Goal: Task Accomplishment & Management: Complete application form

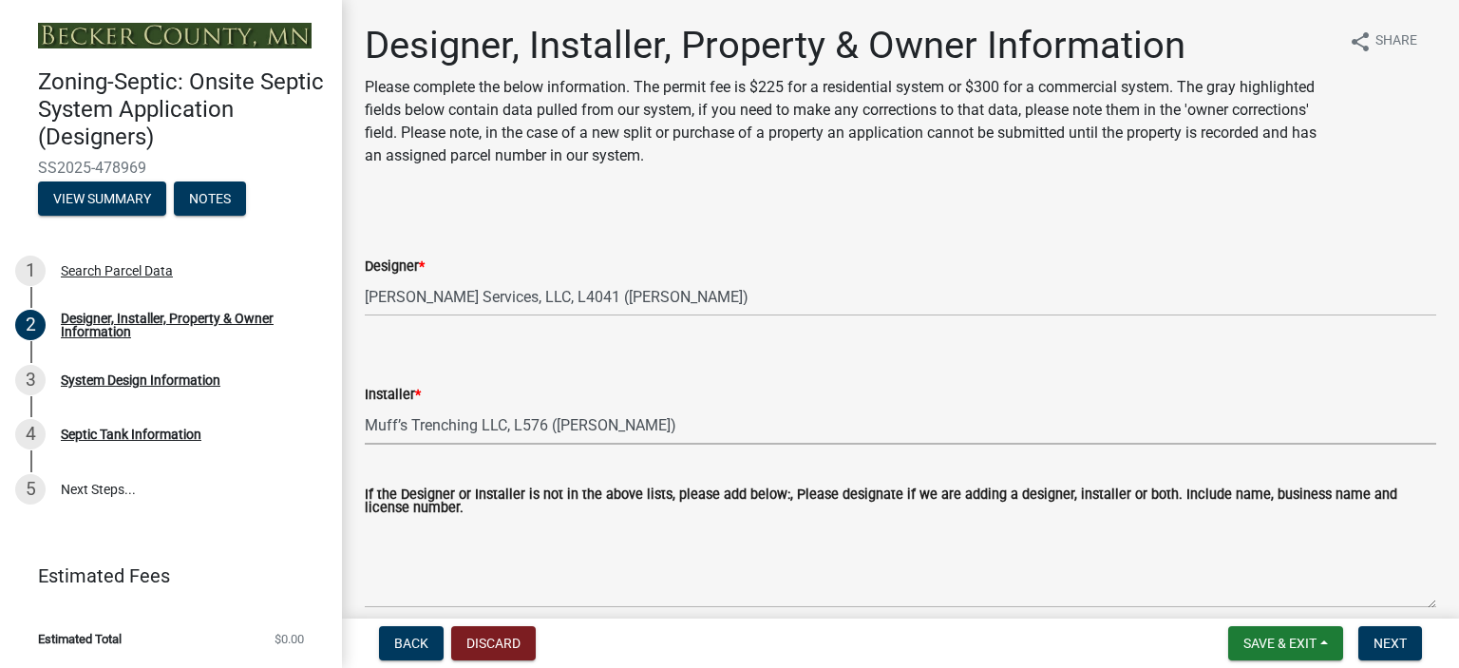
select select "60138064-8806-4d9b-bedf-9669809b6879"
select select "f8be8ebe-2acd-4481-b862-eb2d55d24356"
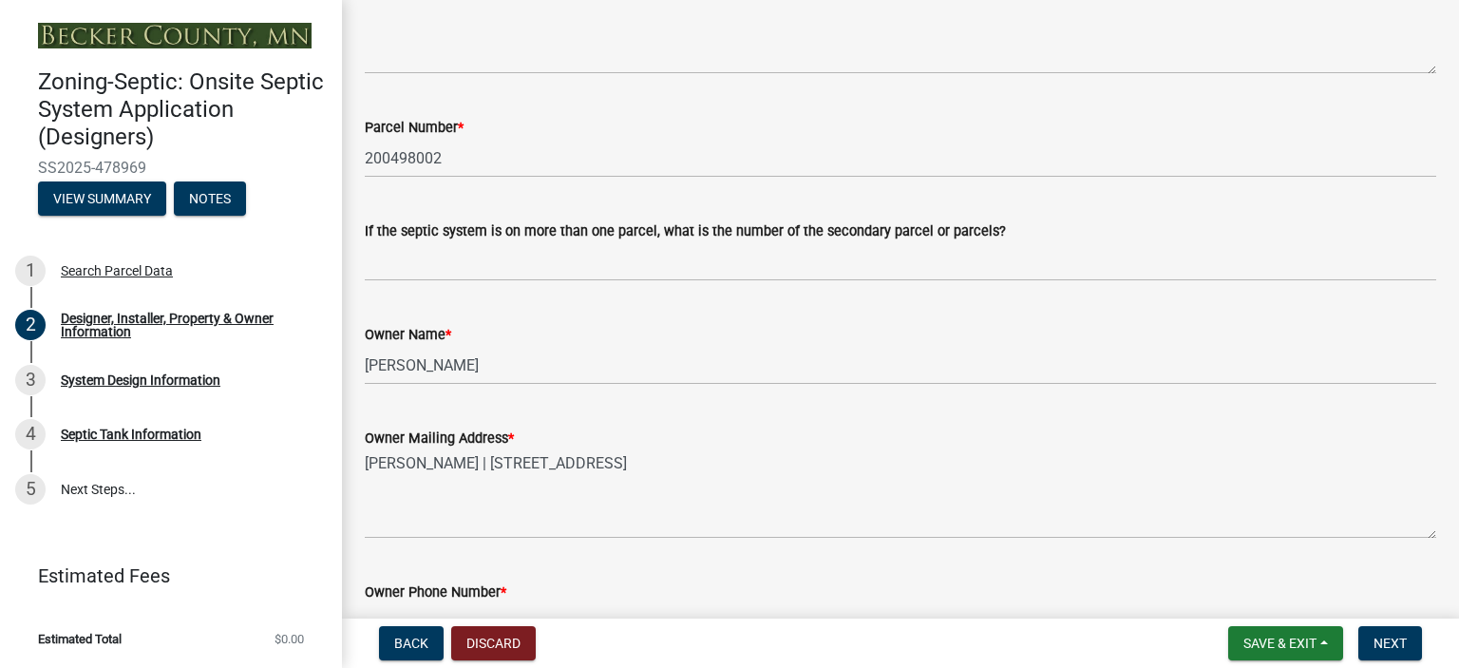
scroll to position [1067, 0]
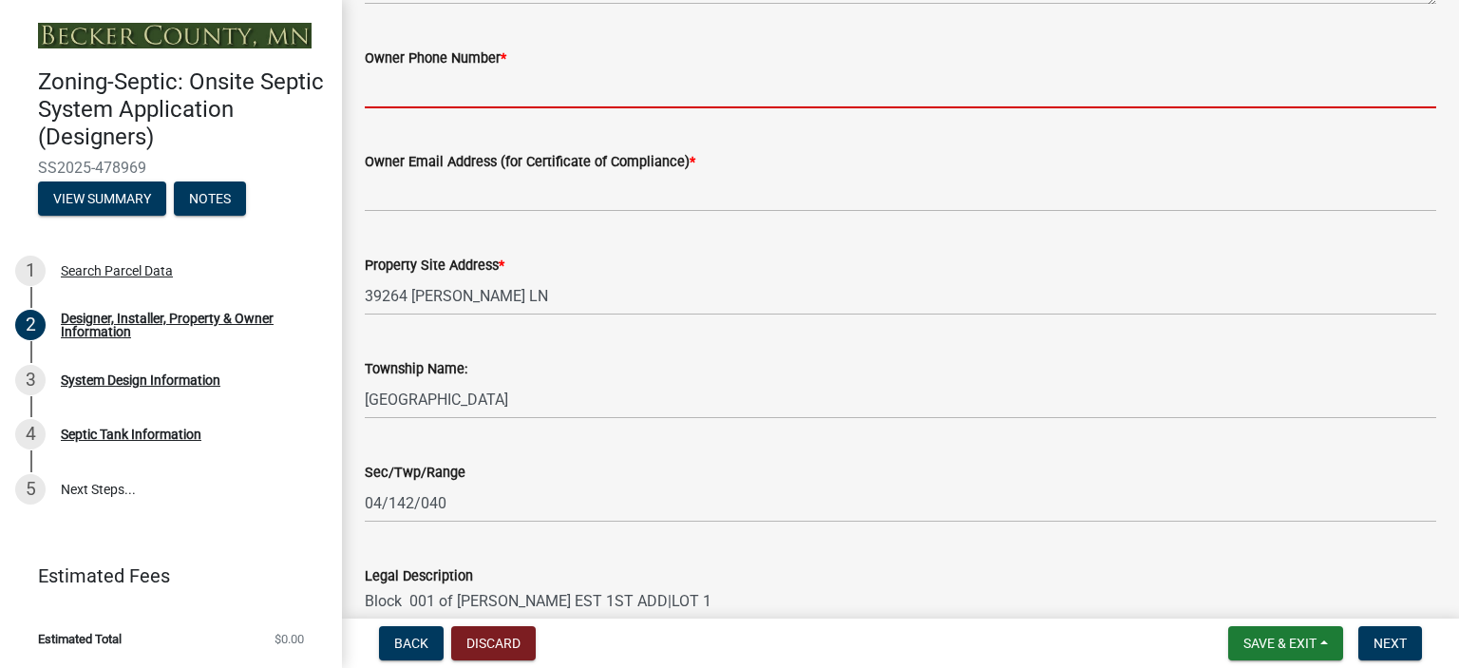
click at [397, 92] on input "Owner Phone Number *" at bounding box center [900, 88] width 1071 height 39
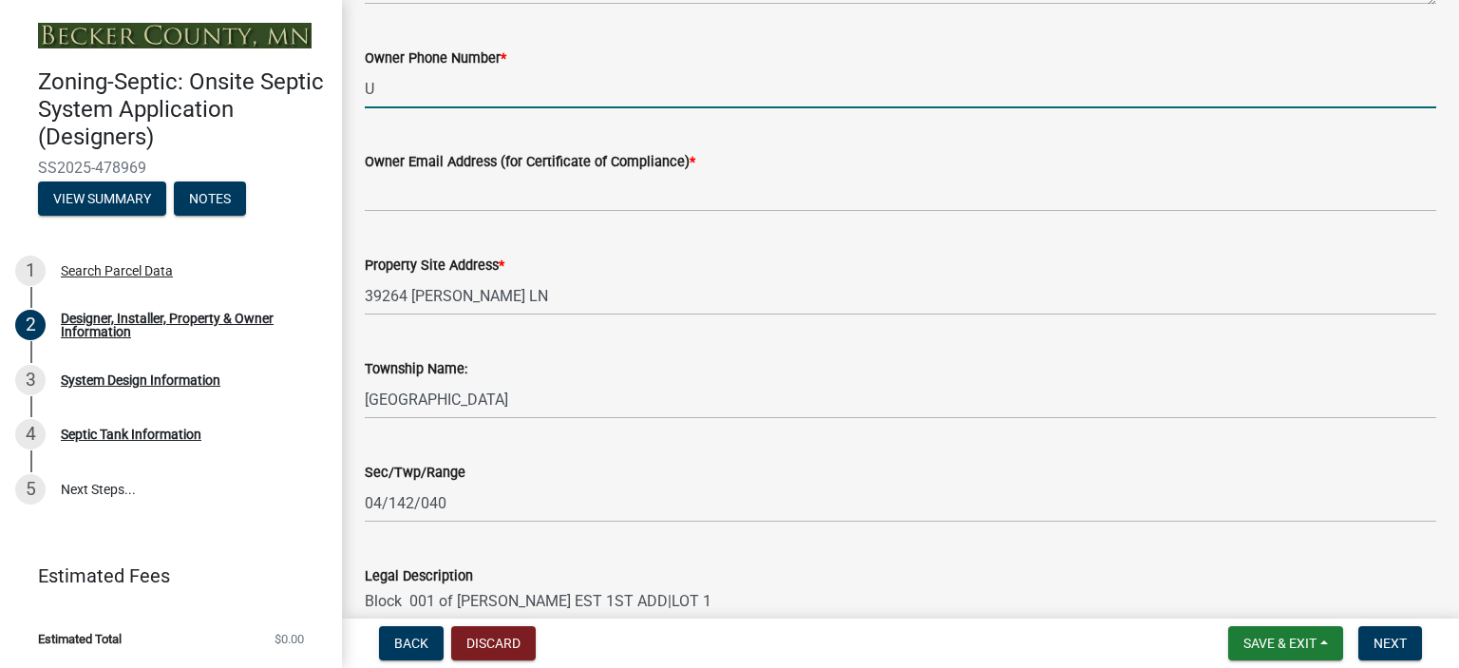
type input "UNKNOWN"
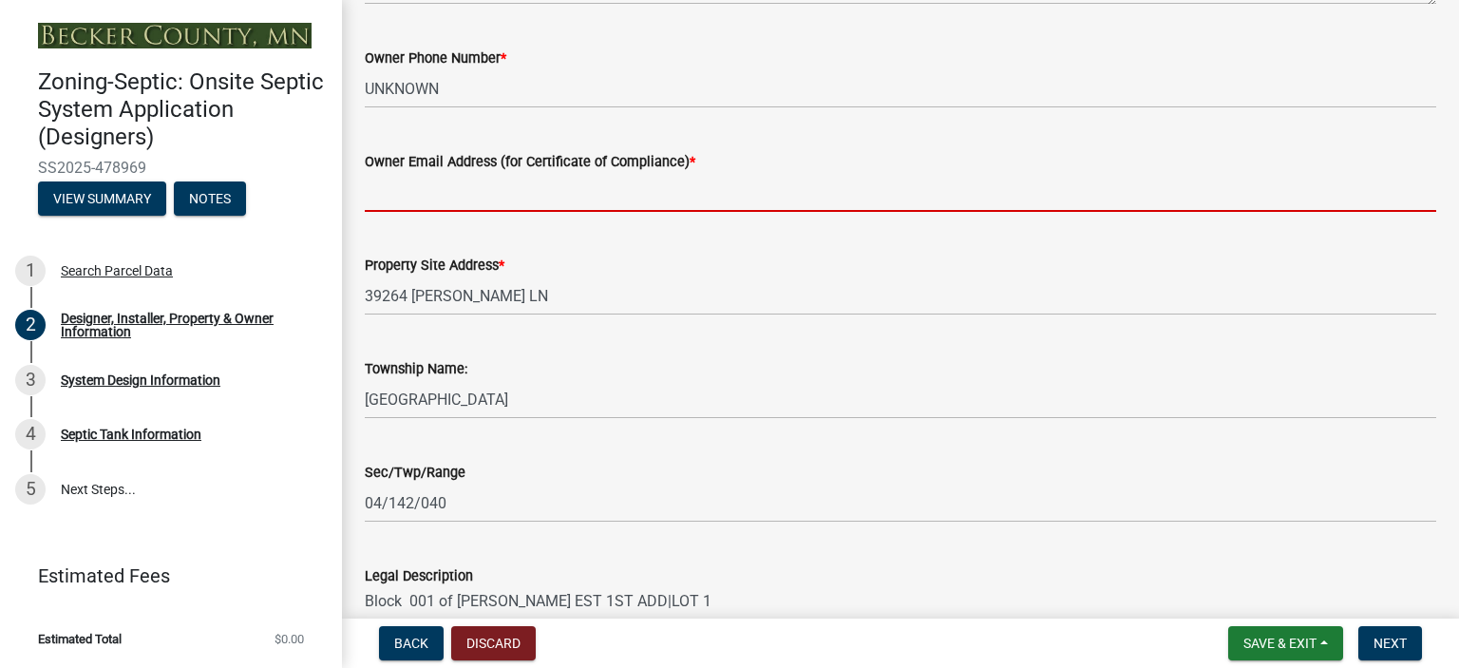
click at [425, 193] on input "Owner Email Address (for Certificate of Compliance) *" at bounding box center [900, 192] width 1071 height 39
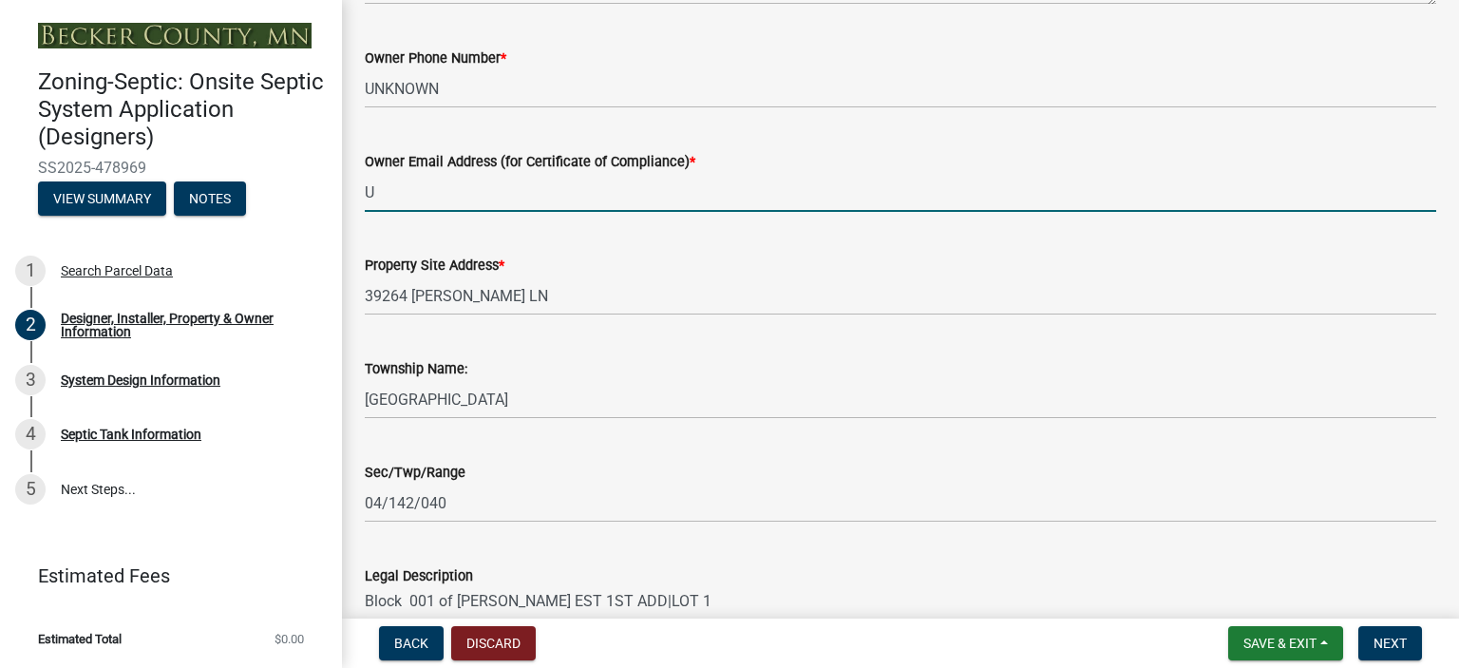
type input "UNKNOWN"
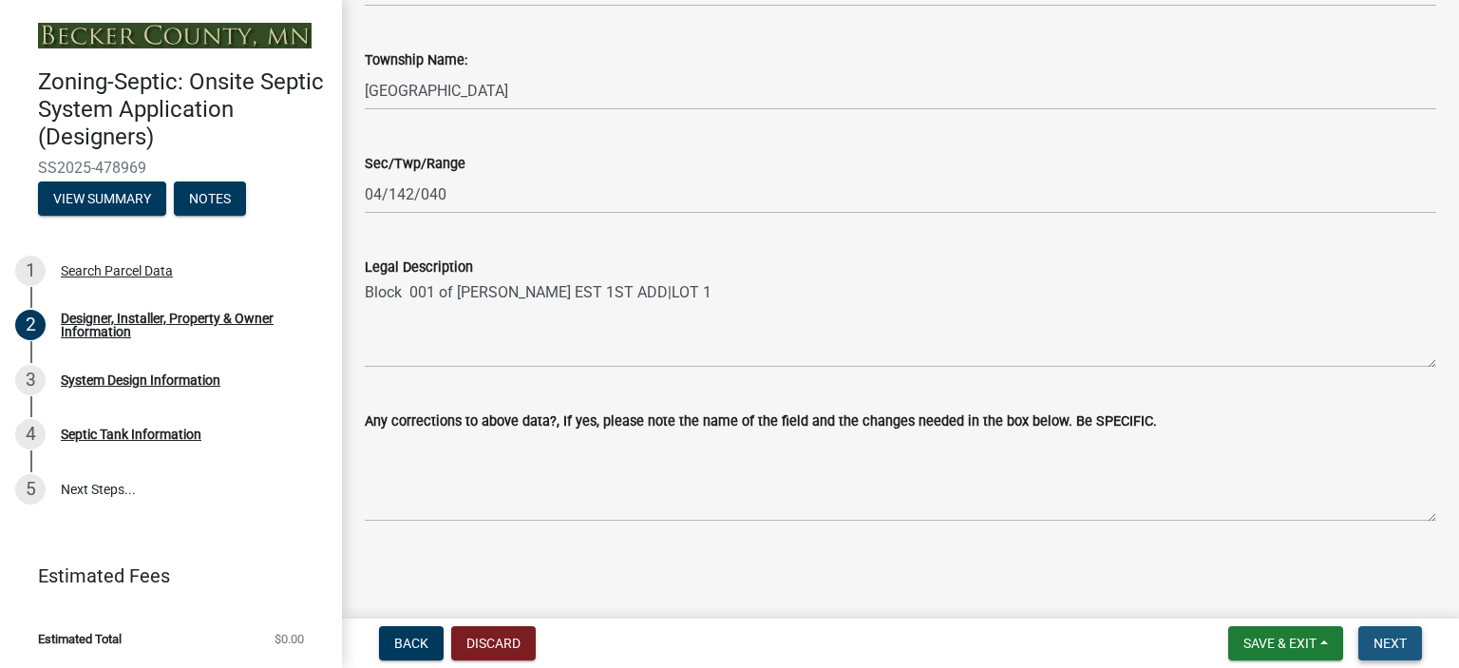
click at [1390, 641] on span "Next" at bounding box center [1389, 642] width 33 height 15
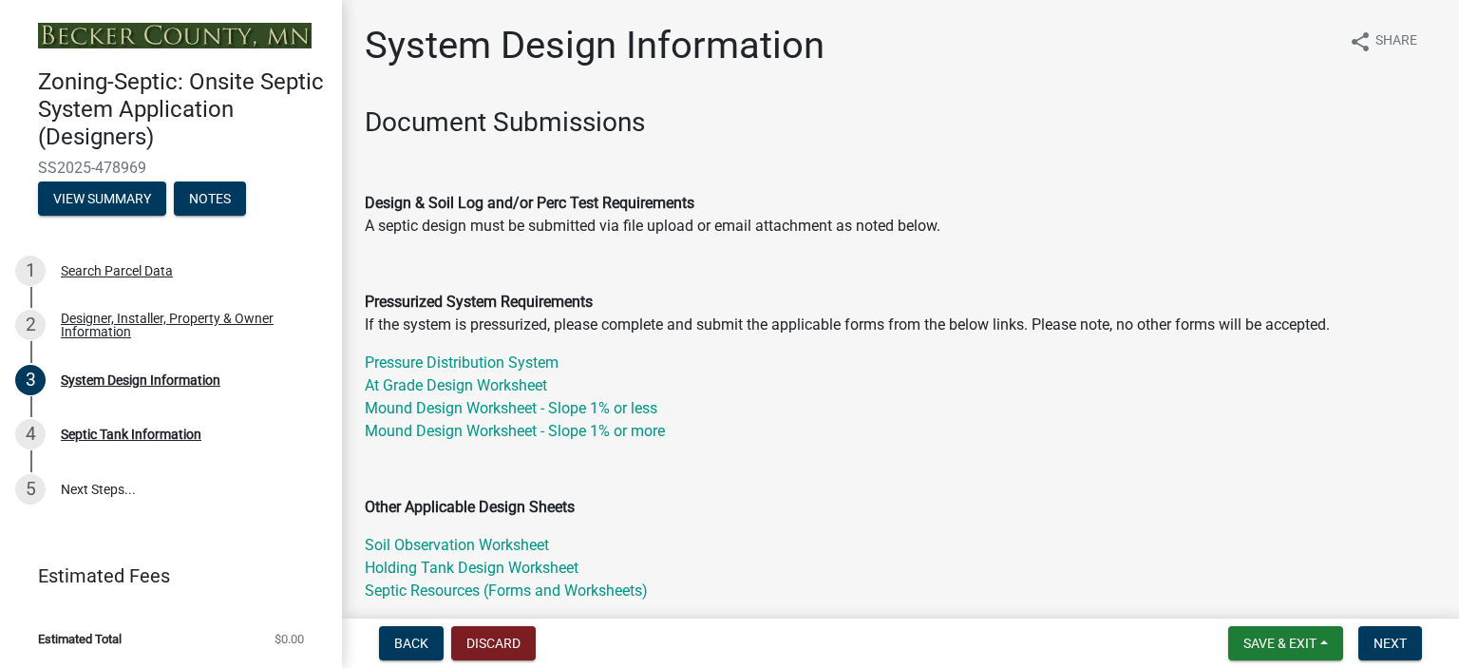
scroll to position [534, 0]
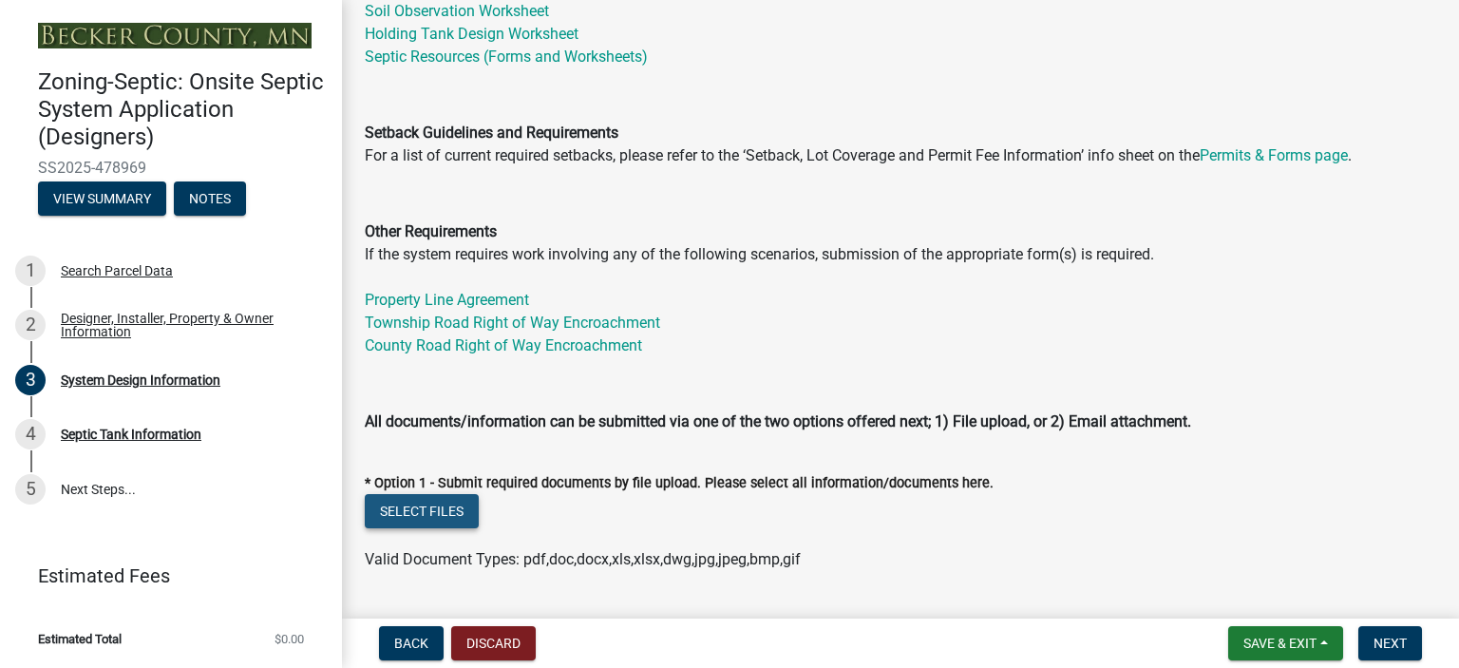
click at [425, 512] on button "Select files" at bounding box center [422, 511] width 114 height 34
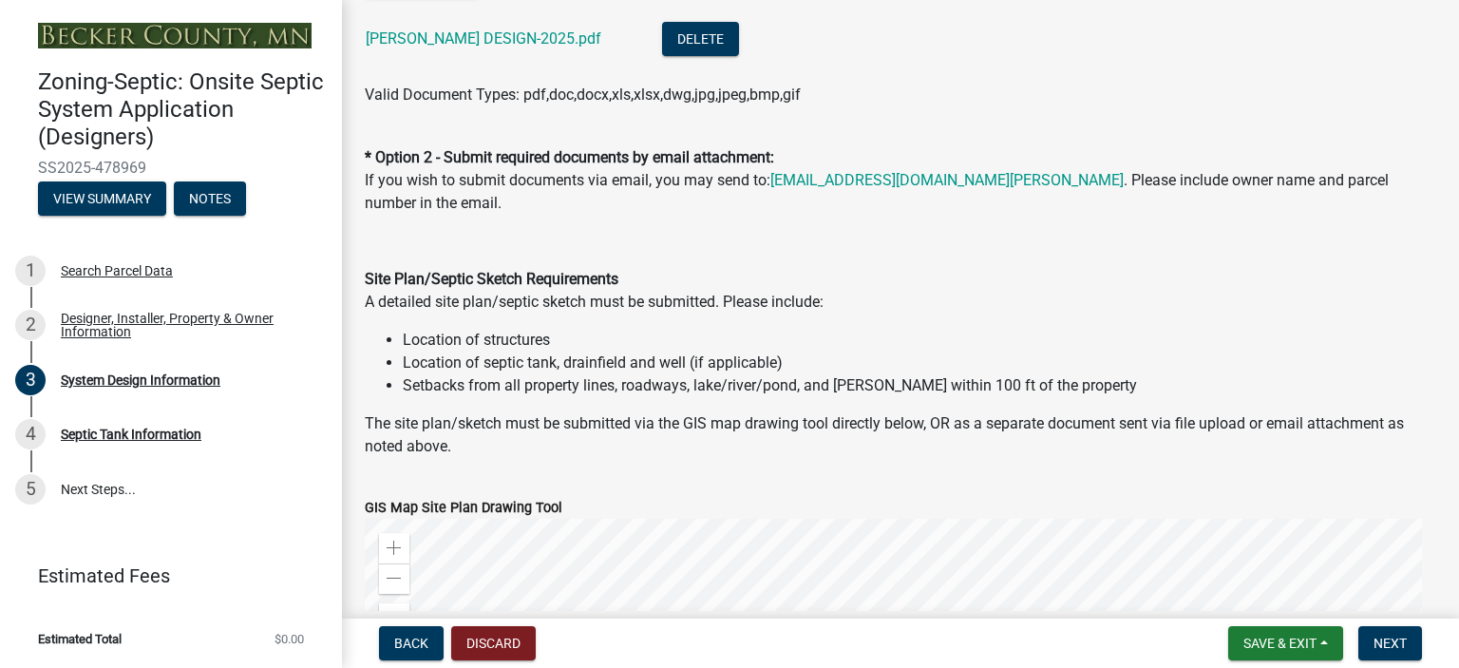
scroll to position [1602, 0]
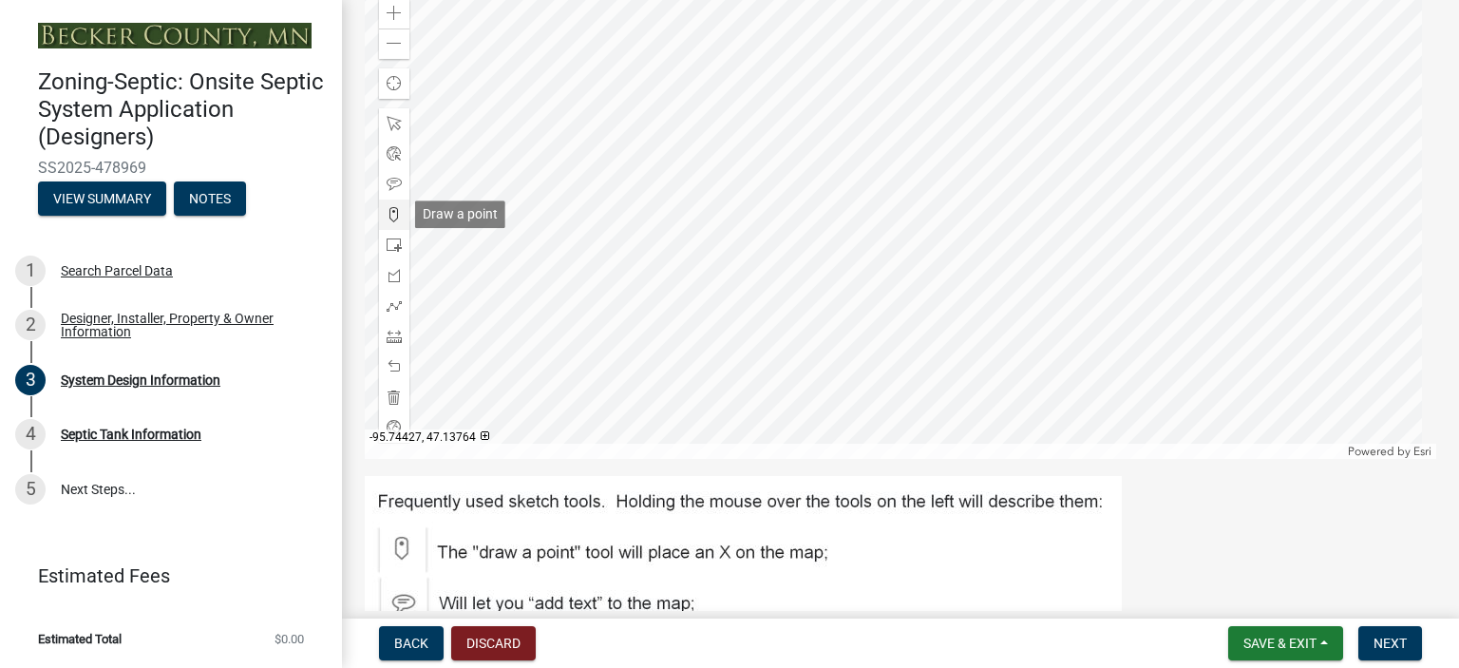
click at [394, 212] on span at bounding box center [394, 214] width 15 height 15
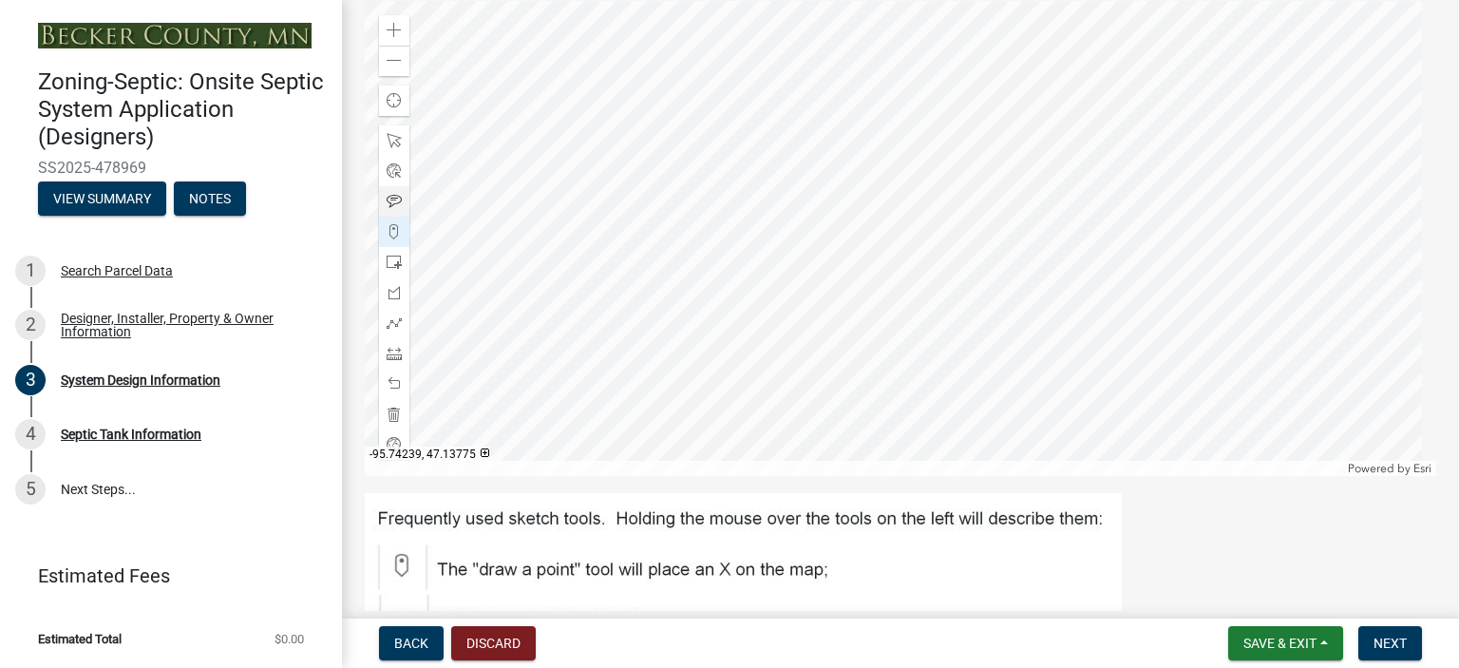
click at [991, 185] on div at bounding box center [900, 238] width 1071 height 475
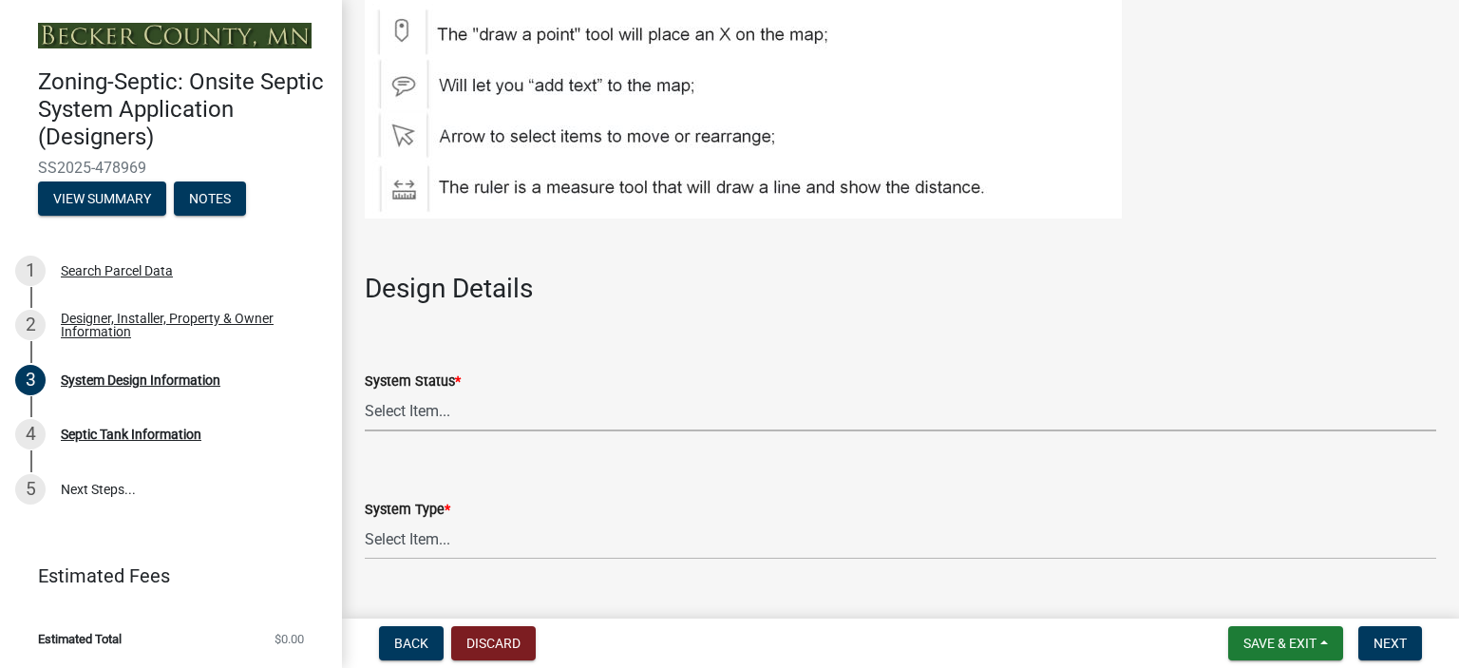
click at [422, 405] on select "Select Item... No Existing System Replacement System Failing System (Cesspool, …" at bounding box center [900, 411] width 1071 height 39
click at [365, 392] on select "Select Item... No Existing System Replacement System Failing System (Cesspool, …" at bounding box center [900, 411] width 1071 height 39
select select "8ba21533-2acf-4cc6-95e5-280e4aabd5a3"
click at [433, 495] on form "System Type * Select Item... Type I Type II Type III Type IV Type V" at bounding box center [900, 517] width 1071 height 85
click at [423, 538] on select "Select Item... Type I Type II Type III Type IV Type V" at bounding box center [900, 539] width 1071 height 39
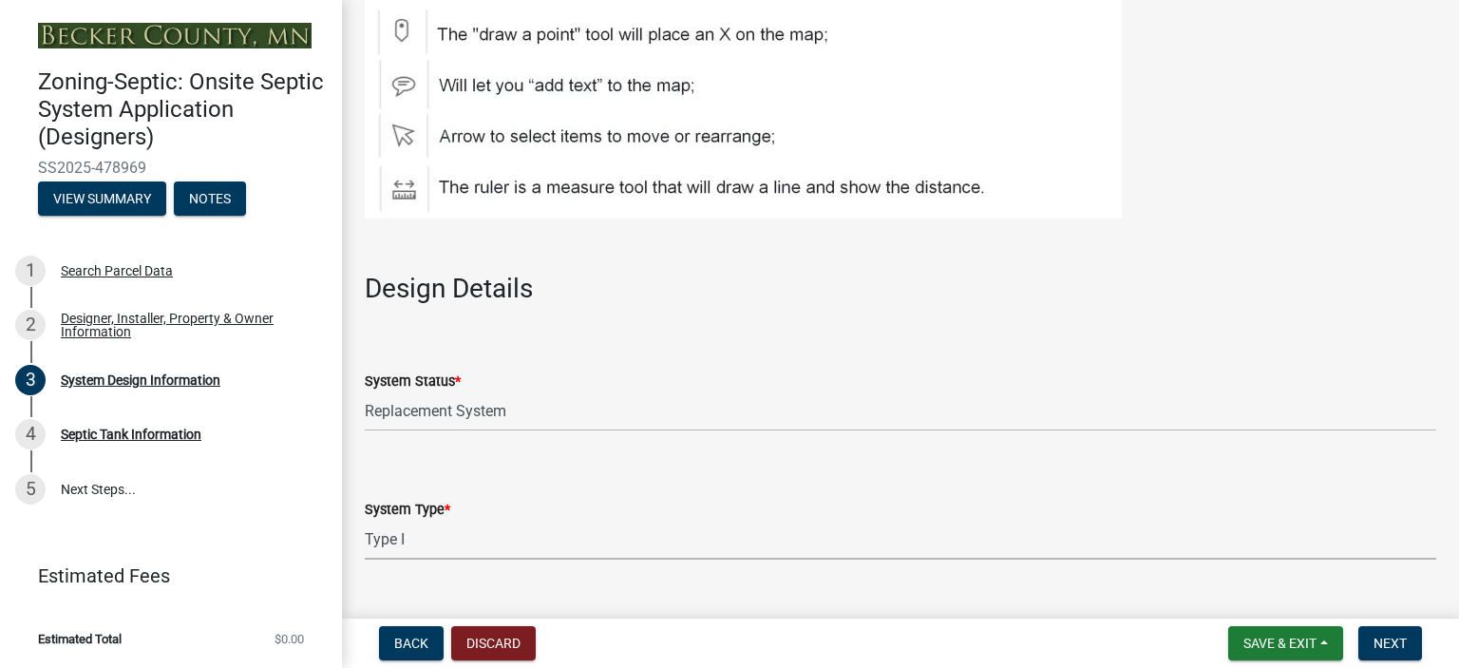
click at [365, 520] on select "Select Item... Type I Type II Type III Type IV Type V" at bounding box center [900, 539] width 1071 height 39
select select "25258e87-3ef9-4f1c-a5f1-75a1d463abfb"
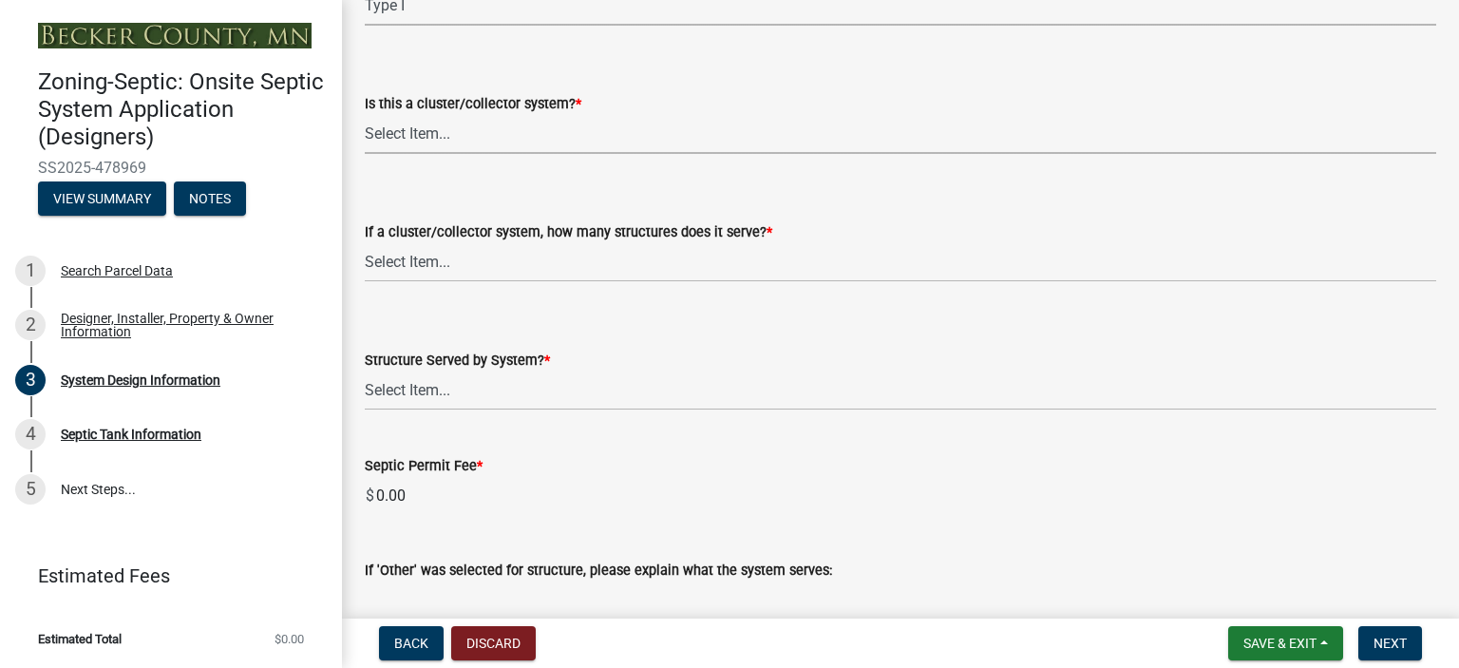
click at [401, 130] on select "Select Item... Yes No" at bounding box center [900, 134] width 1071 height 39
click at [365, 115] on select "Select Item... Yes No" at bounding box center [900, 134] width 1071 height 39
select select "011fbff4-a41d-4a75-9bd8-71c7e6c69e0d"
click at [397, 252] on select "Select Item... Not a cluster/collector system 1 2 3 4 5 6 7 8 9 10" at bounding box center [900, 262] width 1071 height 39
click at [365, 243] on select "Select Item... Not a cluster/collector system 1 2 3 4 5 6 7 8 9 10" at bounding box center [900, 262] width 1071 height 39
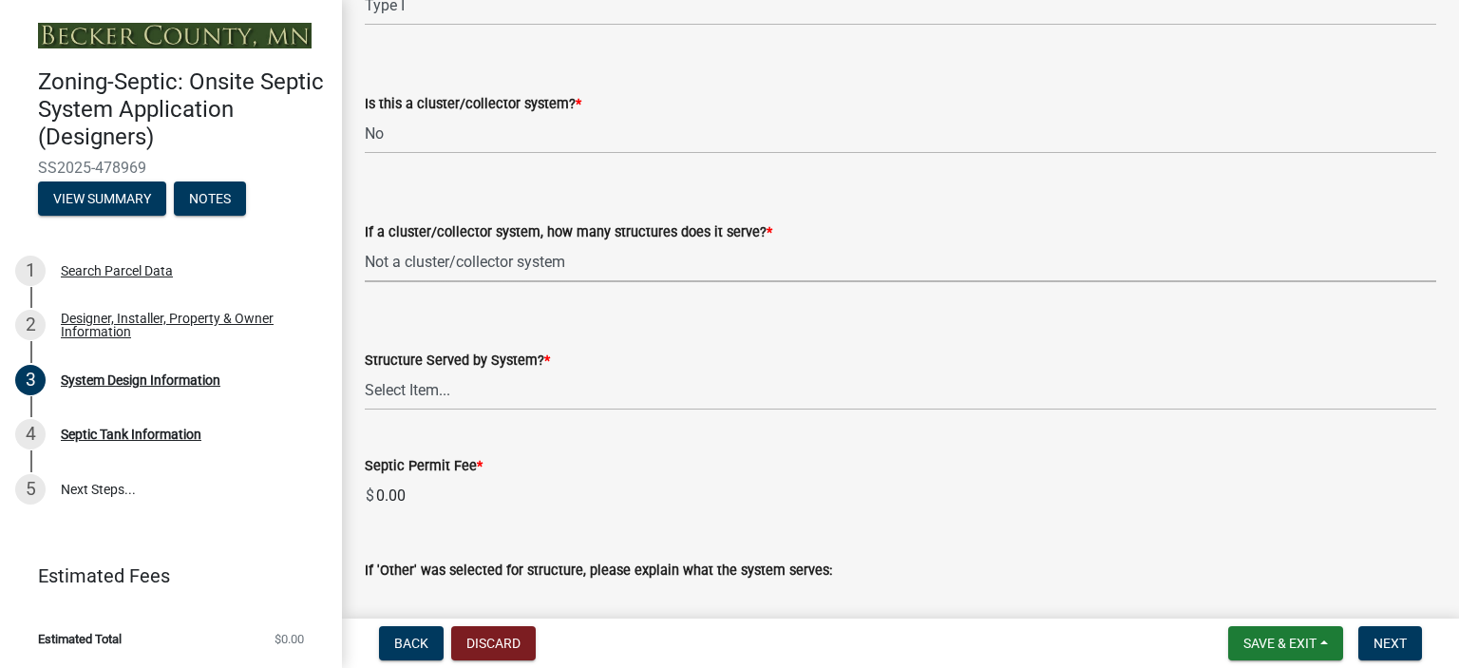
select select "85fdfef2-2683-4311-b5d5-5505f6411127"
click at [418, 393] on select "Select Item... Commercial Resort Commercial - Non Resort Other Full-Time Dwelli…" at bounding box center [900, 390] width 1071 height 39
click at [365, 371] on select "Select Item... Commercial Resort Commercial - Non Resort Other Full-Time Dwelli…" at bounding box center [900, 390] width 1071 height 39
select select "bbba294c-e7e6-4483-b1a0-88fbc7e04017"
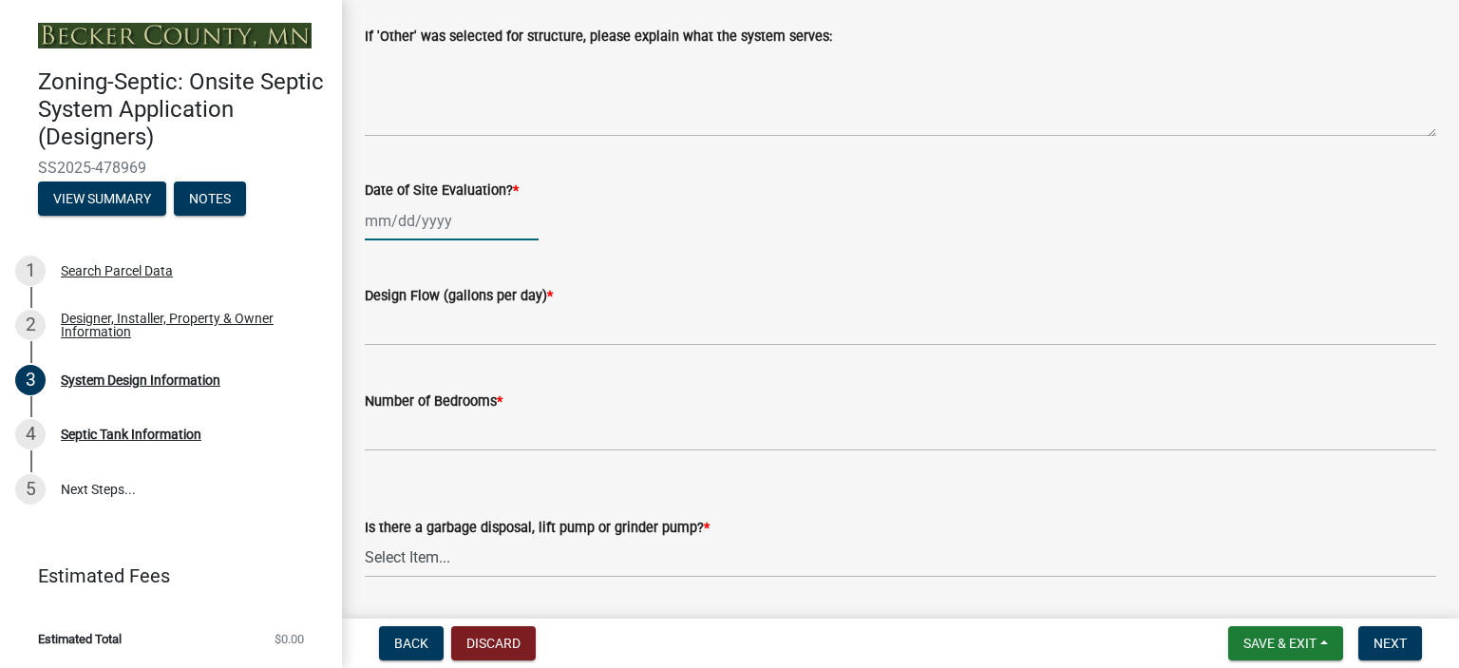
click at [374, 222] on div at bounding box center [452, 220] width 174 height 39
select select "9"
select select "2025"
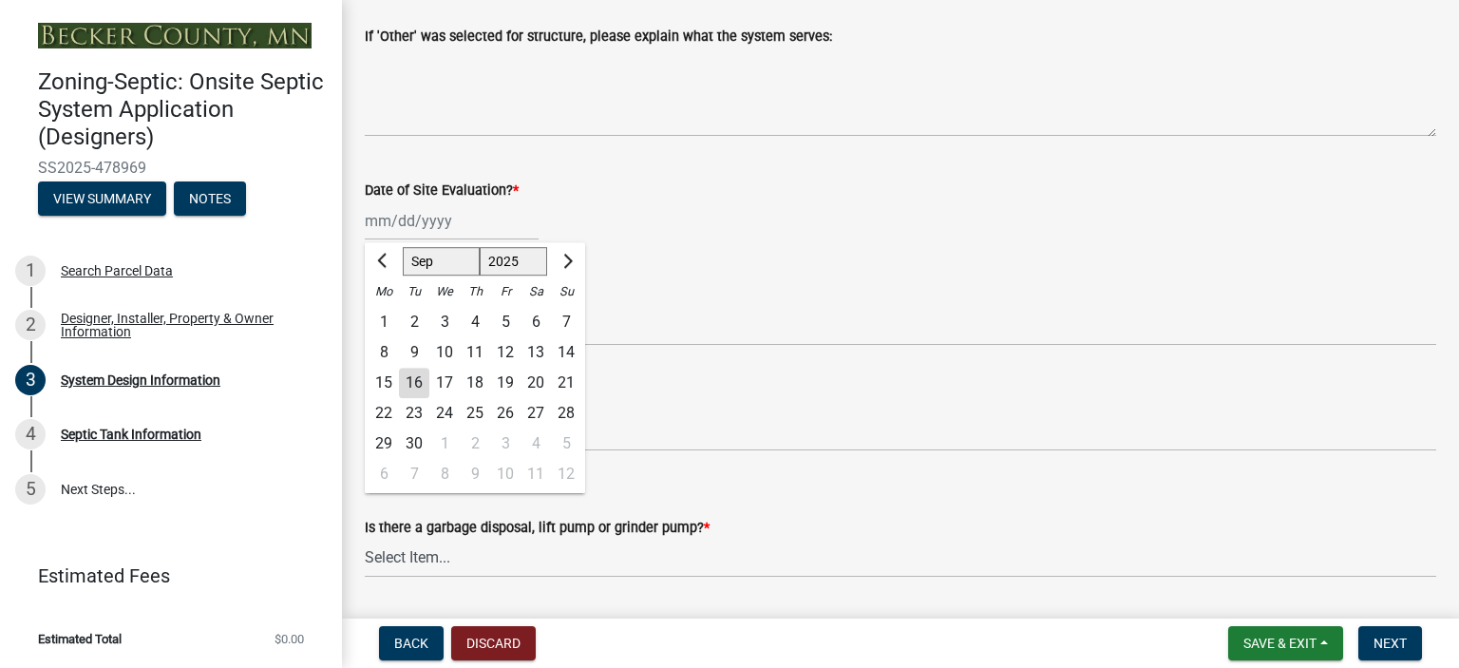
click at [508, 318] on div "5" at bounding box center [505, 322] width 30 height 30
type input "[DATE]"
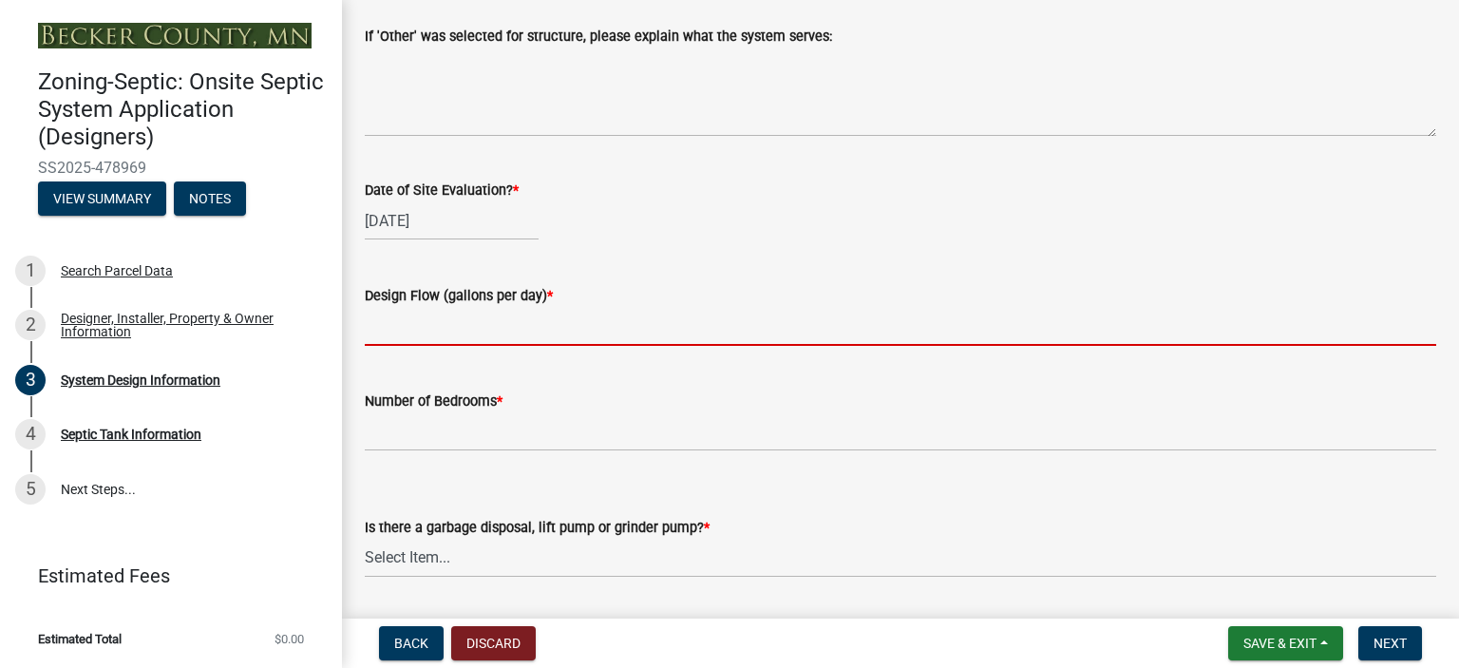
click at [384, 322] on input "text" at bounding box center [900, 326] width 1071 height 39
type input "600"
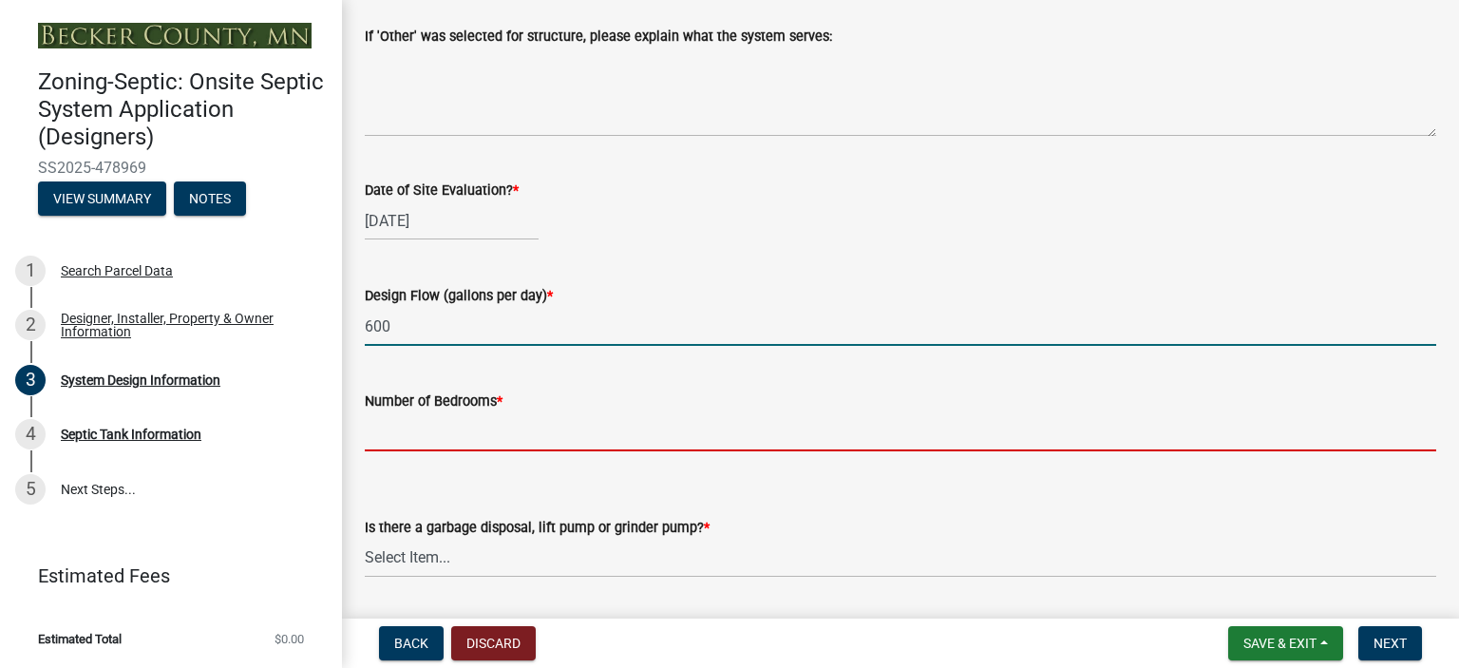
click at [411, 430] on input "Number of Bedrooms *" at bounding box center [900, 431] width 1071 height 39
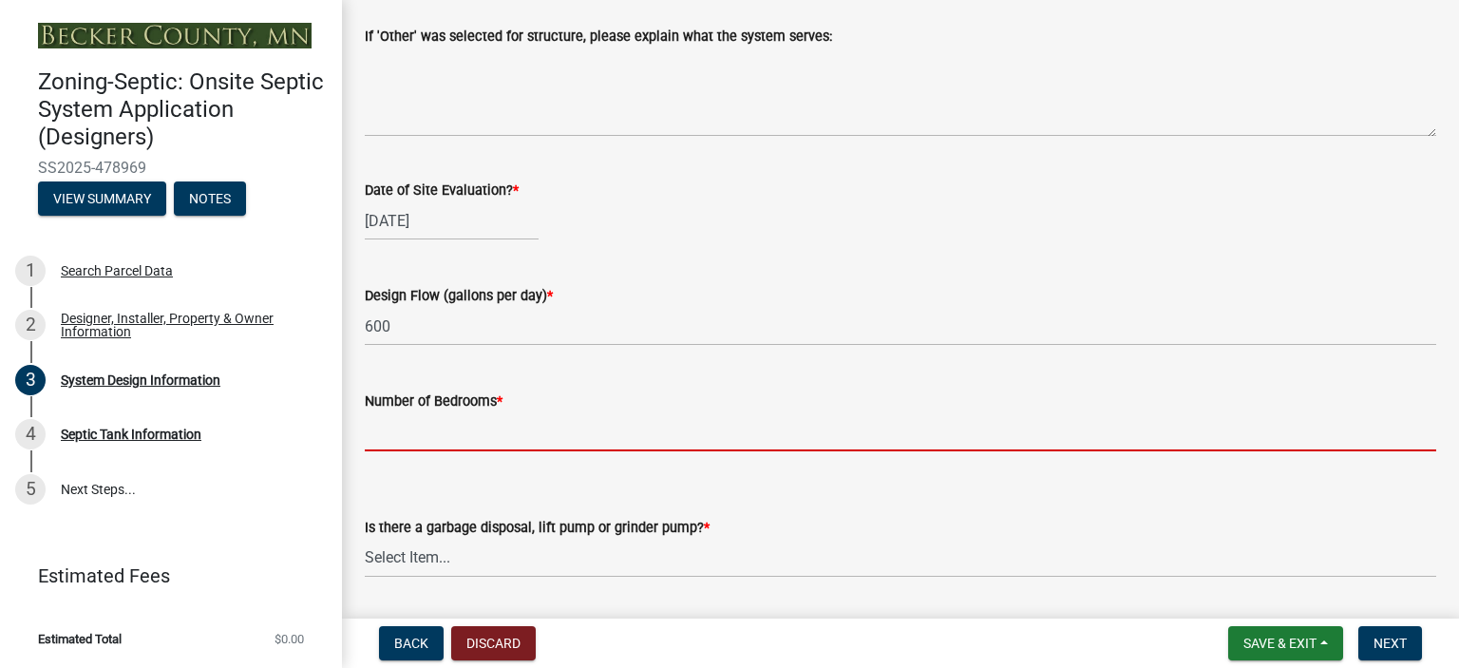
type input "4"
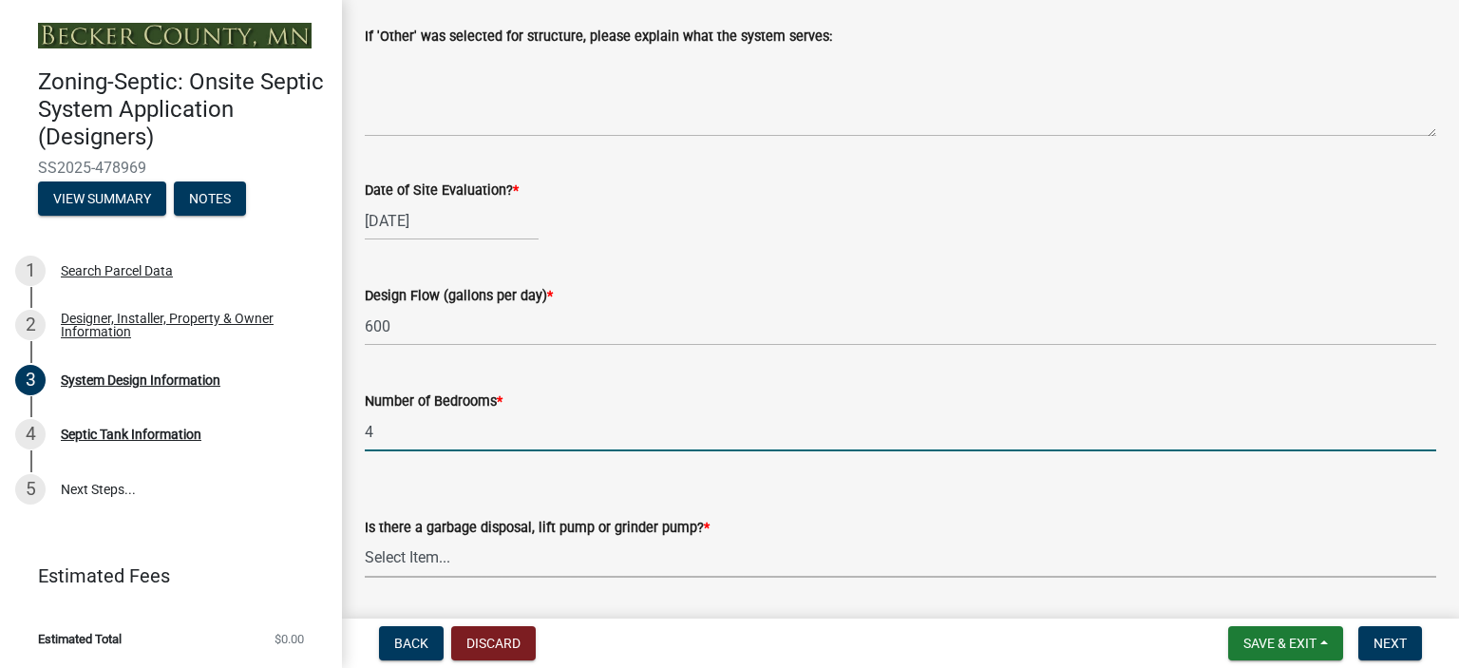
click at [411, 565] on select "Select Item... Yes No" at bounding box center [900, 557] width 1071 height 39
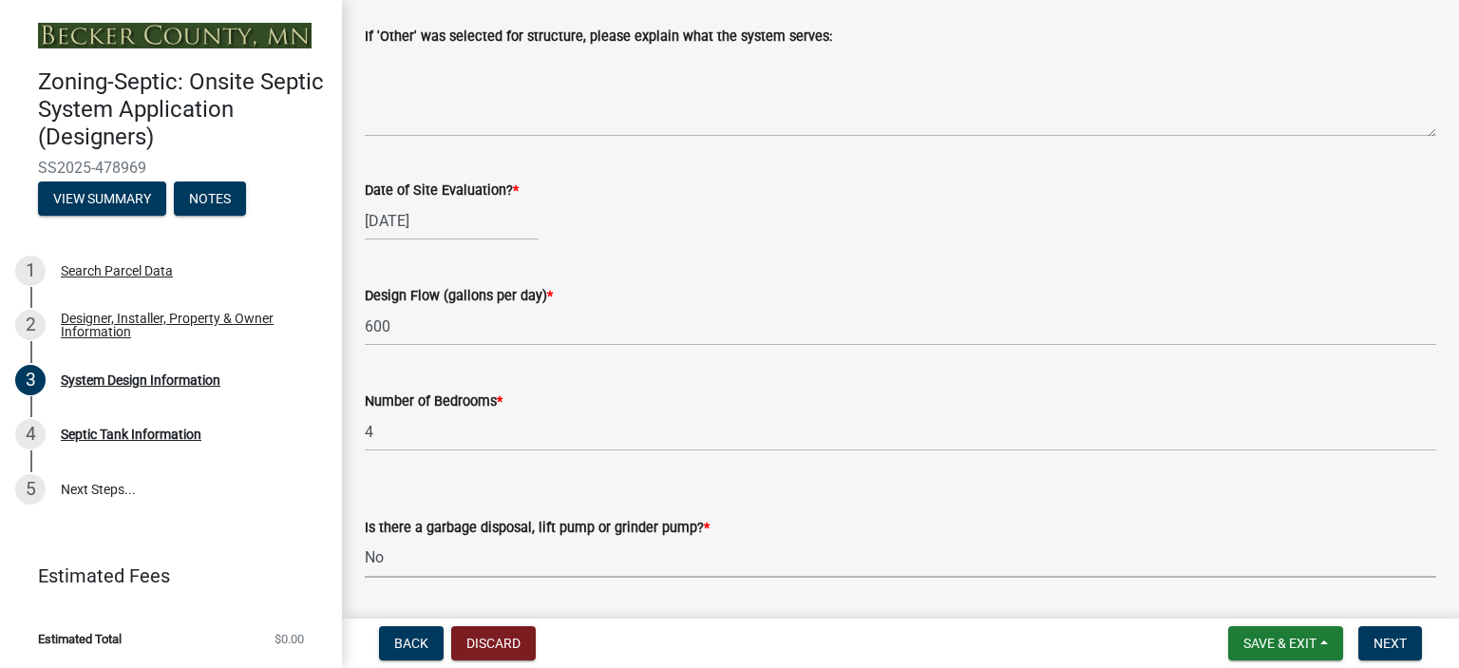
click at [365, 538] on select "Select Item... Yes No" at bounding box center [900, 557] width 1071 height 39
select select "ba735beb-519e-40f0-ae20-62d65fc4c46b"
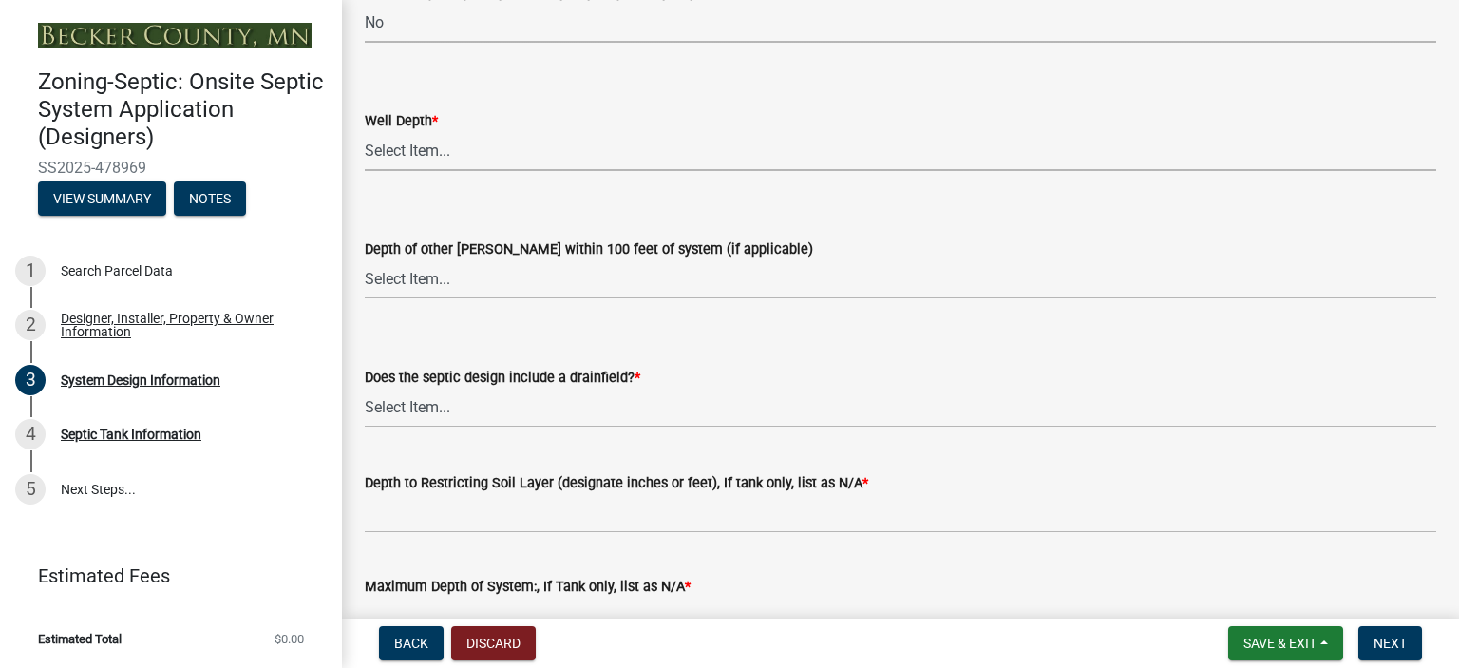
click at [425, 143] on select "Select Item... Deep Well Shallow Well Well not yet installed - To be drilled No…" at bounding box center [900, 151] width 1071 height 39
click at [365, 132] on select "Select Item... Deep Well Shallow Well Well not yet installed - To be drilled No…" at bounding box center [900, 151] width 1071 height 39
select select "ef698bf5-6172-44c1-9ffb-522c07469aed"
click at [393, 274] on select "Select Item... Deep Well Shallow Well No other [PERSON_NAME]" at bounding box center [900, 279] width 1071 height 39
click at [365, 260] on select "Select Item... Deep Well Shallow Well No other [PERSON_NAME]" at bounding box center [900, 279] width 1071 height 39
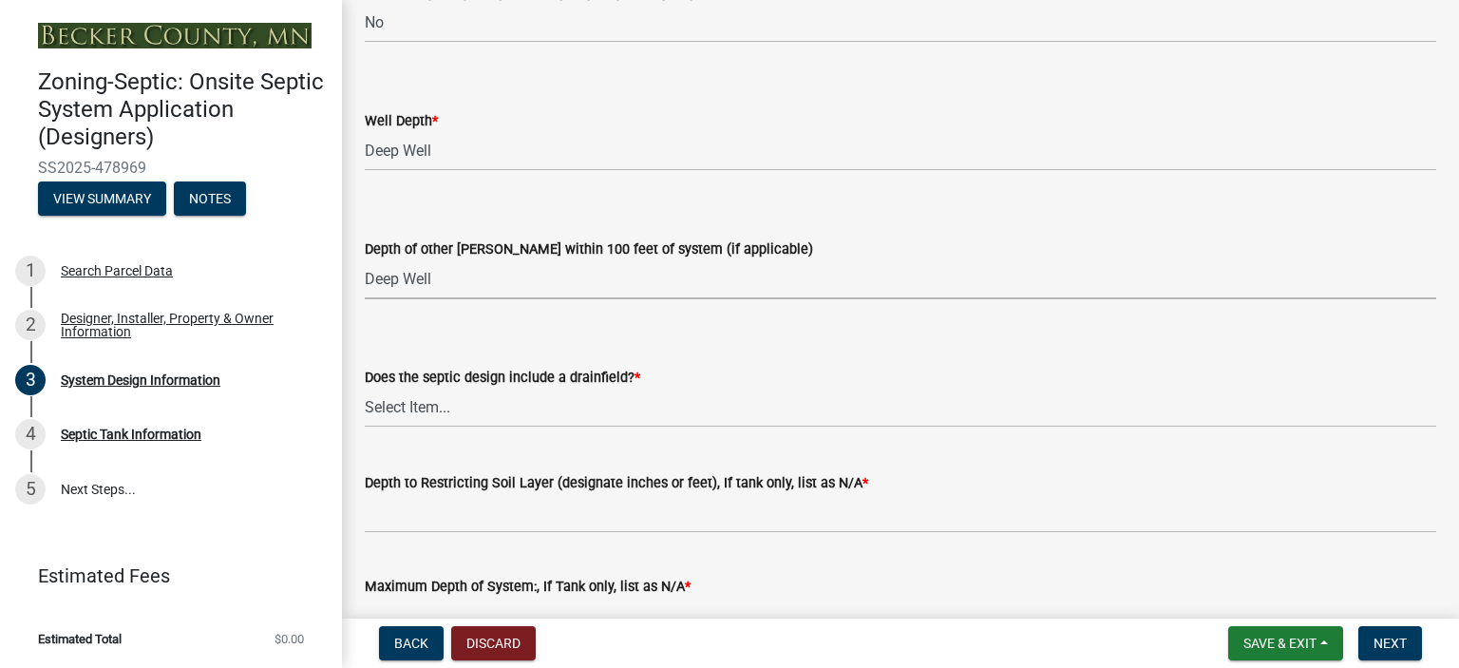
select select "a2b5ca25-65b1-425d-82c5-8881ea380237"
click at [405, 401] on select "Select Item... Yes No Existing - COC must by submitted" at bounding box center [900, 407] width 1071 height 39
click at [365, 388] on select "Select Item... Yes No Existing - COC must by submitted" at bounding box center [900, 407] width 1071 height 39
select select "a0c59fcd-b61c-4c3a-90a8-e70849750c47"
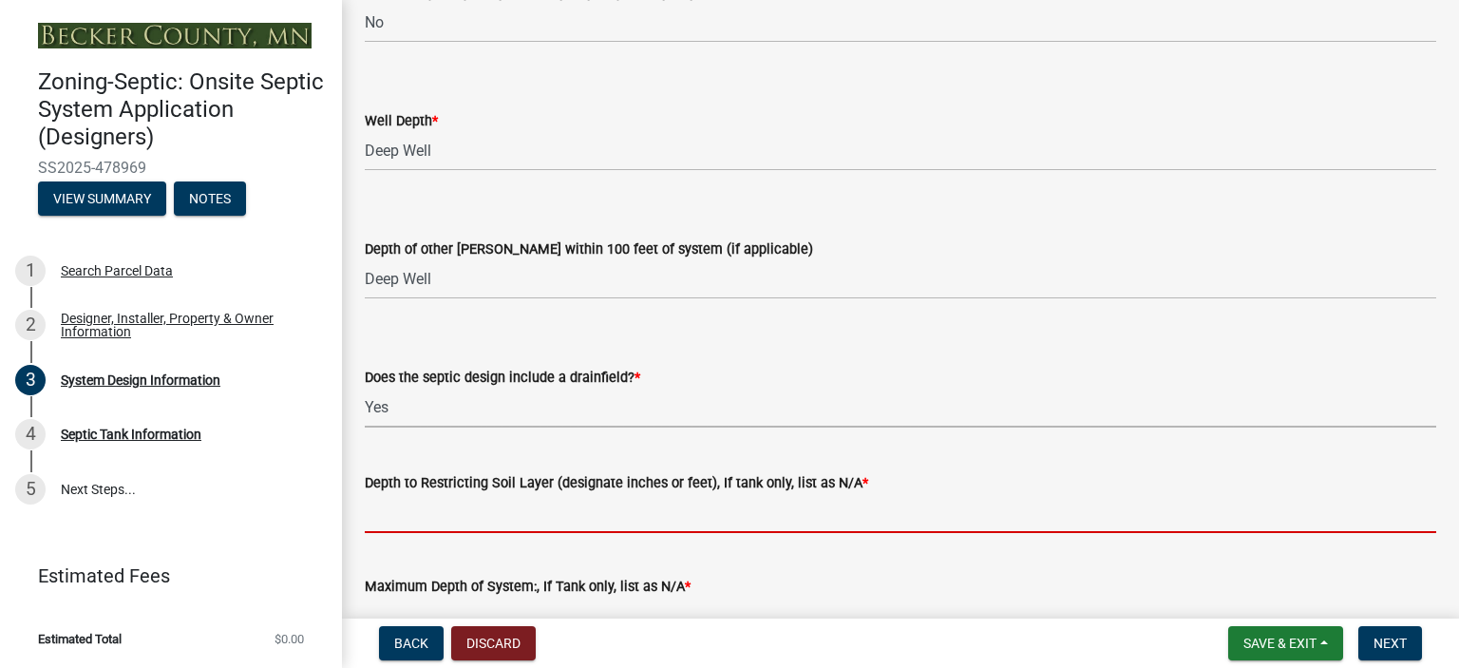
click at [395, 514] on input "Depth to Restricting Soil Layer (designate inches or feet), If tank only, list …" at bounding box center [900, 513] width 1071 height 39
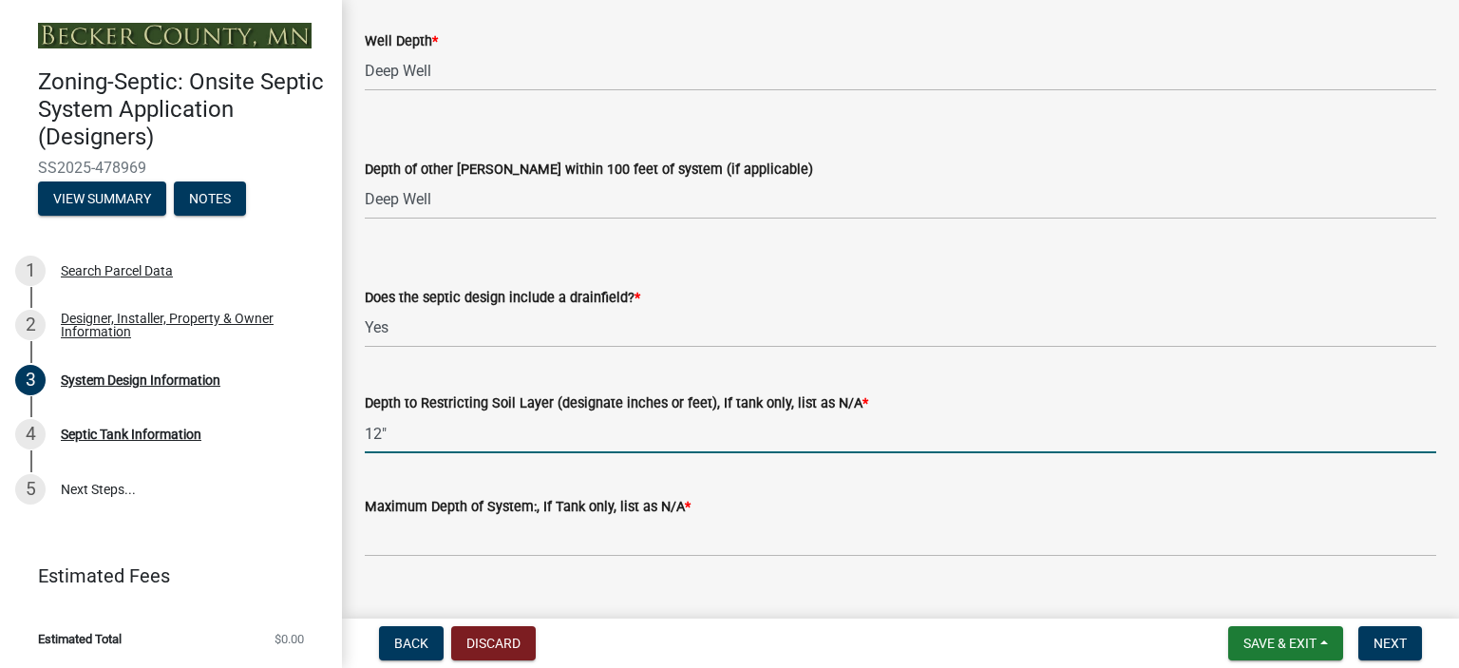
scroll to position [3836, 0]
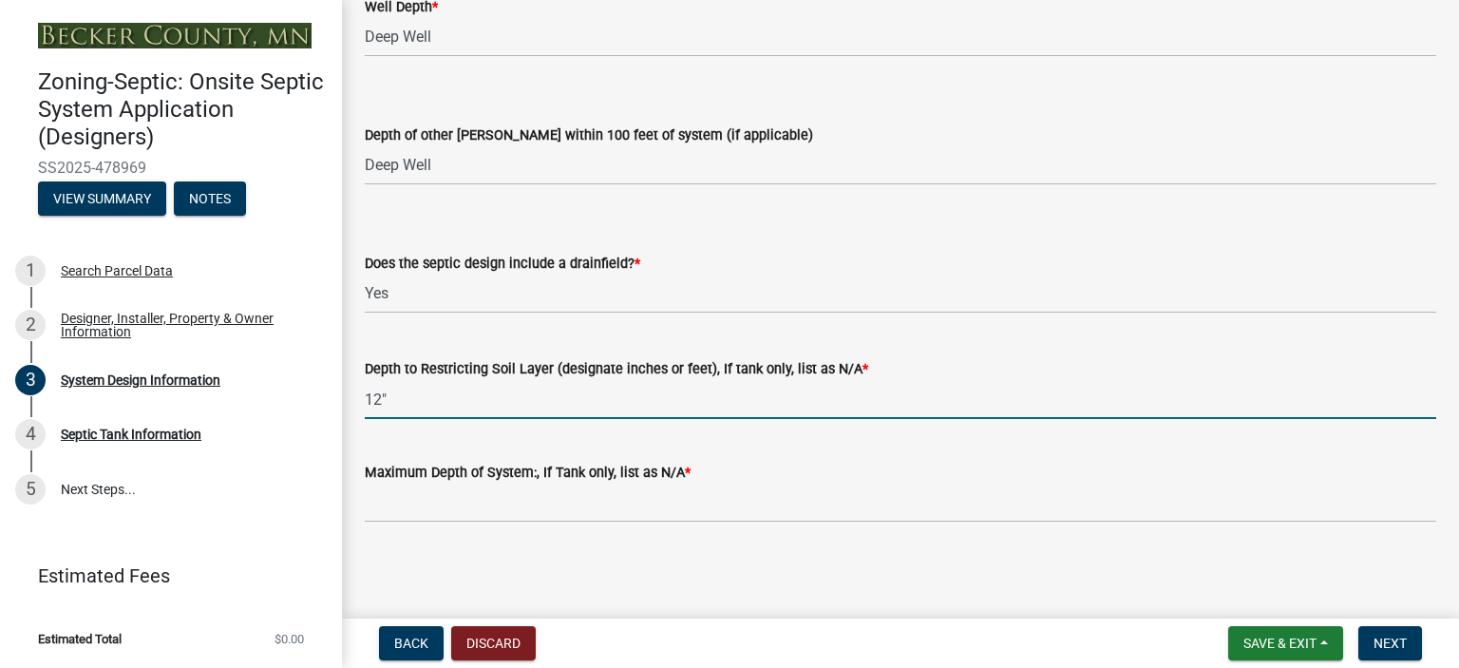
type input "12""
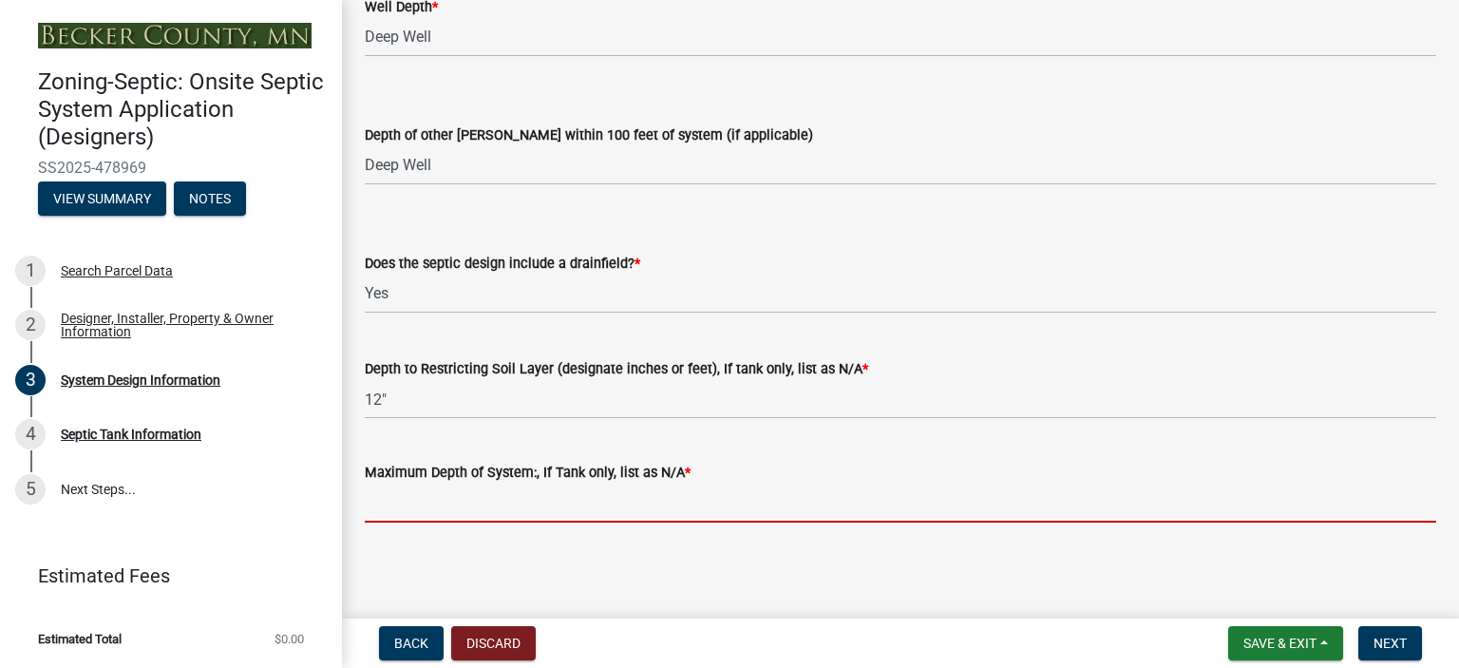
click at [385, 500] on input "Maximum Depth of System:, If Tank only, list as N/A *" at bounding box center [900, 502] width 1071 height 39
type input "-12""
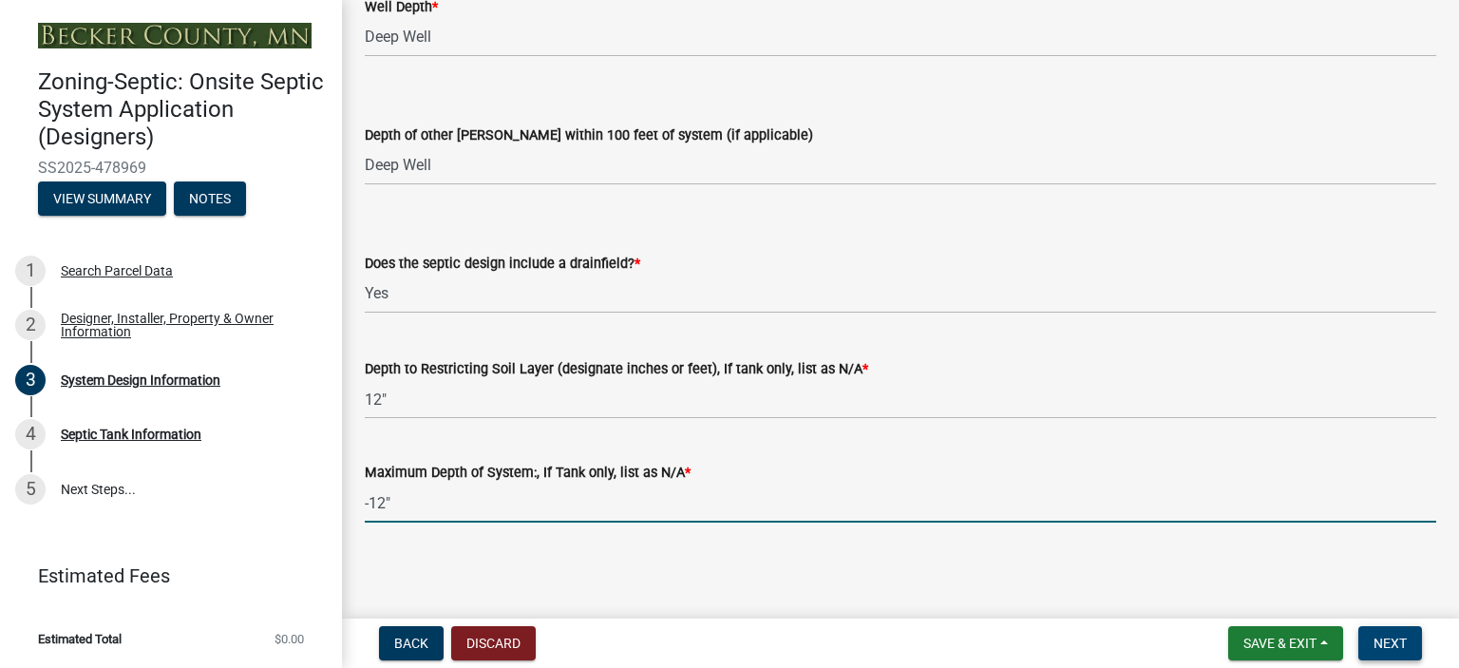
click at [1384, 637] on span "Next" at bounding box center [1389, 642] width 33 height 15
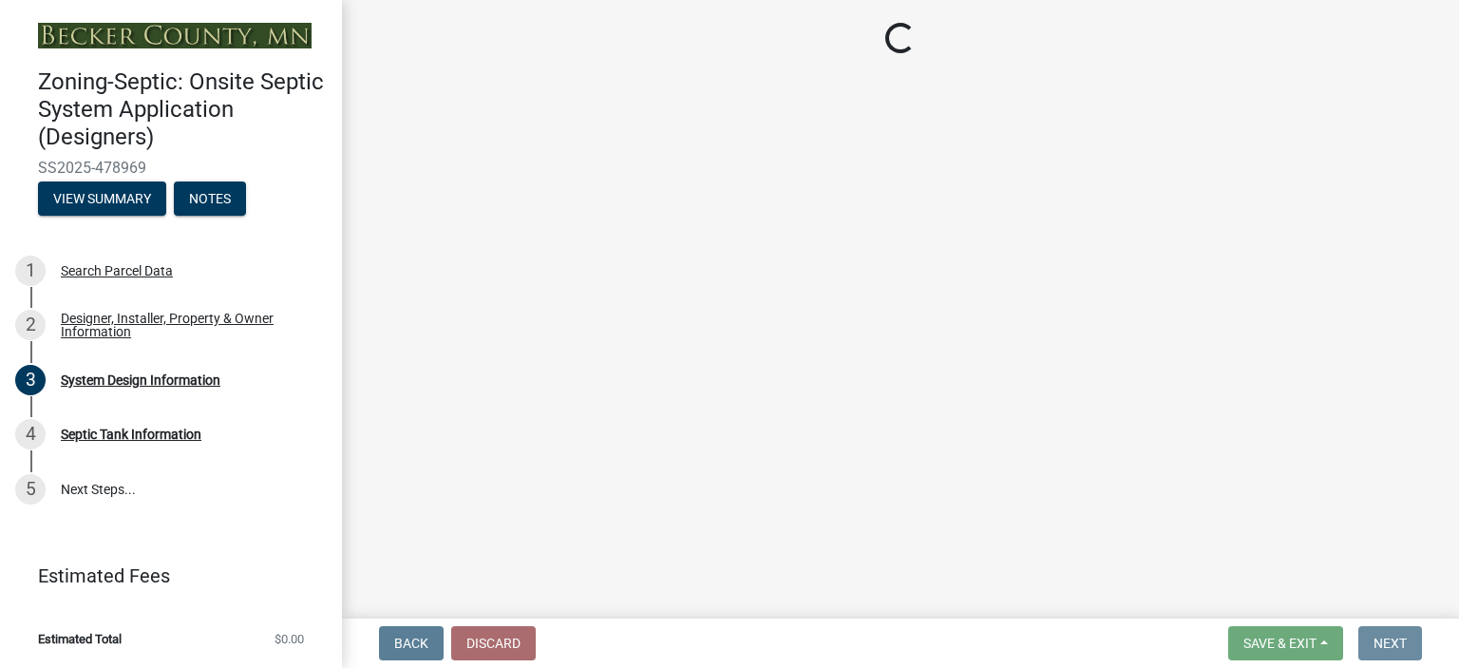
scroll to position [0, 0]
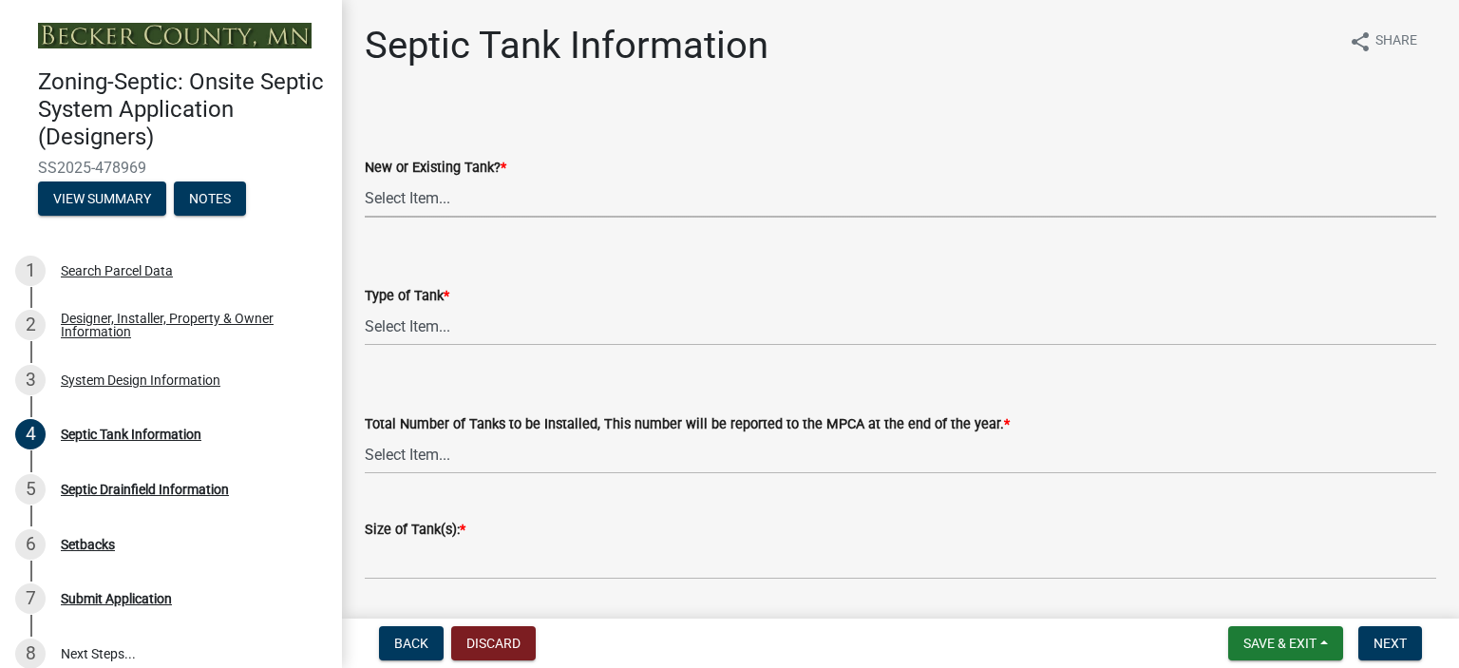
click at [397, 197] on select "Select Item... New Existing Both -New and Existing Tank" at bounding box center [900, 198] width 1071 height 39
click at [365, 179] on select "Select Item... New Existing Both -New and Existing Tank" at bounding box center [900, 198] width 1071 height 39
select select "b6276d4c-1088-425f-af8c-5b40f8c7306e"
click at [405, 330] on select "Select Item... Single Septic Tank Compartmented Tank Single Tank plus Compartme…" at bounding box center [900, 326] width 1071 height 39
click at [365, 307] on select "Select Item... Single Septic Tank Compartmented Tank Single Tank plus Compartme…" at bounding box center [900, 326] width 1071 height 39
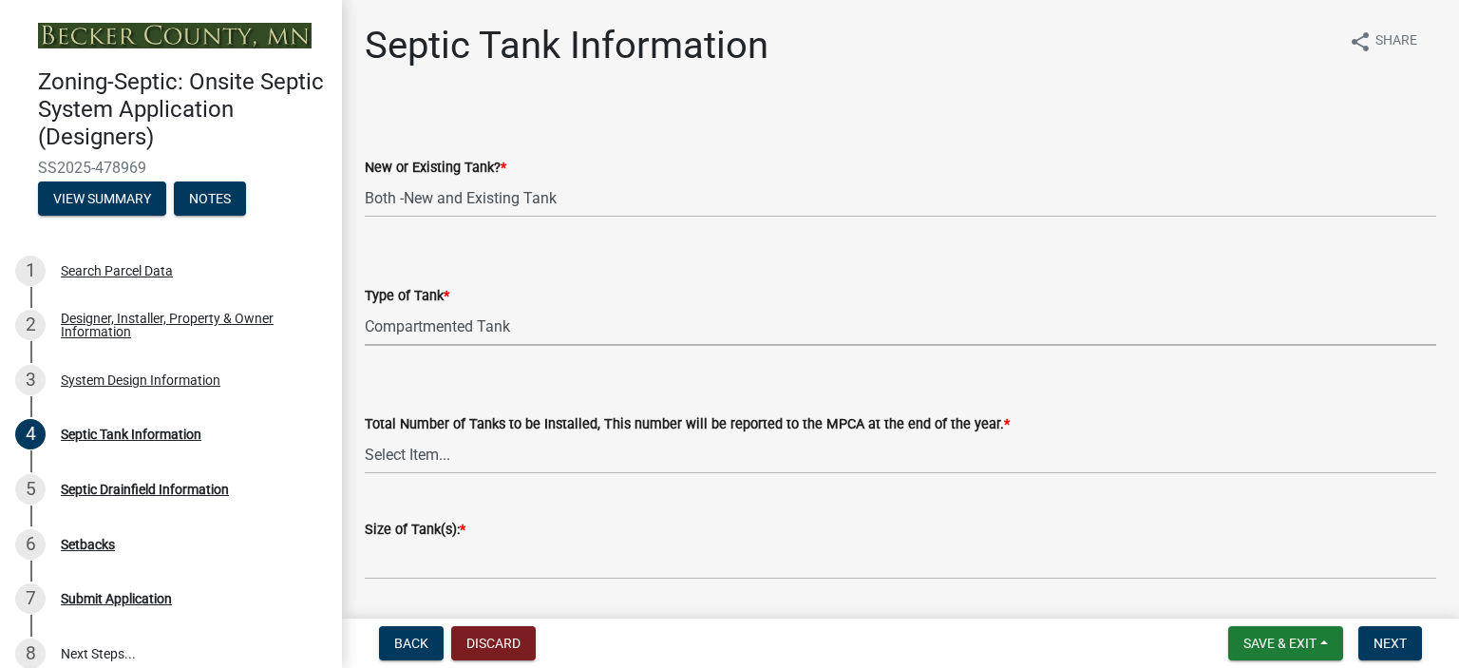
select select "8af00ff6-ccdf-43a1-aa9f-9d195177e029"
click at [387, 451] on select "Select Item... 0 1 2 3 4" at bounding box center [900, 454] width 1071 height 39
click at [365, 435] on select "Select Item... 0 1 2 3 4" at bounding box center [900, 454] width 1071 height 39
select select "52556460-45fa-4026-a6c2-c70bb0823cb5"
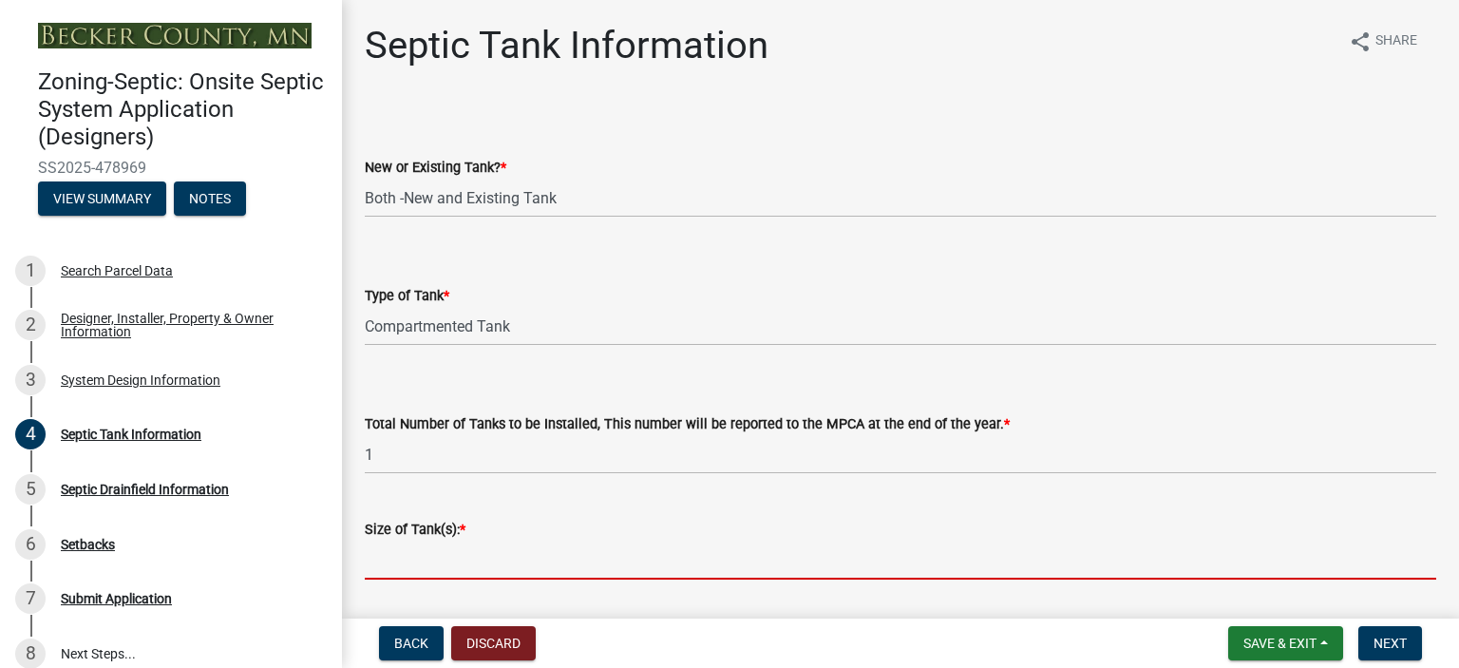
click at [399, 568] on input "Size of Tank(s): *" at bounding box center [900, 559] width 1071 height 39
type input "1500"
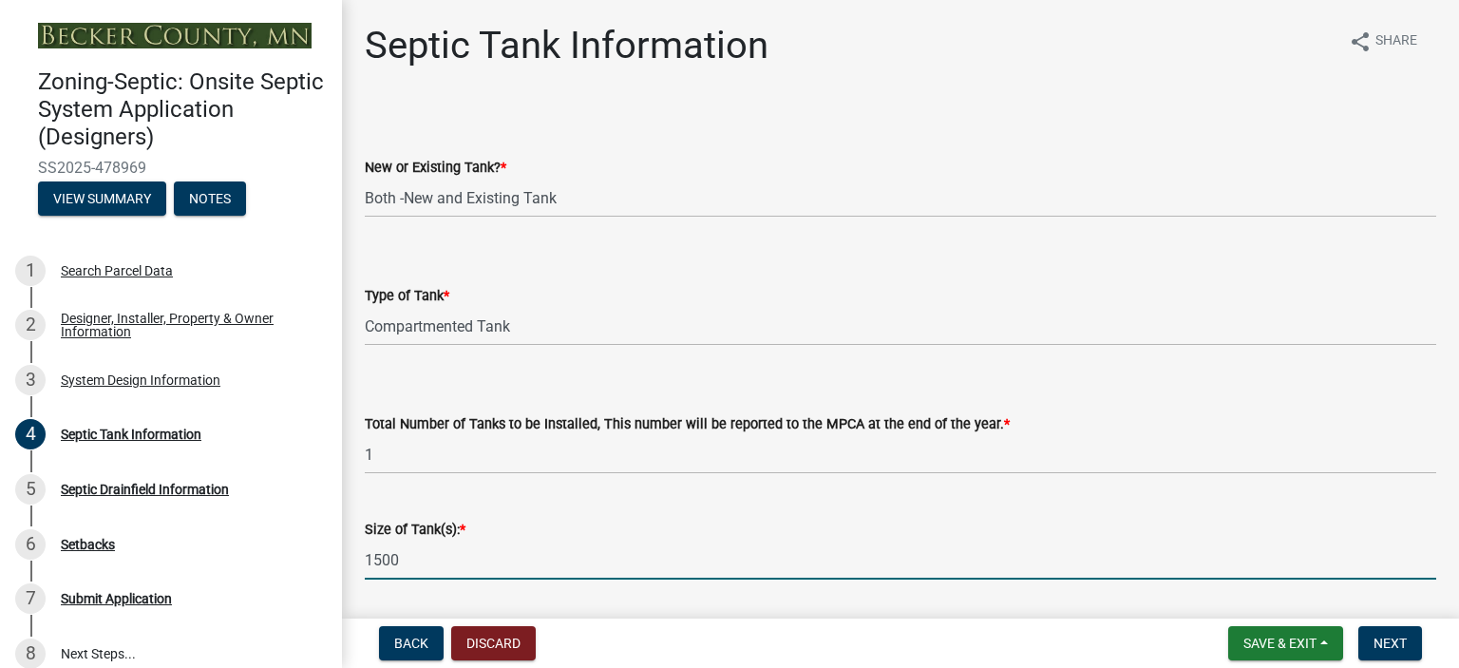
scroll to position [534, 0]
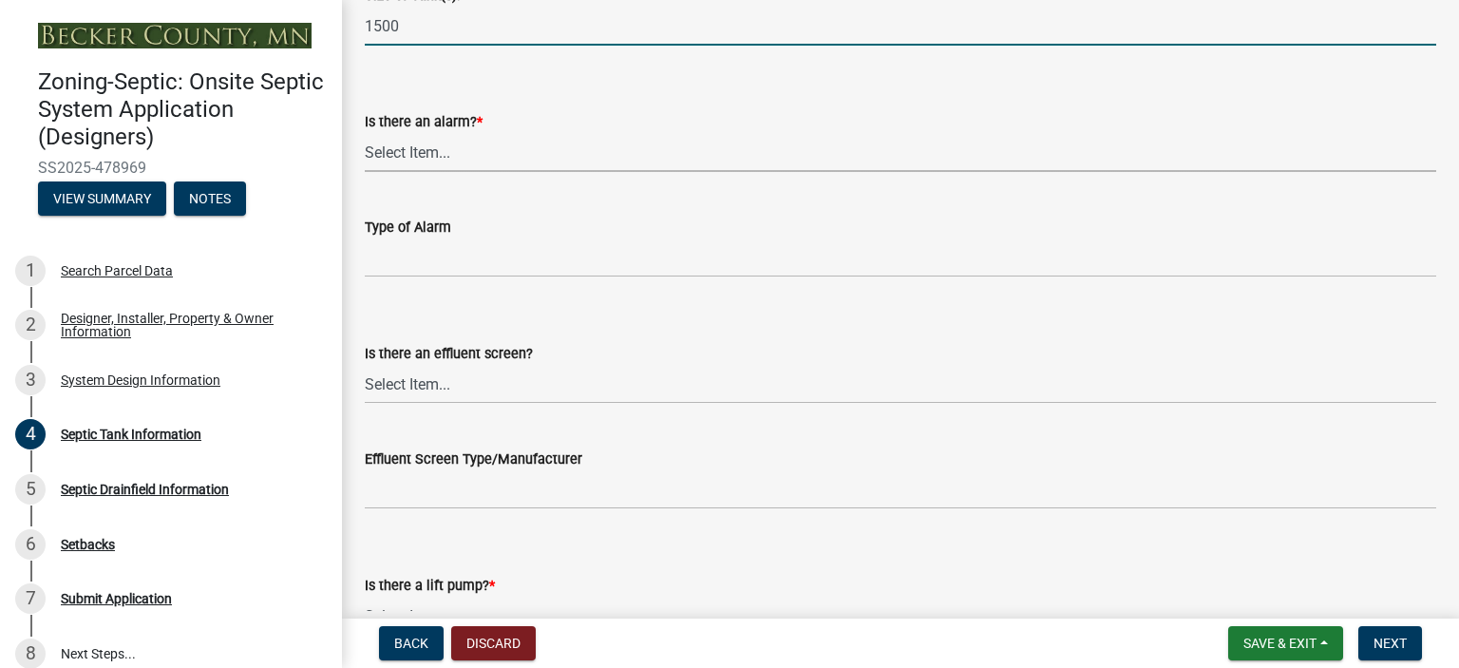
click at [412, 156] on select "Select Item... Yes No" at bounding box center [900, 152] width 1071 height 39
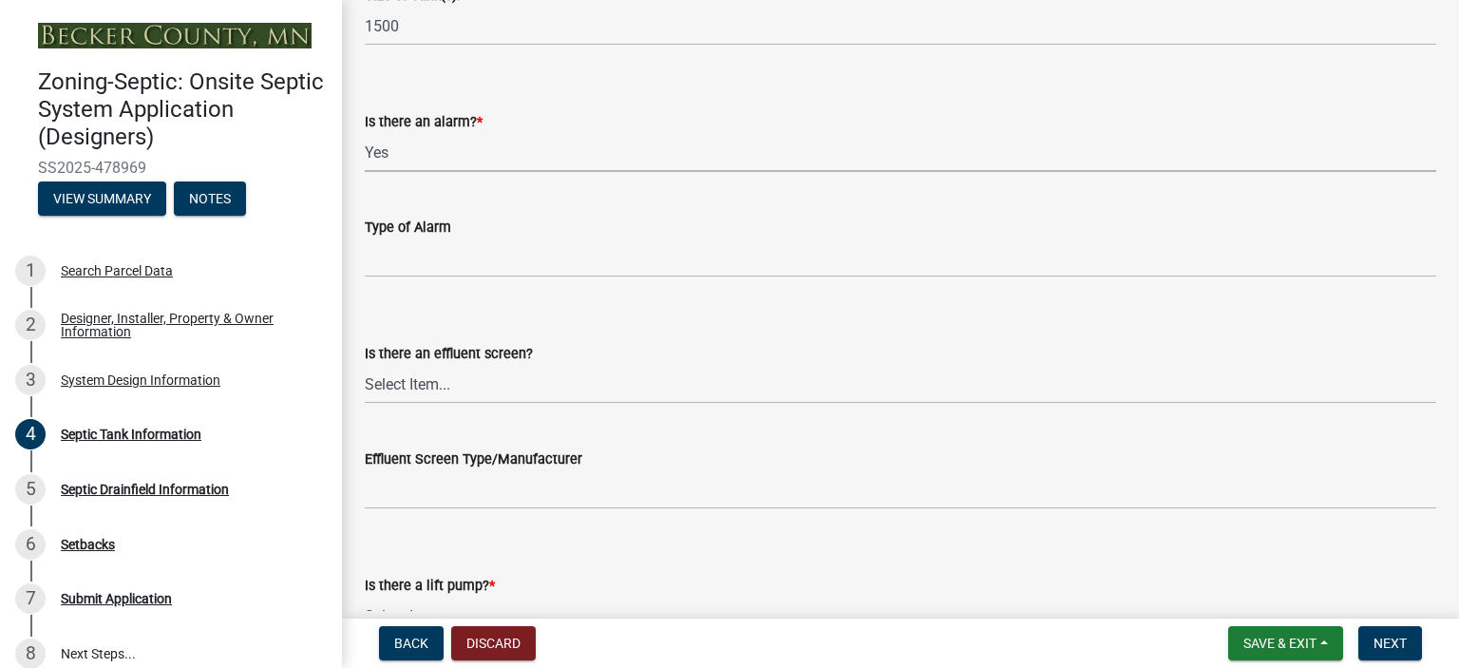
click at [365, 133] on select "Select Item... Yes No" at bounding box center [900, 152] width 1071 height 39
select select "c84d9e4c-2287-4d2e-9ef7-9874a7456ee3"
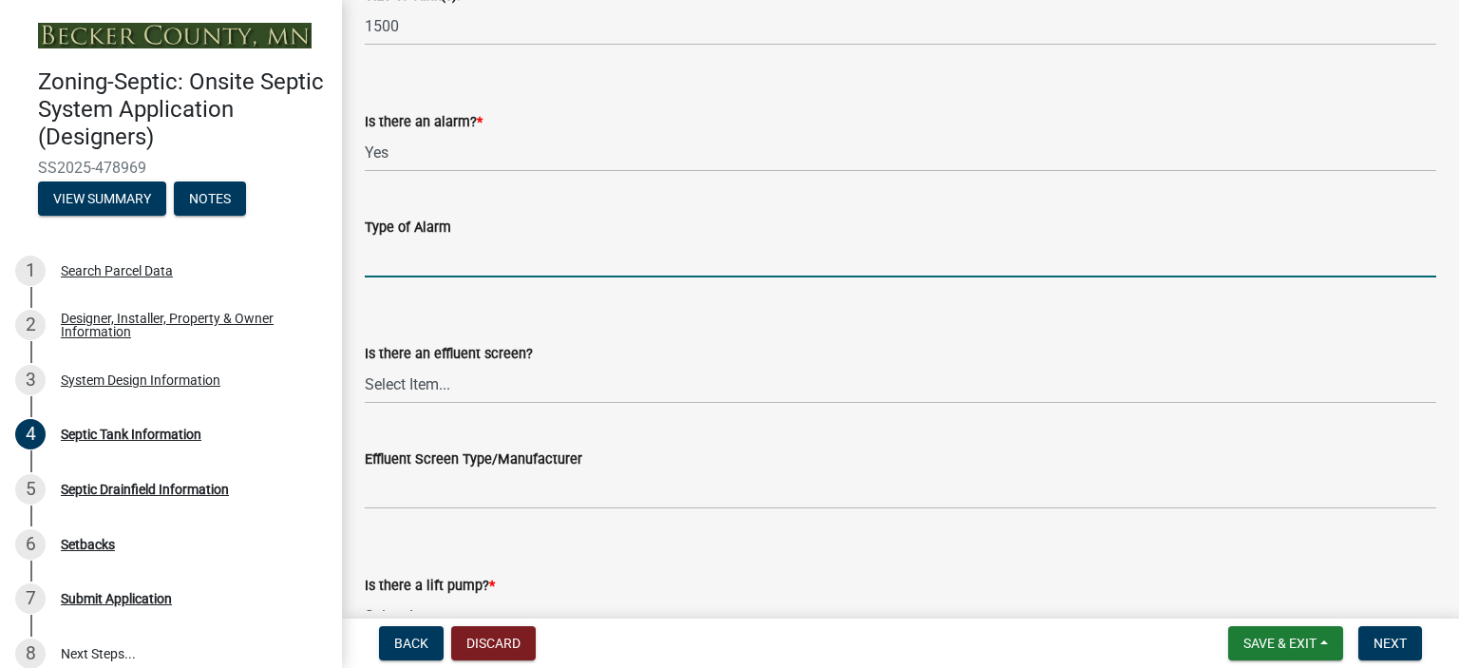
click at [415, 262] on input "Type of Alarm" at bounding box center [900, 257] width 1071 height 39
type input "VISUAL"
click at [412, 371] on select "Select Item... Yes No" at bounding box center [900, 384] width 1071 height 39
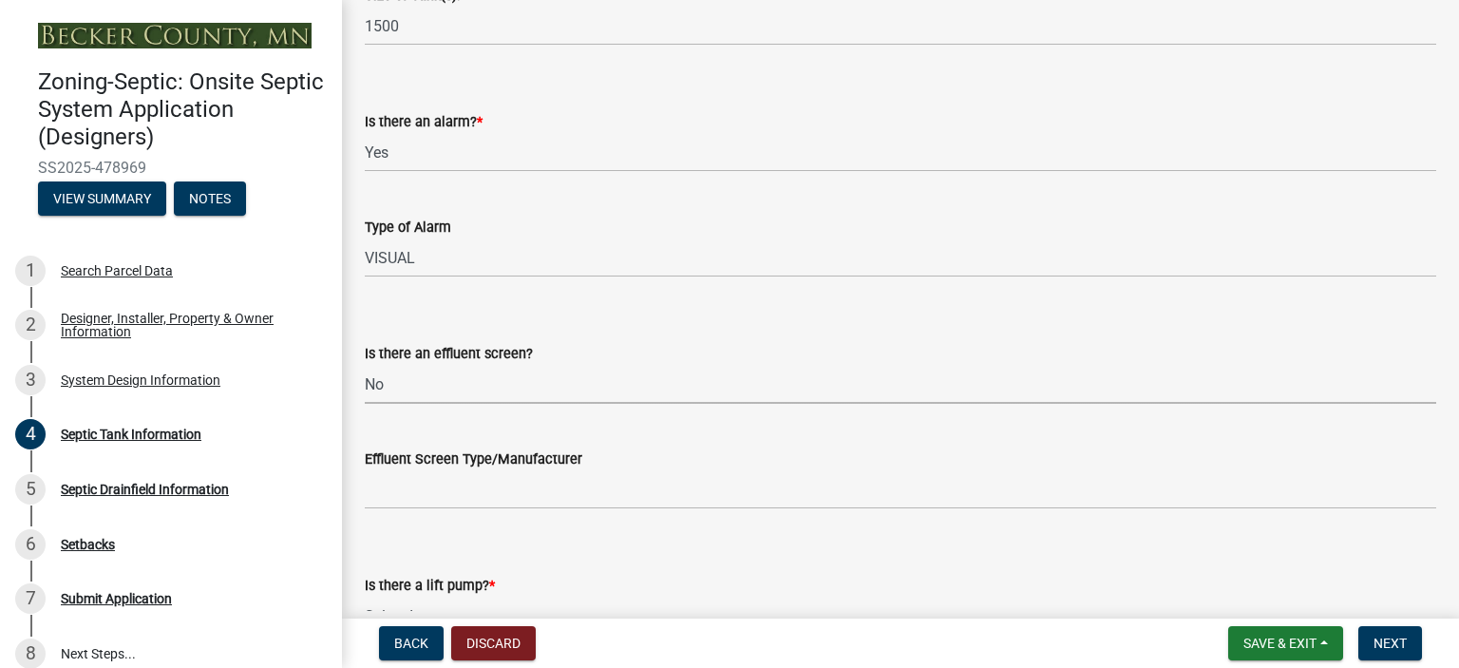
click at [365, 365] on select "Select Item... Yes No" at bounding box center [900, 384] width 1071 height 39
select select "a956bcdf-8f12-4f61-bfc1-a6e229dc0595"
click at [446, 603] on select "Select Item... Yes No" at bounding box center [900, 615] width 1071 height 39
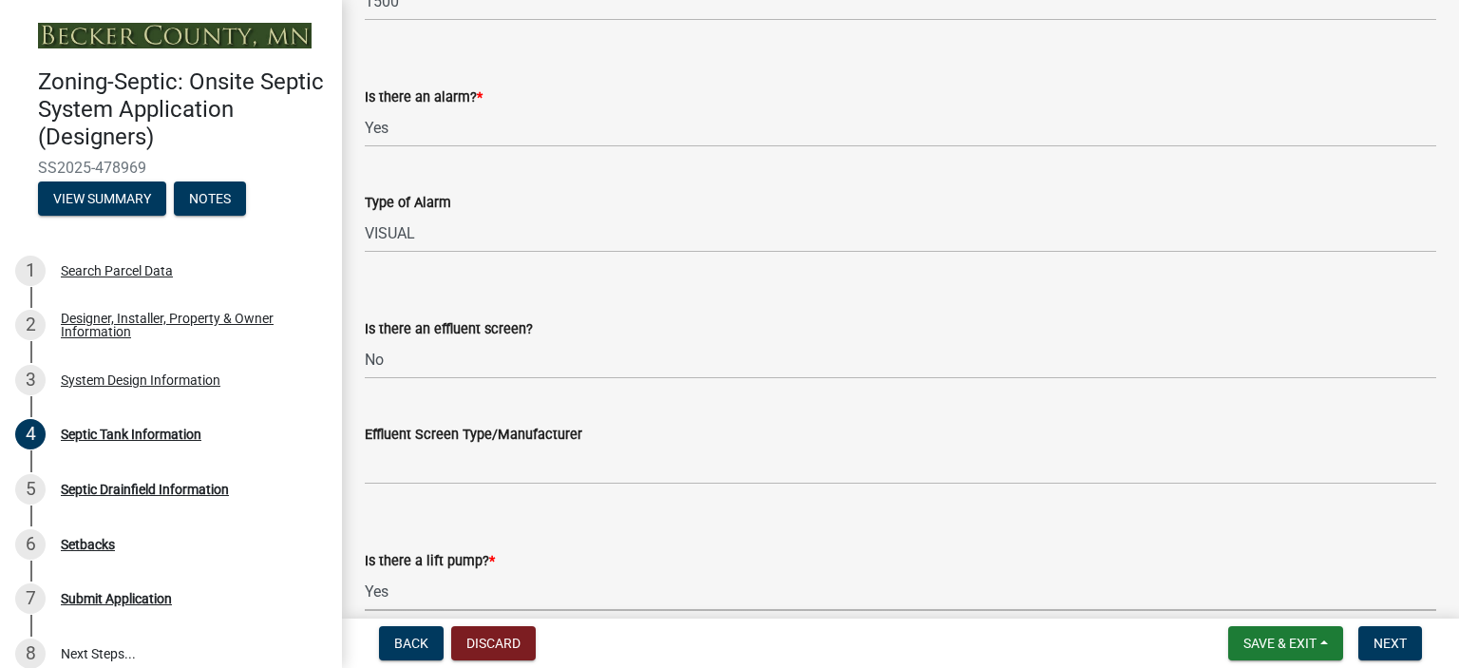
click at [365, 572] on select "Select Item... Yes No" at bounding box center [900, 591] width 1071 height 39
select select "7b57e397-6881-49c8-9b87-e40bdbeb8239"
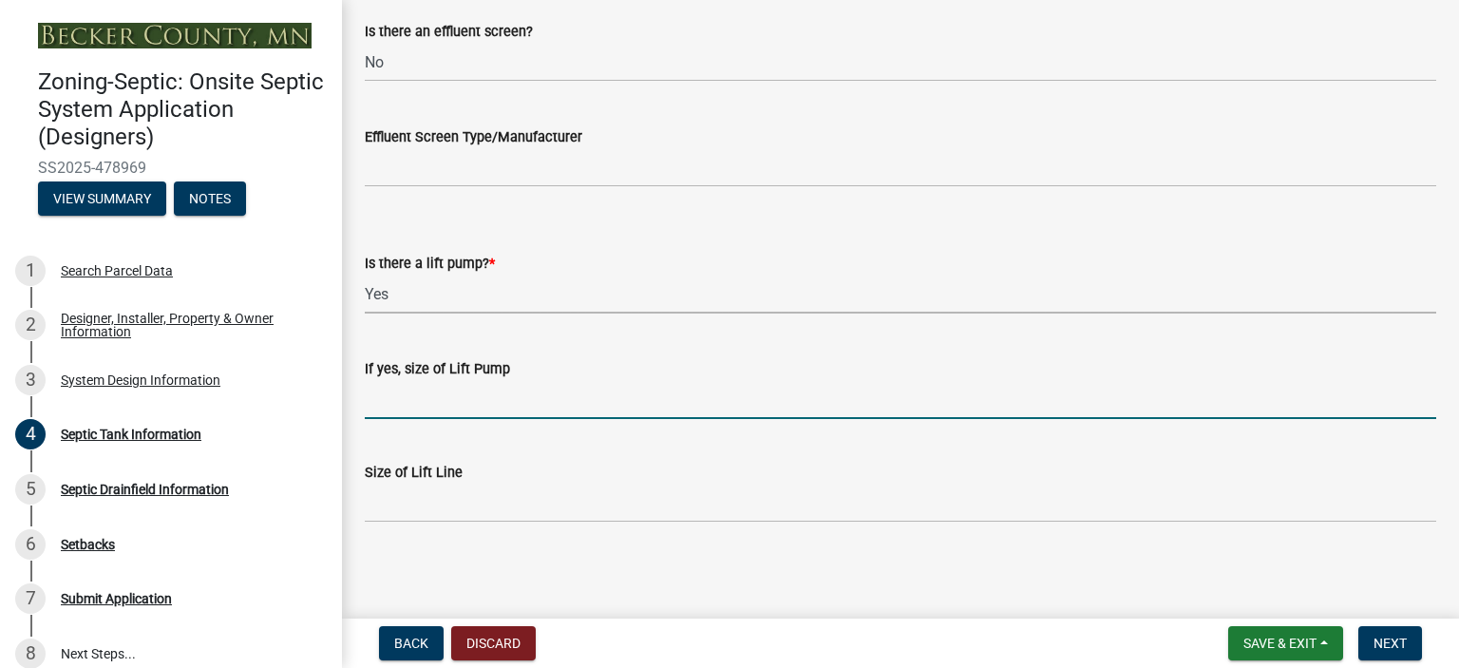
click at [440, 382] on input "If yes, size of Lift Pump" at bounding box center [900, 399] width 1071 height 39
type input "29GPM"
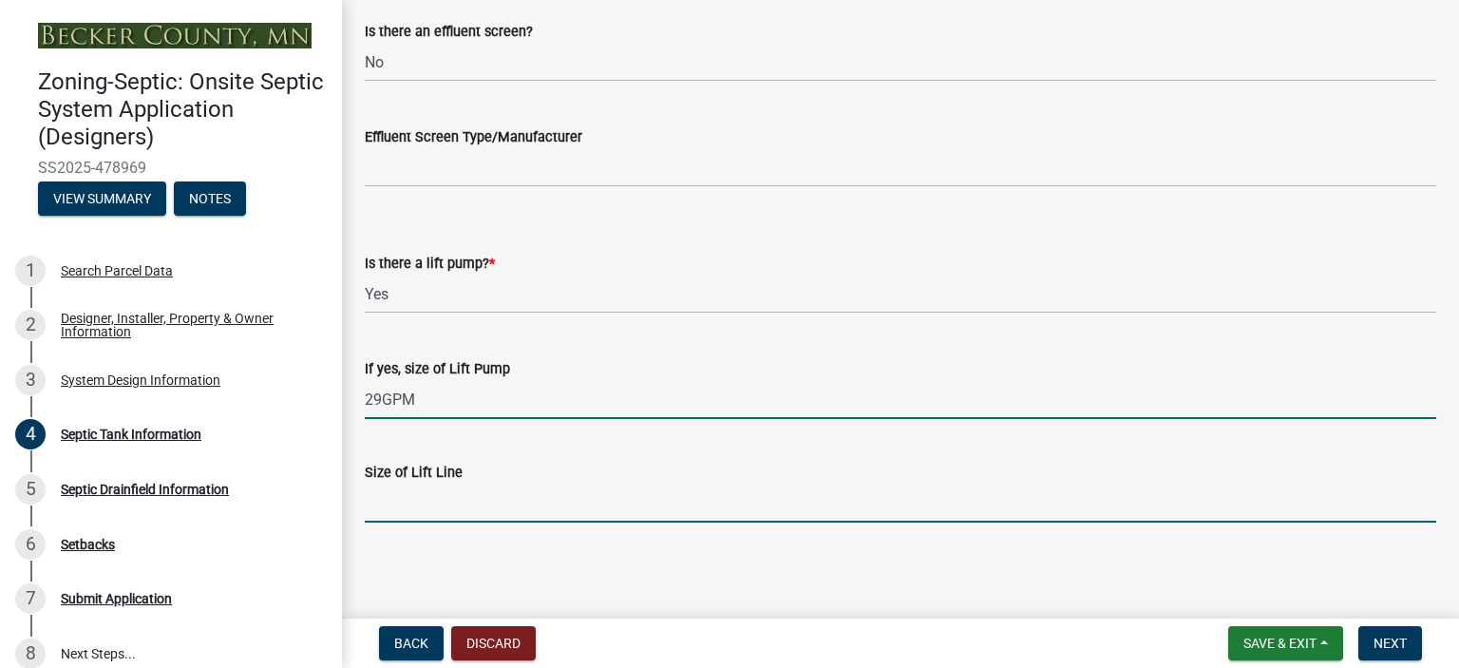
click at [403, 503] on input "Size of Lift Line" at bounding box center [900, 502] width 1071 height 39
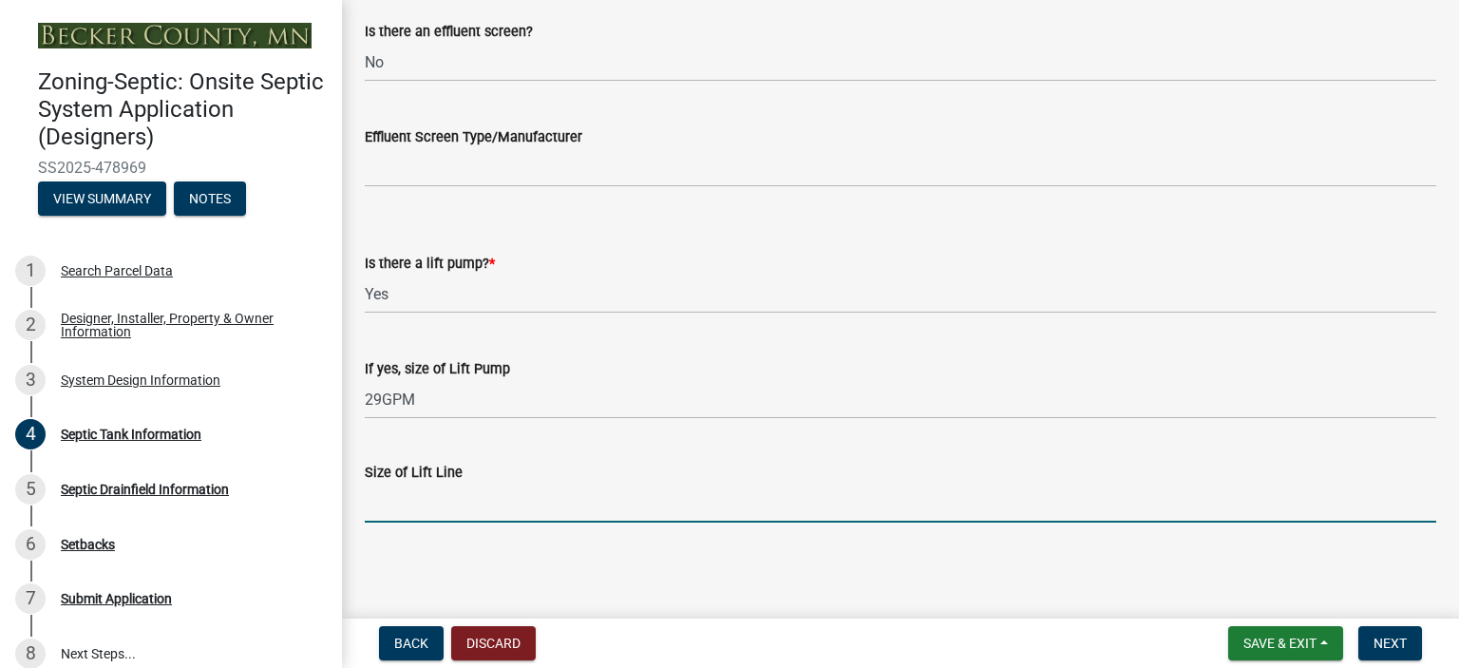
type input "2""
click at [1373, 640] on span "Next" at bounding box center [1389, 642] width 33 height 15
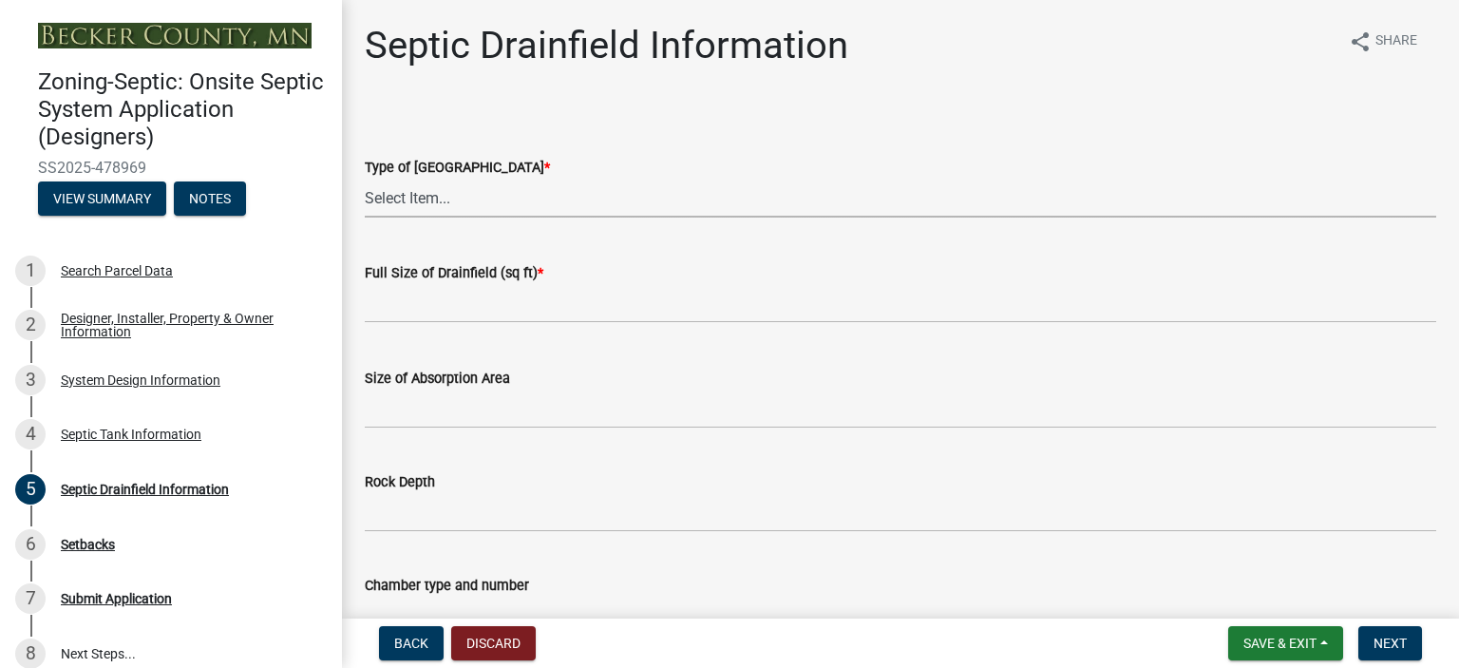
click at [404, 193] on select "Select Item... Chamber Trench Rock Trench Gravelless Mound Pressure Bed Seepage…" at bounding box center [900, 198] width 1071 height 39
click at [365, 179] on select "Select Item... Chamber Trench Rock Trench Gravelless Mound Pressure Bed Seepage…" at bounding box center [900, 198] width 1071 height 39
select select "757b77d3-357c-421c-8450-4fc78db4eecb"
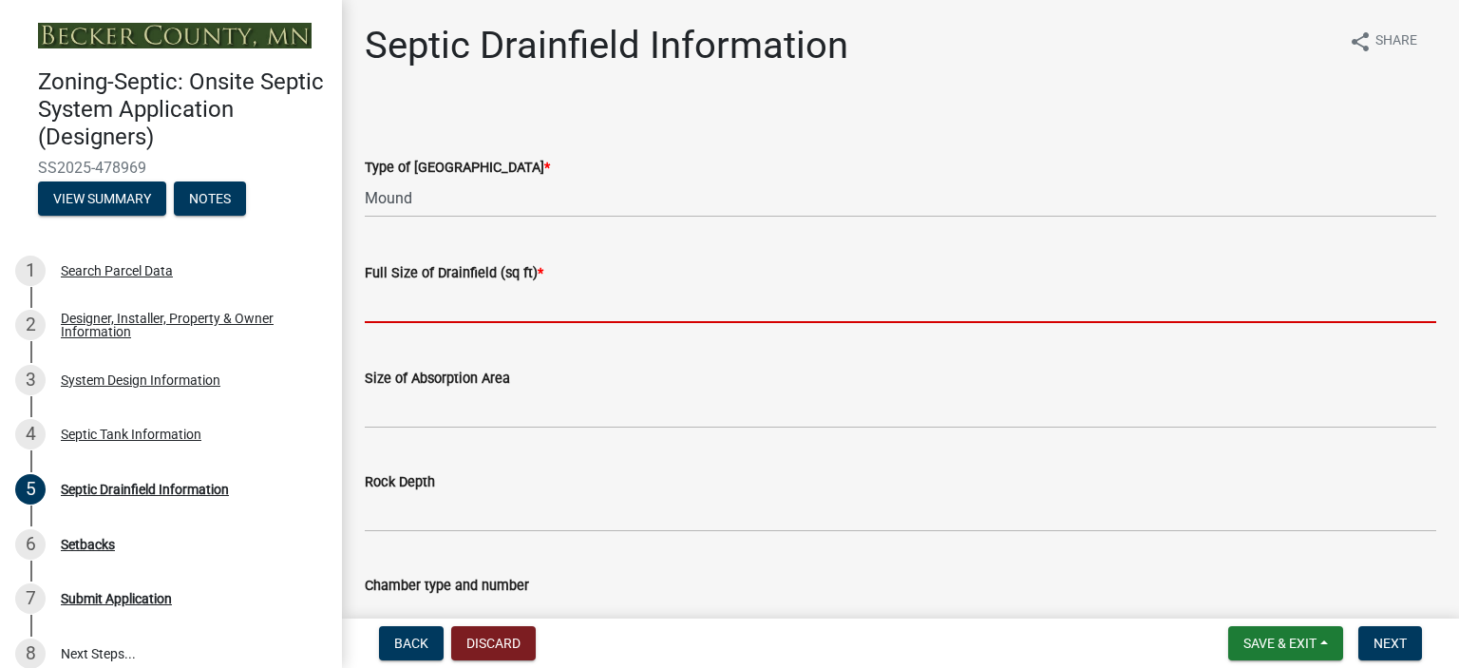
click at [403, 311] on input "text" at bounding box center [900, 303] width 1071 height 39
type input "500"
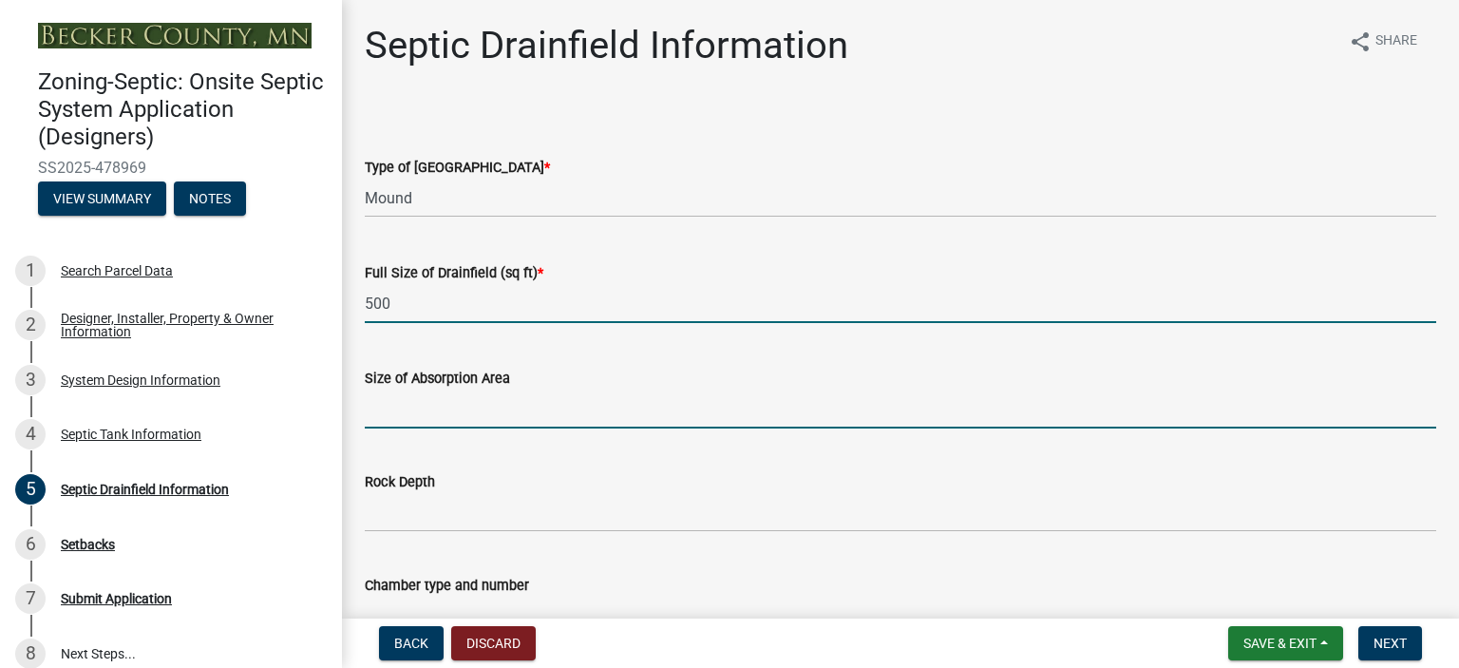
click at [425, 413] on input "Size of Absorption Area" at bounding box center [900, 408] width 1071 height 39
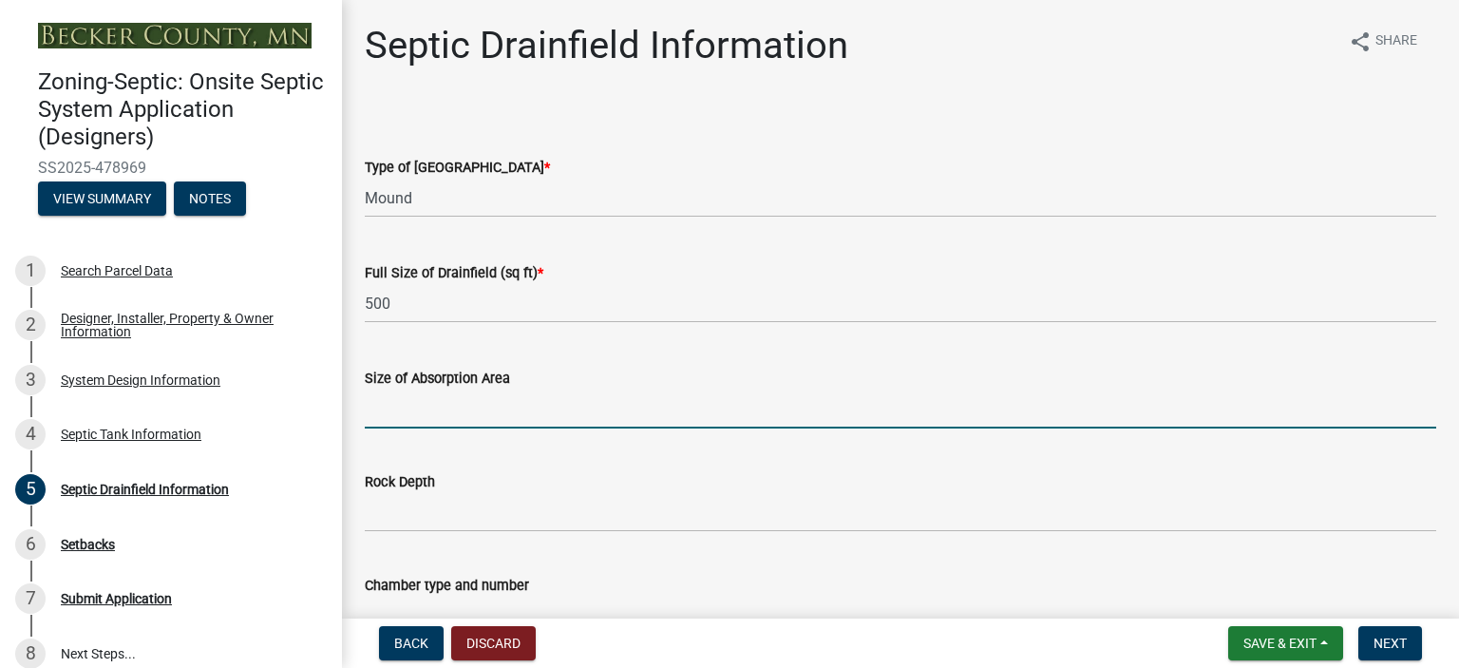
type input "500"
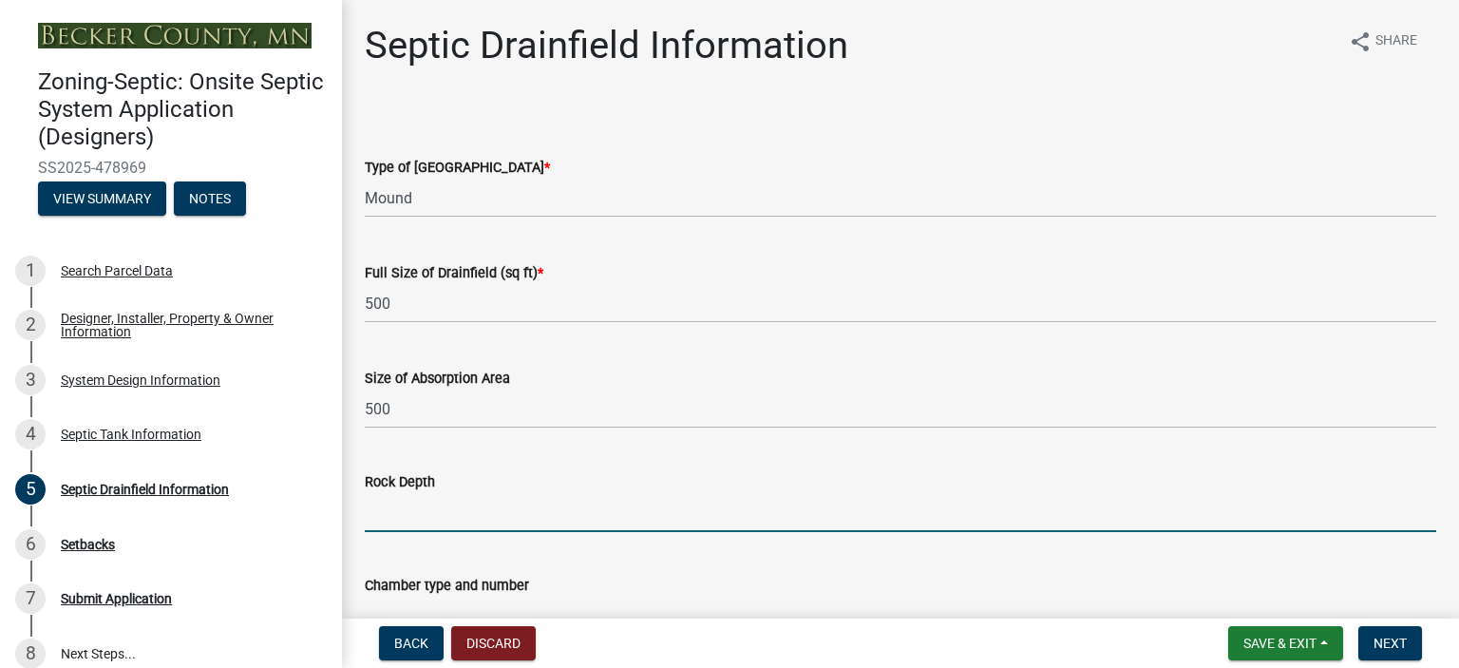
click at [398, 508] on input "Rock Depth" at bounding box center [900, 512] width 1071 height 39
type input "6""
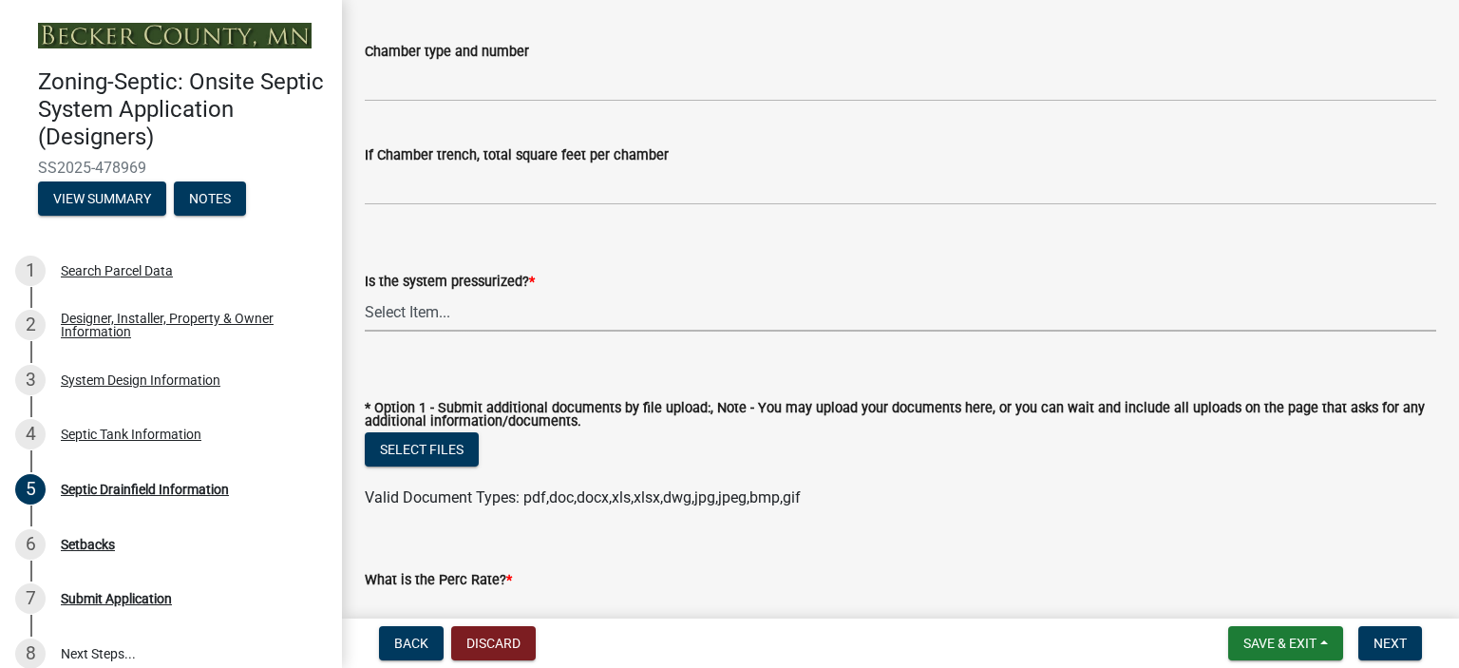
click at [378, 309] on select "Select Item... Yes No" at bounding box center [900, 312] width 1071 height 39
click at [365, 293] on select "Select Item... Yes No" at bounding box center [900, 312] width 1071 height 39
select select "366d546d-8bc3-42fb-bca7-8a9455861f61"
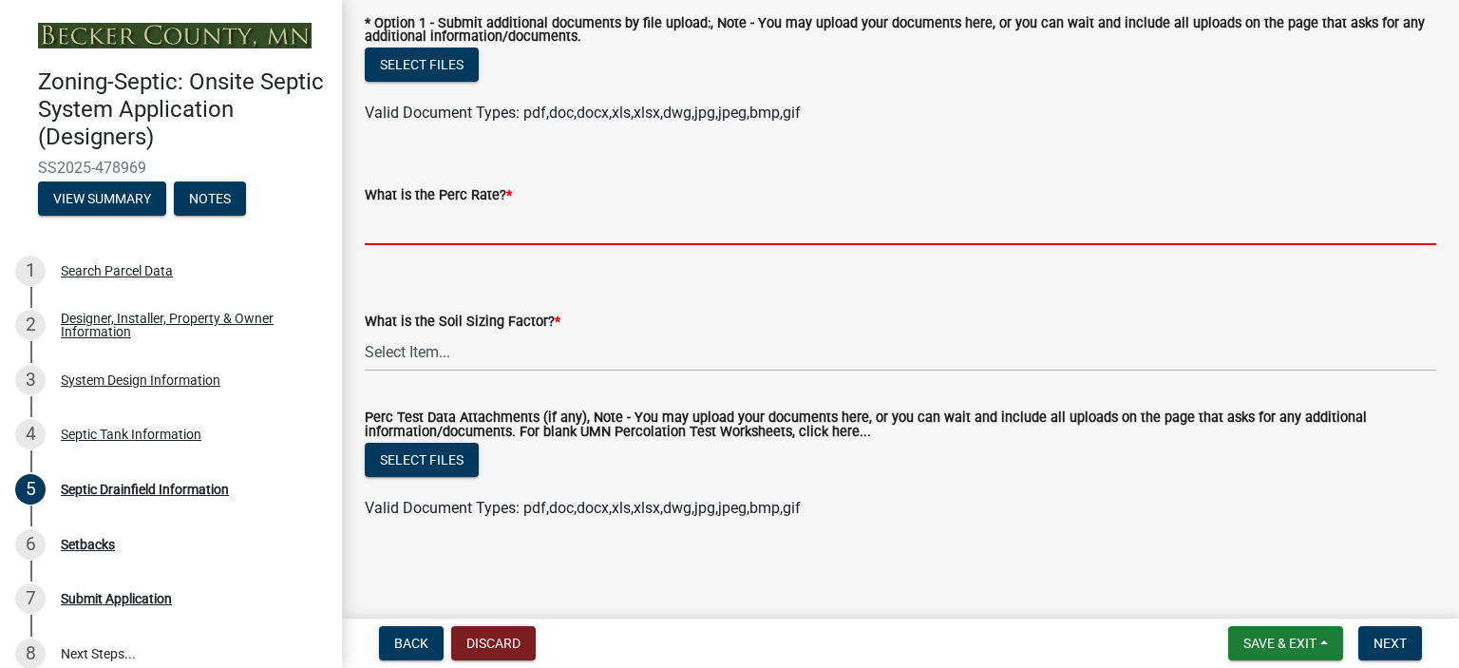
click at [455, 221] on input "What is the Perc Rate? *" at bounding box center [900, 225] width 1071 height 39
type input ".1-5"
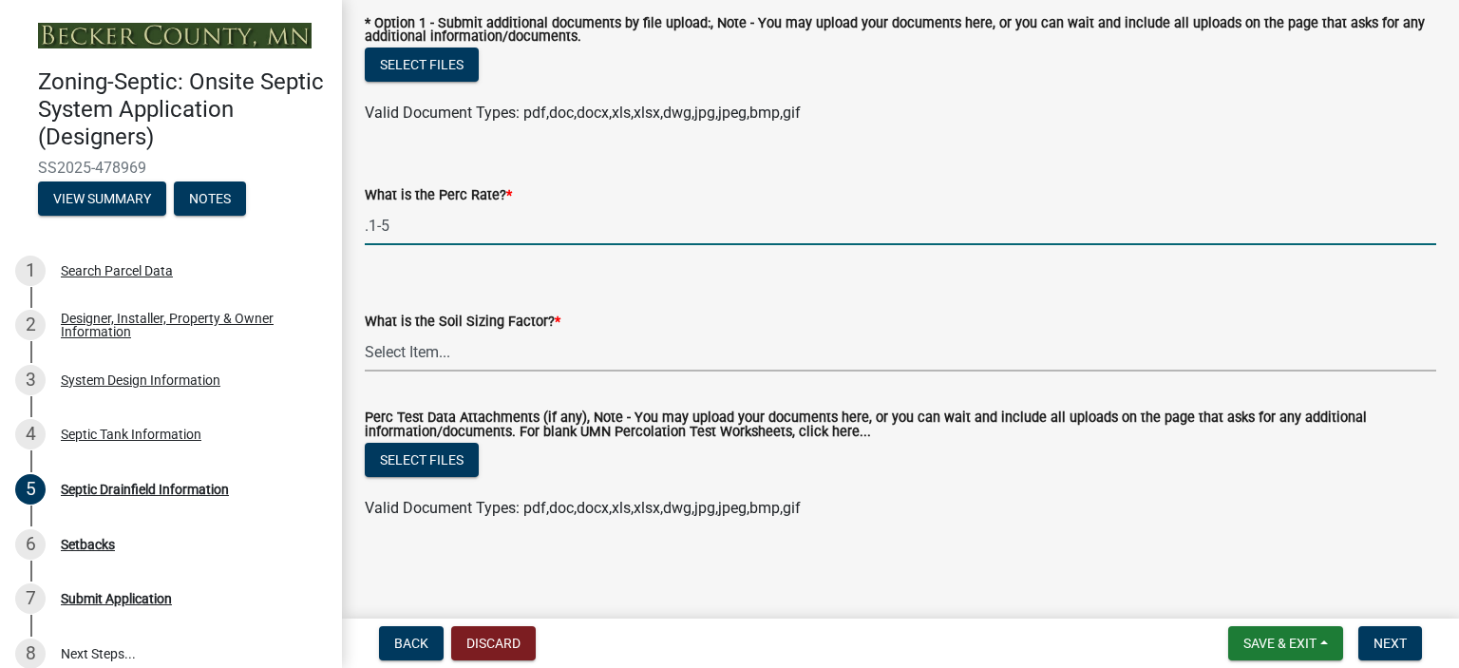
click at [378, 361] on select "Select Item... 0.00 0.24 0.45 0.50 0.60 0.78 .83 1.27 1.67" at bounding box center [900, 351] width 1071 height 39
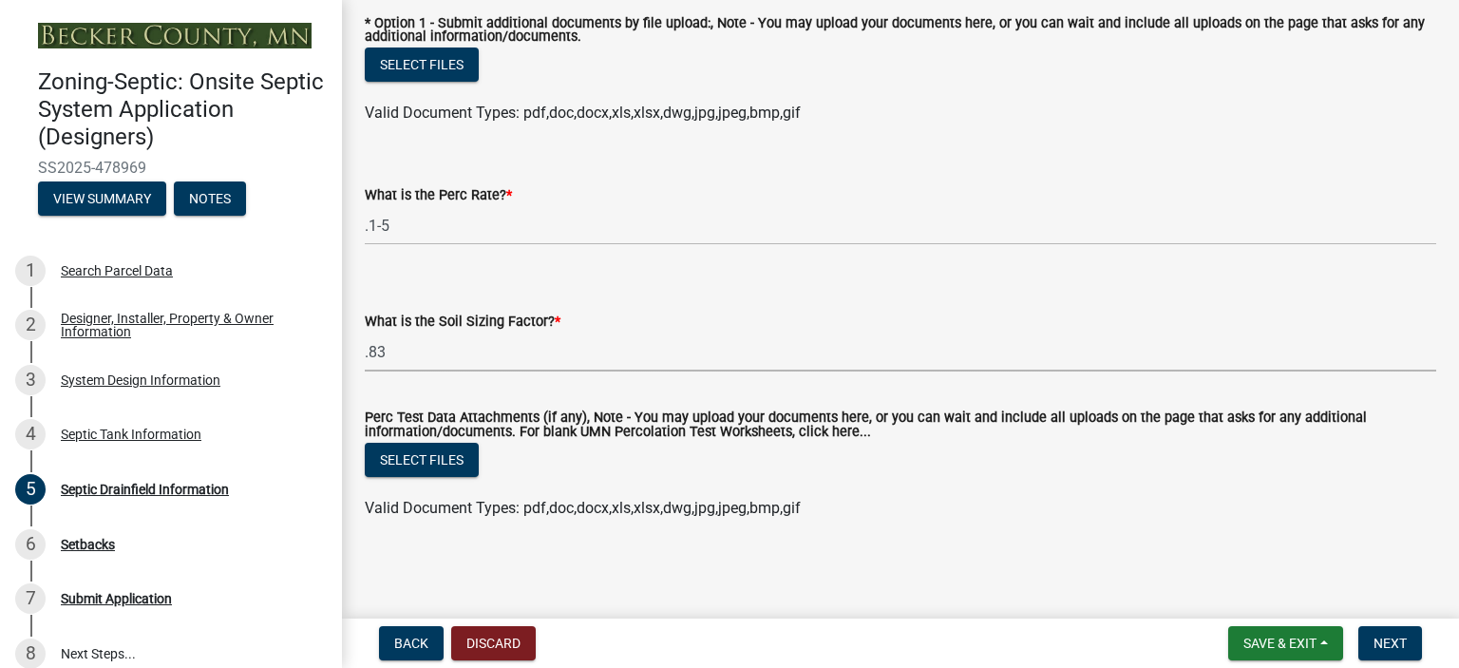
click at [365, 332] on select "Select Item... 0.00 0.24 0.45 0.50 0.60 0.78 .83 1.27 1.67" at bounding box center [900, 351] width 1071 height 39
select select "dac4ac35-55b4-499a-b025-a1e3fbf96bb4"
click at [1395, 640] on span "Next" at bounding box center [1389, 642] width 33 height 15
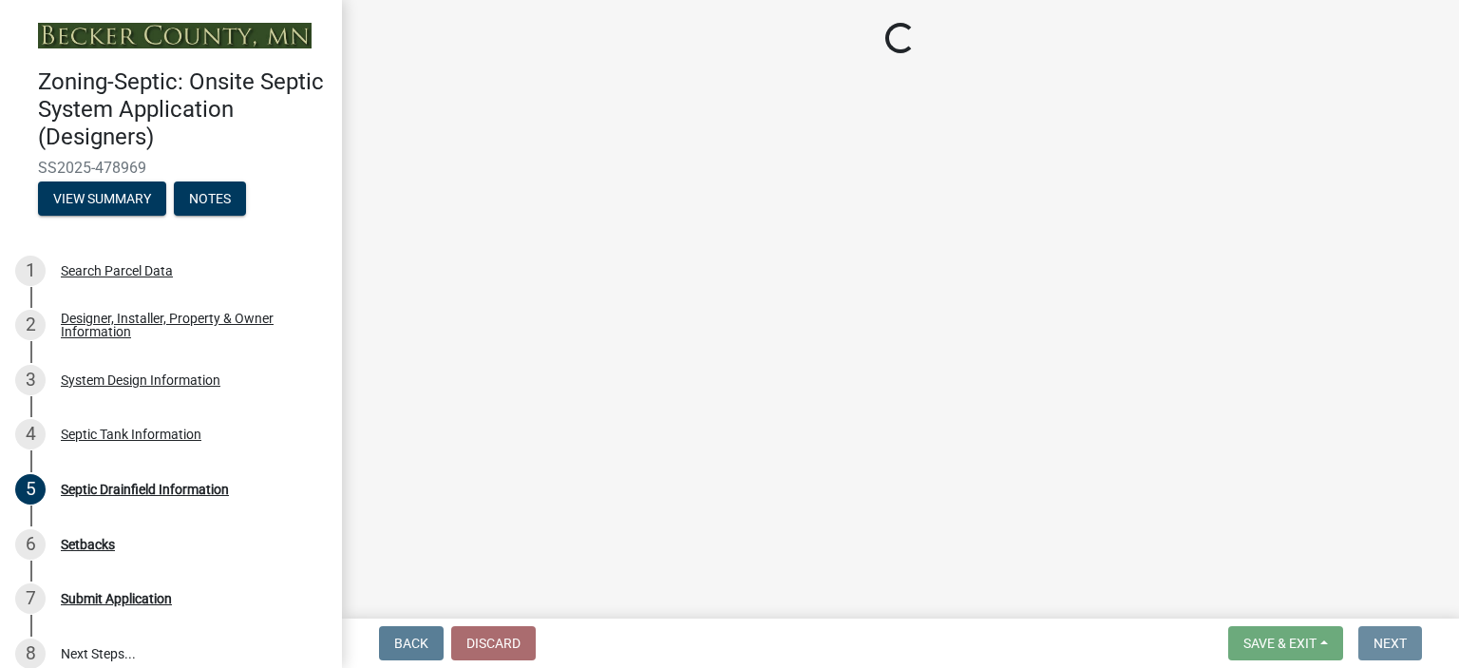
scroll to position [0, 0]
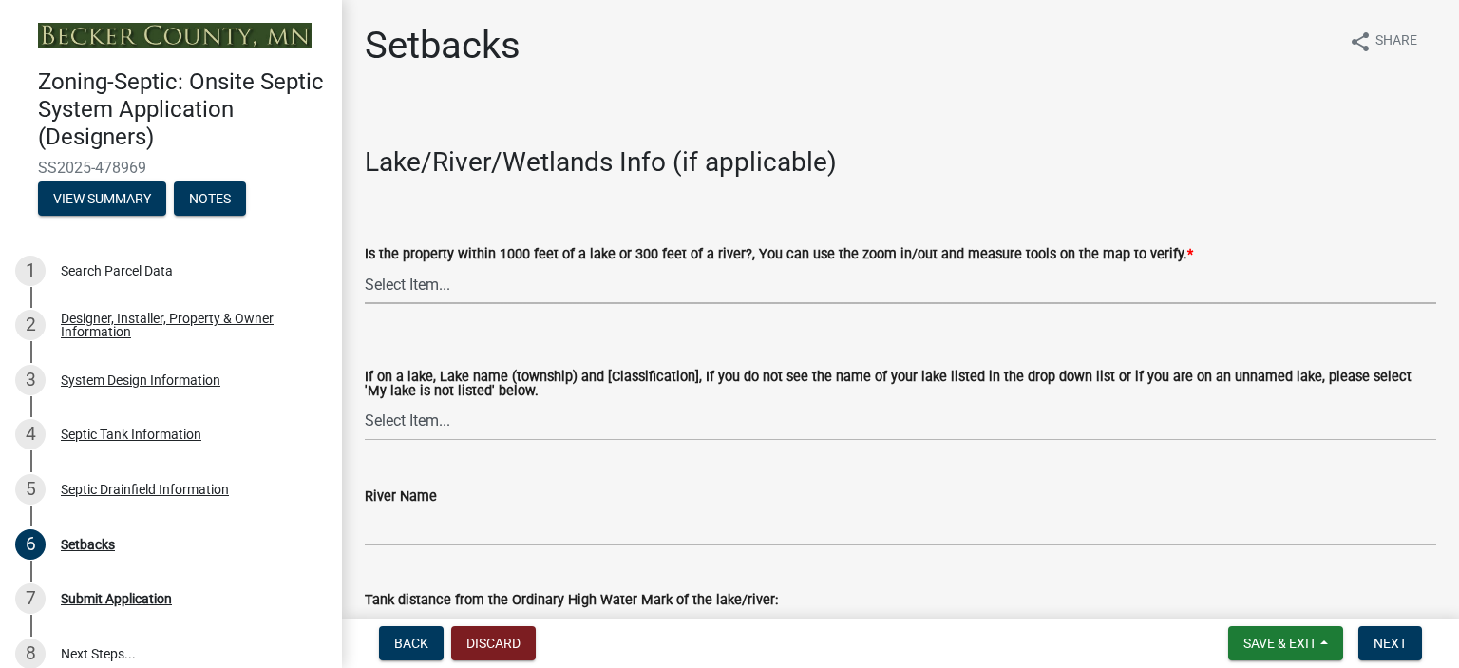
click at [406, 284] on select "Select Item... Yes No" at bounding box center [900, 284] width 1071 height 39
click at [365, 265] on select "Select Item... Yes No" at bounding box center [900, 284] width 1071 height 39
select select "c245ec0d-8d6f-4710-ab2b-b3aa70611708"
click at [411, 421] on select "Select Item... [GEOGRAPHIC_DATA] is not listed below [GEOGRAPHIC_DATA] ([GEOGRA…" at bounding box center [900, 421] width 1071 height 39
click at [365, 402] on select "Select Item... [GEOGRAPHIC_DATA] is not listed below [GEOGRAPHIC_DATA] ([GEOGRA…" at bounding box center [900, 421] width 1071 height 39
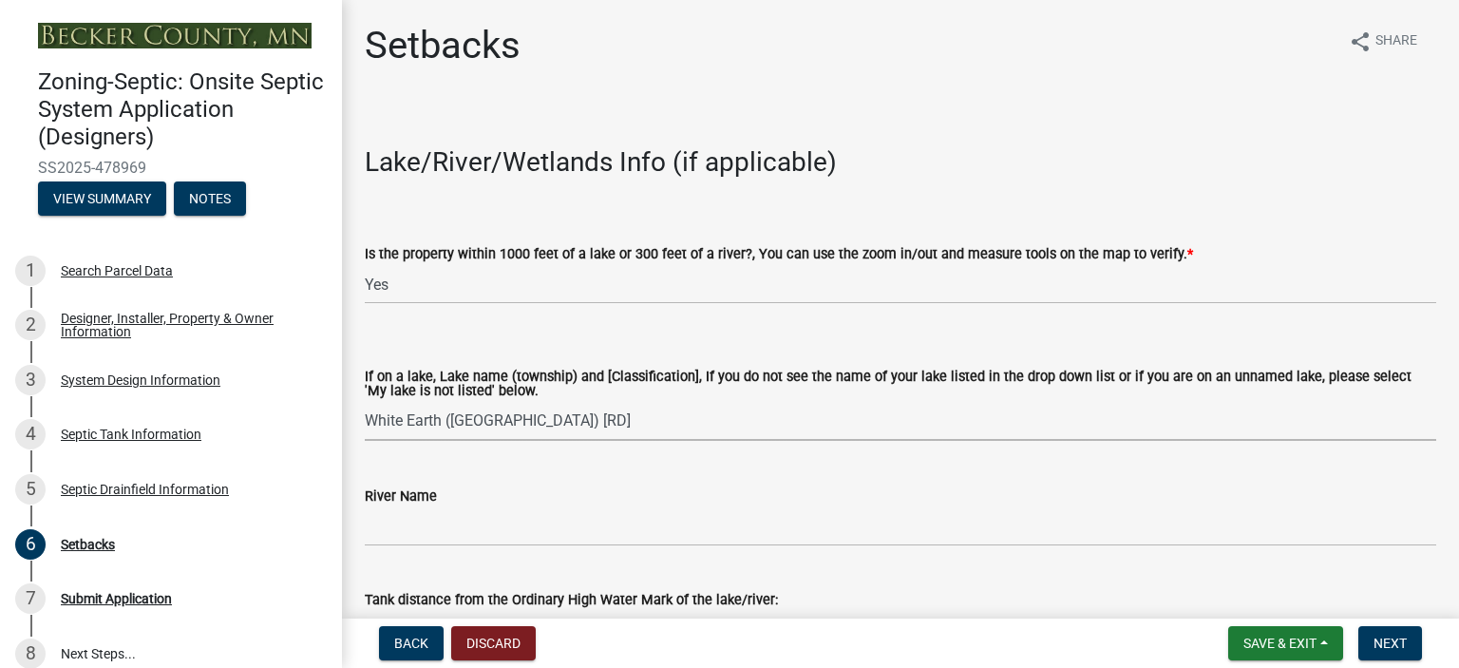
select select "4fd80b23-4f94-4801-992d-64449dc8e32e"
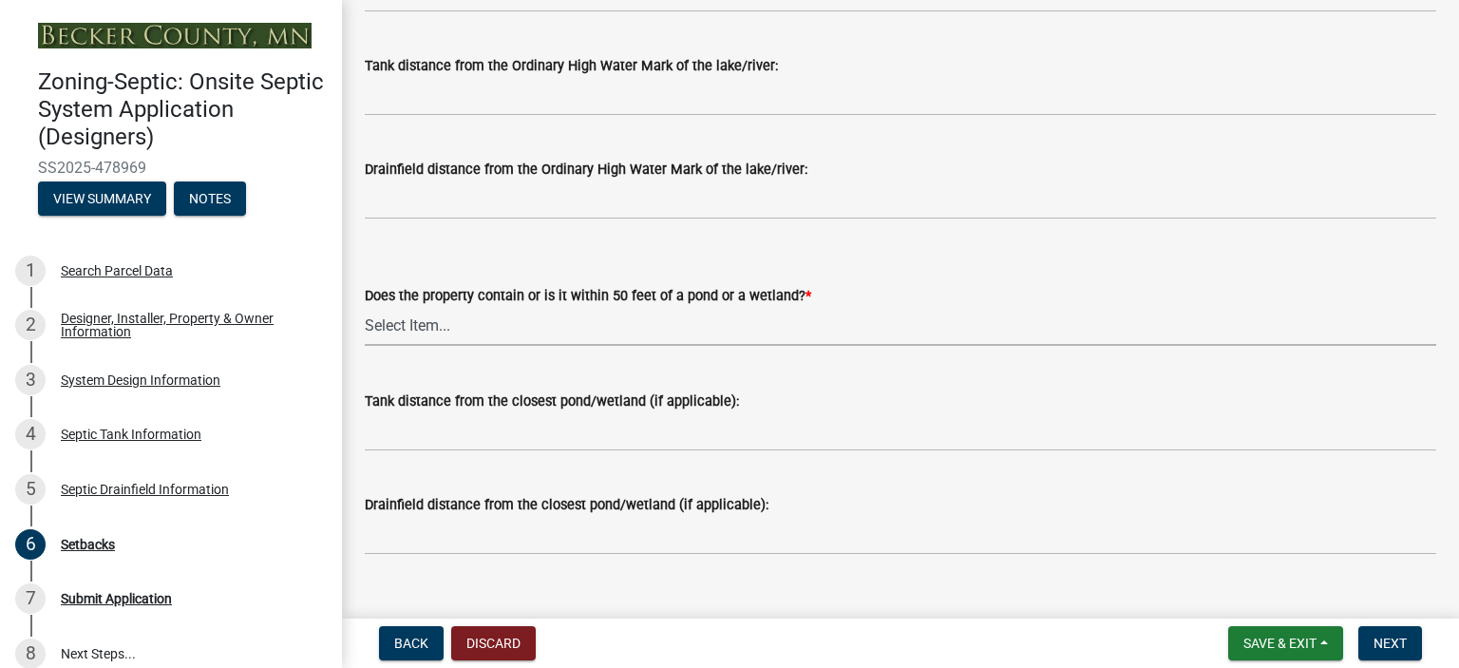
click at [393, 318] on select "Select Item... Yes No" at bounding box center [900, 326] width 1071 height 39
click at [365, 307] on select "Select Item... Yes No" at bounding box center [900, 326] width 1071 height 39
select select "23044af5-43bb-4cf5-8aef-2716db2ce5fc"
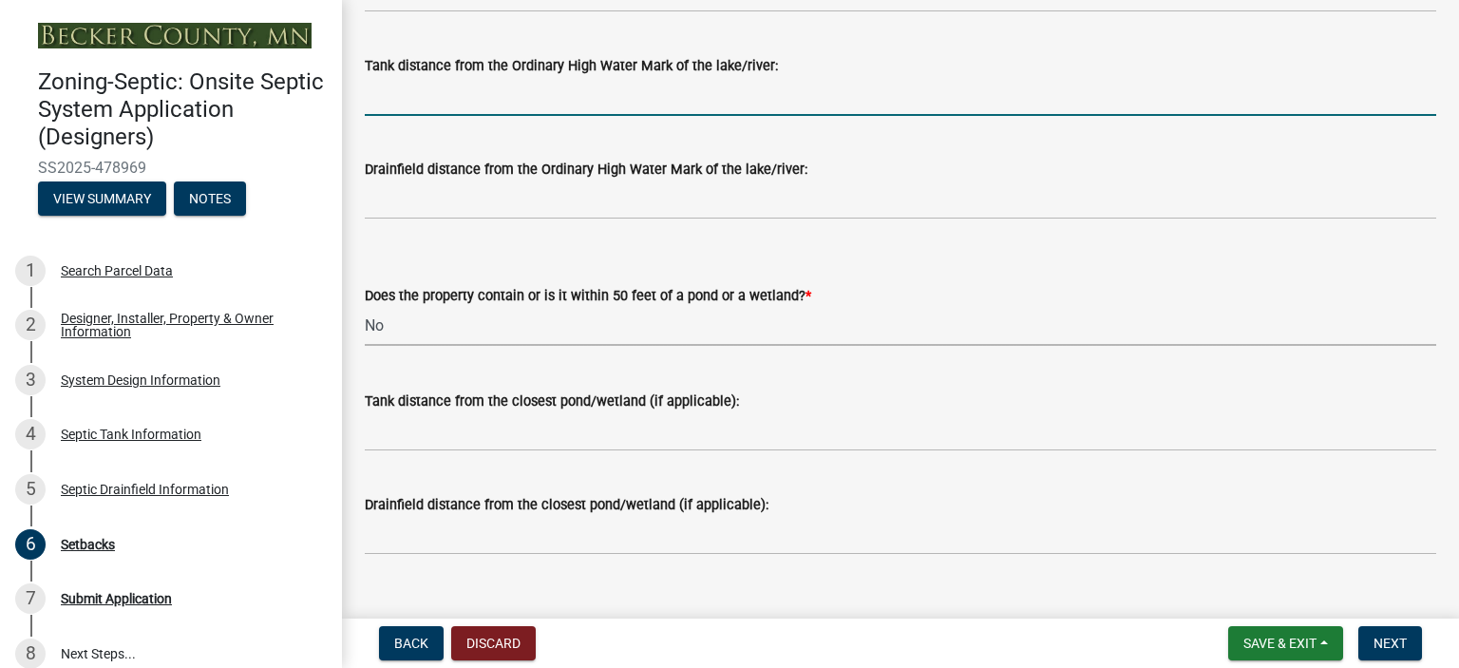
click at [401, 98] on input "Tank distance from the Ordinary High Water Mark of the lake/river:" at bounding box center [900, 96] width 1071 height 39
type input "+100'"
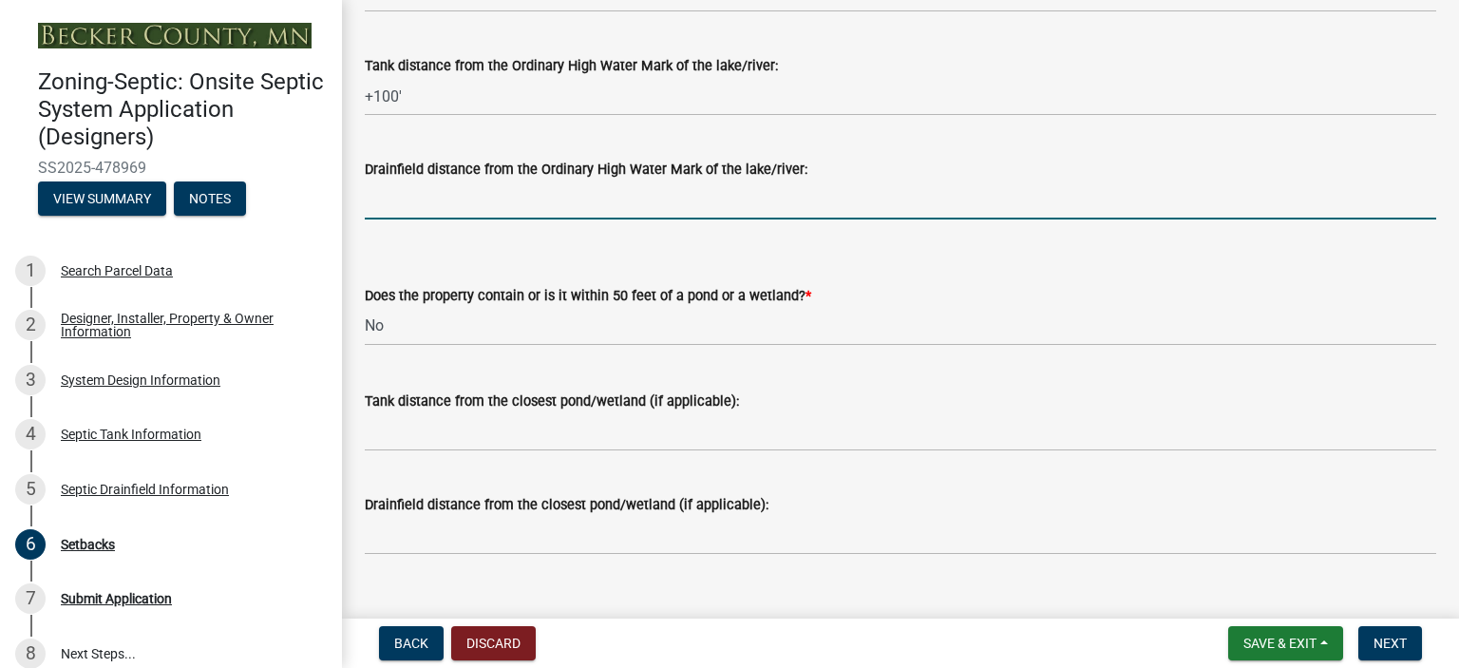
click at [402, 193] on input "Drainfield distance from the Ordinary High Water Mark of the lake/river:" at bounding box center [900, 199] width 1071 height 39
type input "+100'"
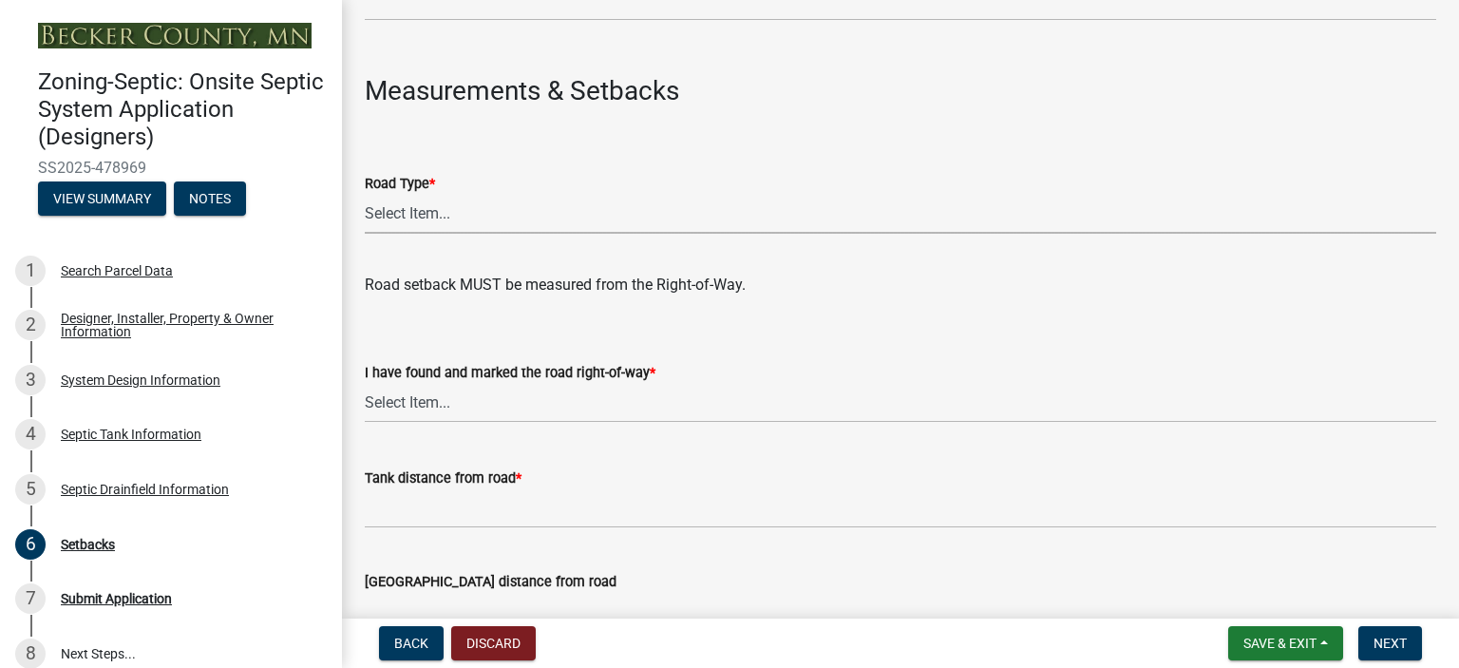
click at [427, 200] on select "Select Item... State County Public / Township Private Easement [GEOGRAPHIC_DATA]" at bounding box center [900, 214] width 1071 height 39
click at [365, 195] on select "Select Item... State County Public / Township Private Easement [GEOGRAPHIC_DATA]" at bounding box center [900, 214] width 1071 height 39
select select "21af9b93-f494-48c6-91ae-235d36c6c939"
click at [425, 392] on select "Select Item... Yes No" at bounding box center [900, 403] width 1071 height 39
click at [365, 384] on select "Select Item... Yes No" at bounding box center [900, 403] width 1071 height 39
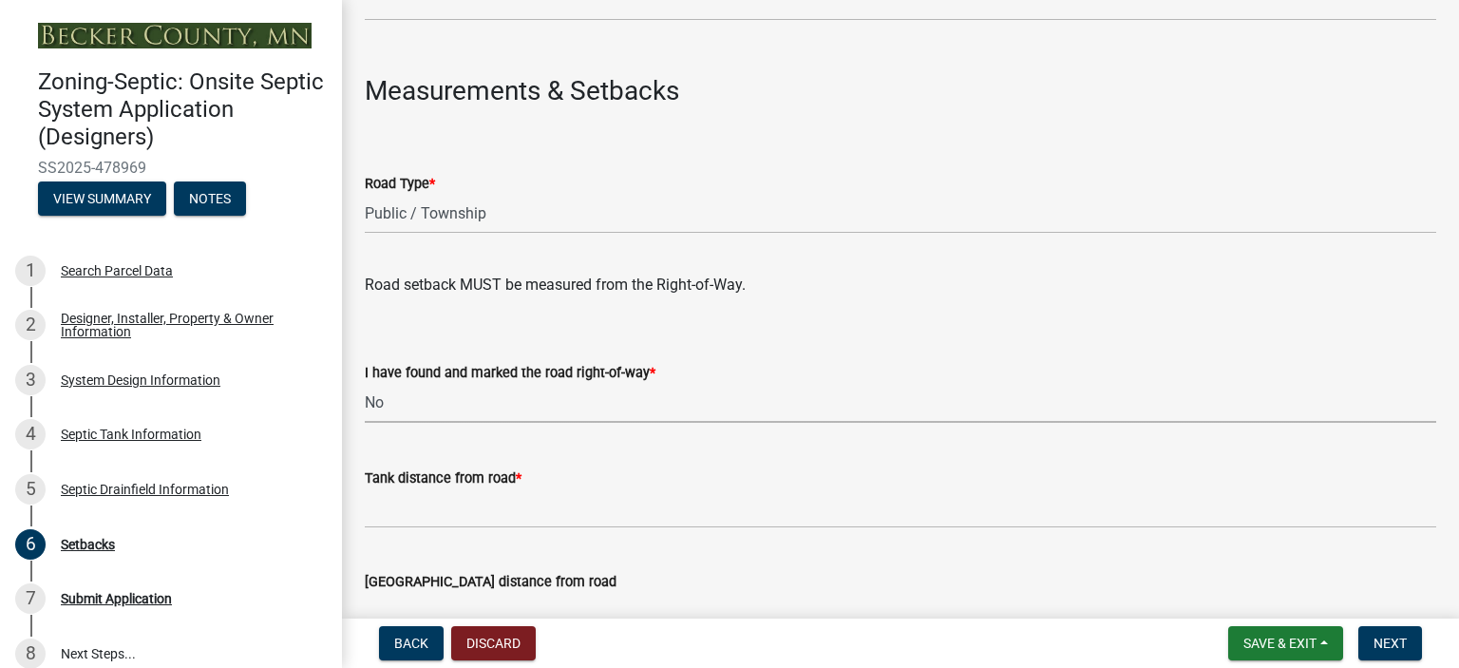
select select "2c0c9673-cfd8-4d5e-8ea6-73593e257713"
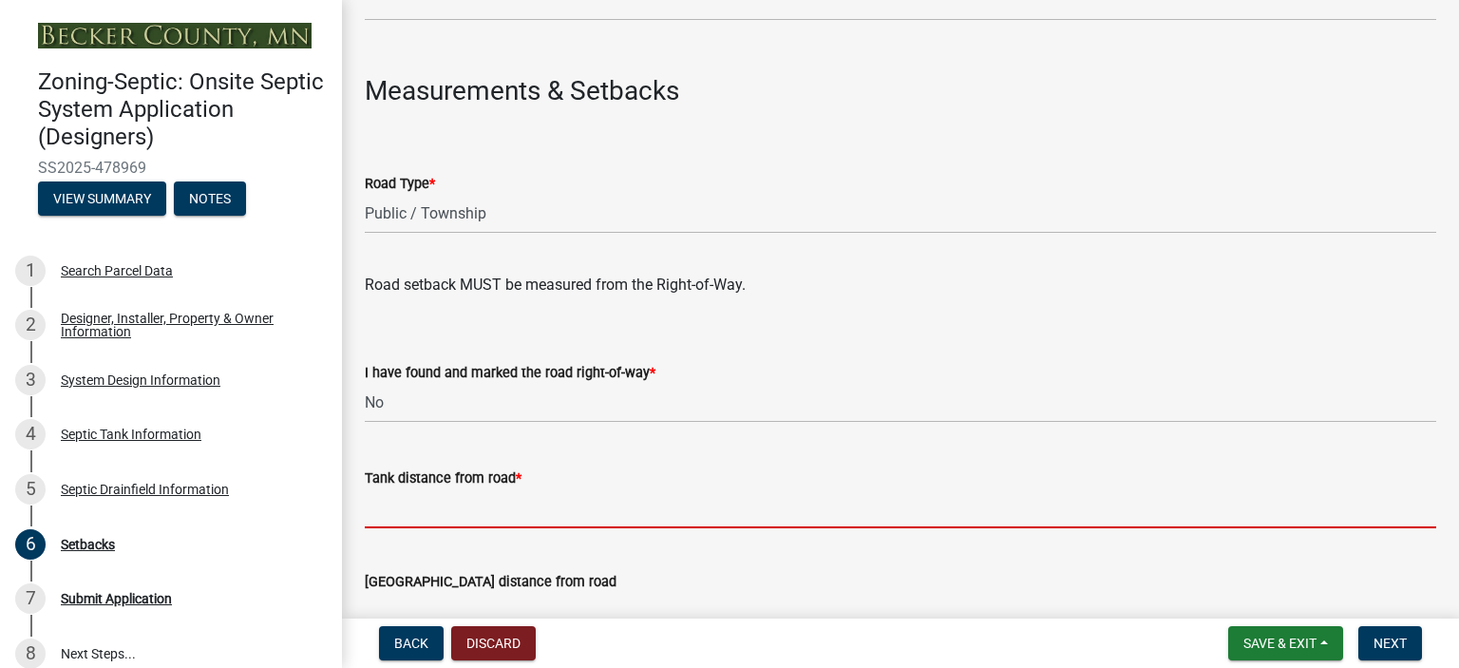
click at [421, 498] on input "Tank distance from road *" at bounding box center [900, 508] width 1071 height 39
type input "+10'"
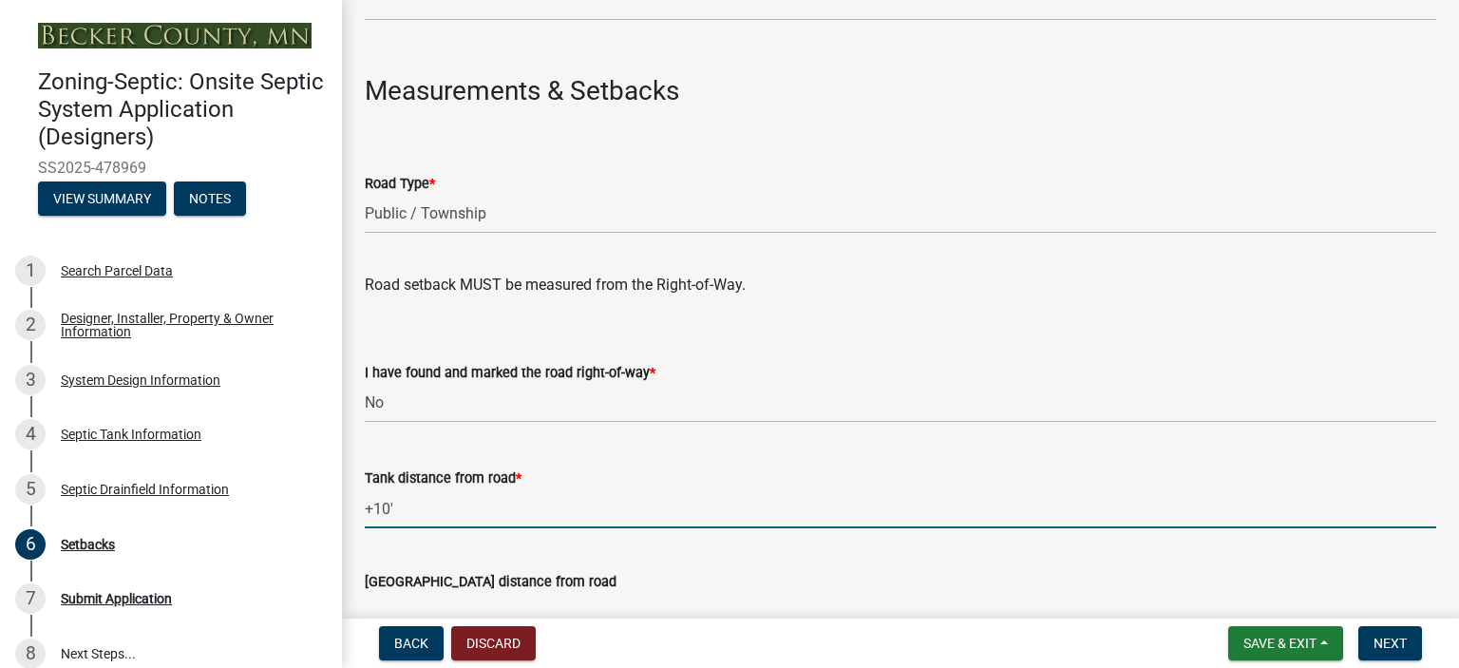
scroll to position [1602, 0]
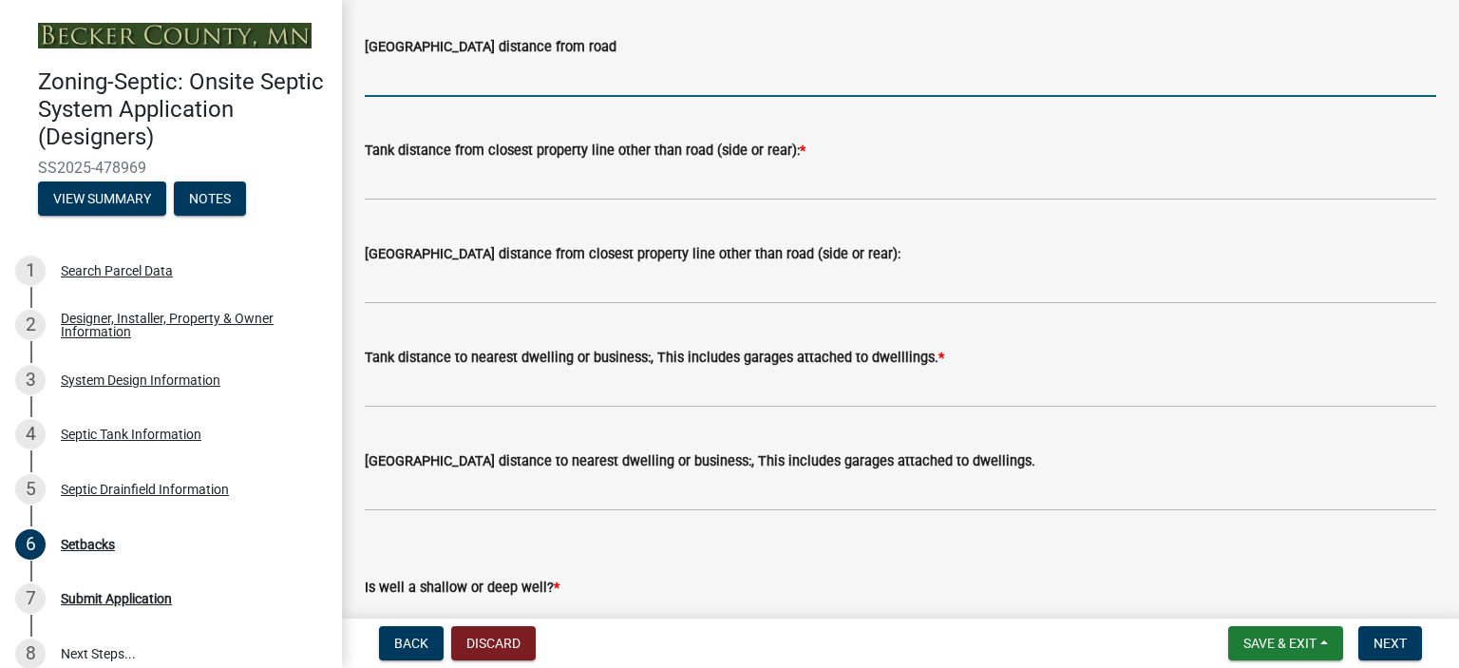
click at [424, 79] on input "[GEOGRAPHIC_DATA] distance from road" at bounding box center [900, 77] width 1071 height 39
type input "+10'"
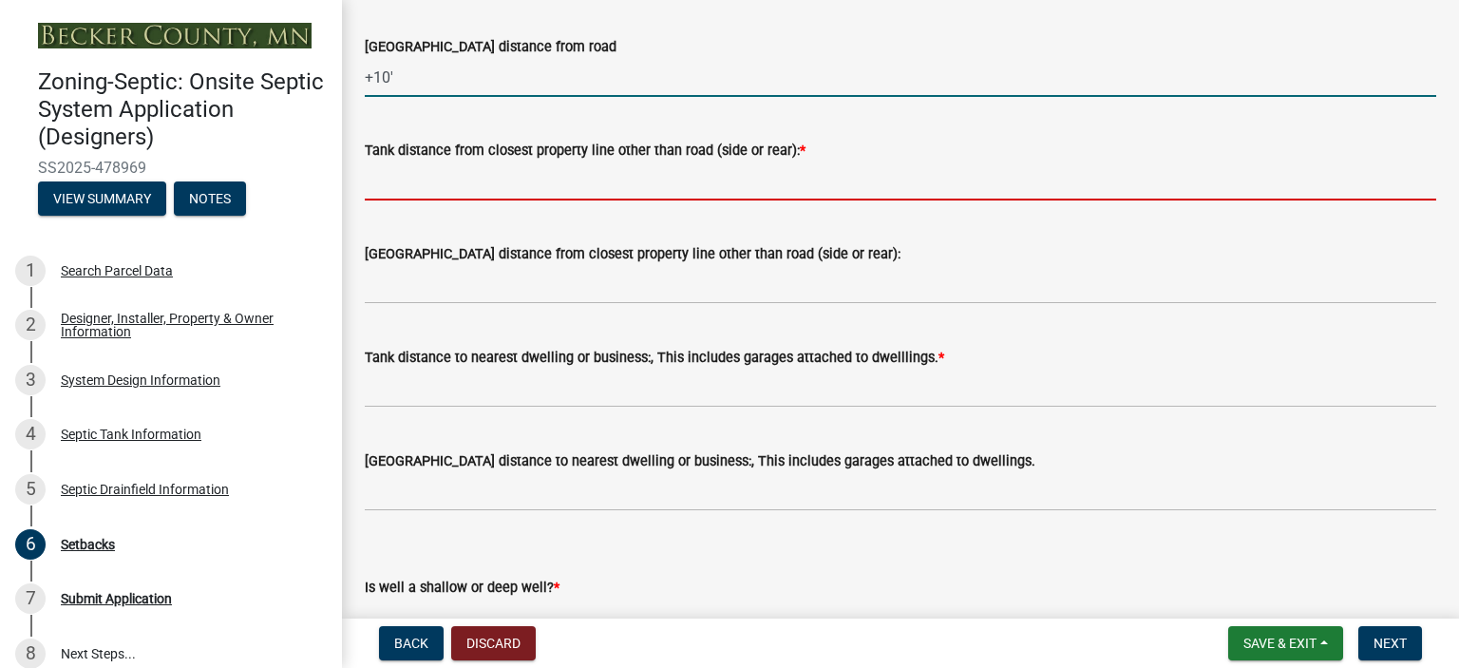
click at [420, 189] on input "Tank distance from closest property line other than road (side or rear): *" at bounding box center [900, 180] width 1071 height 39
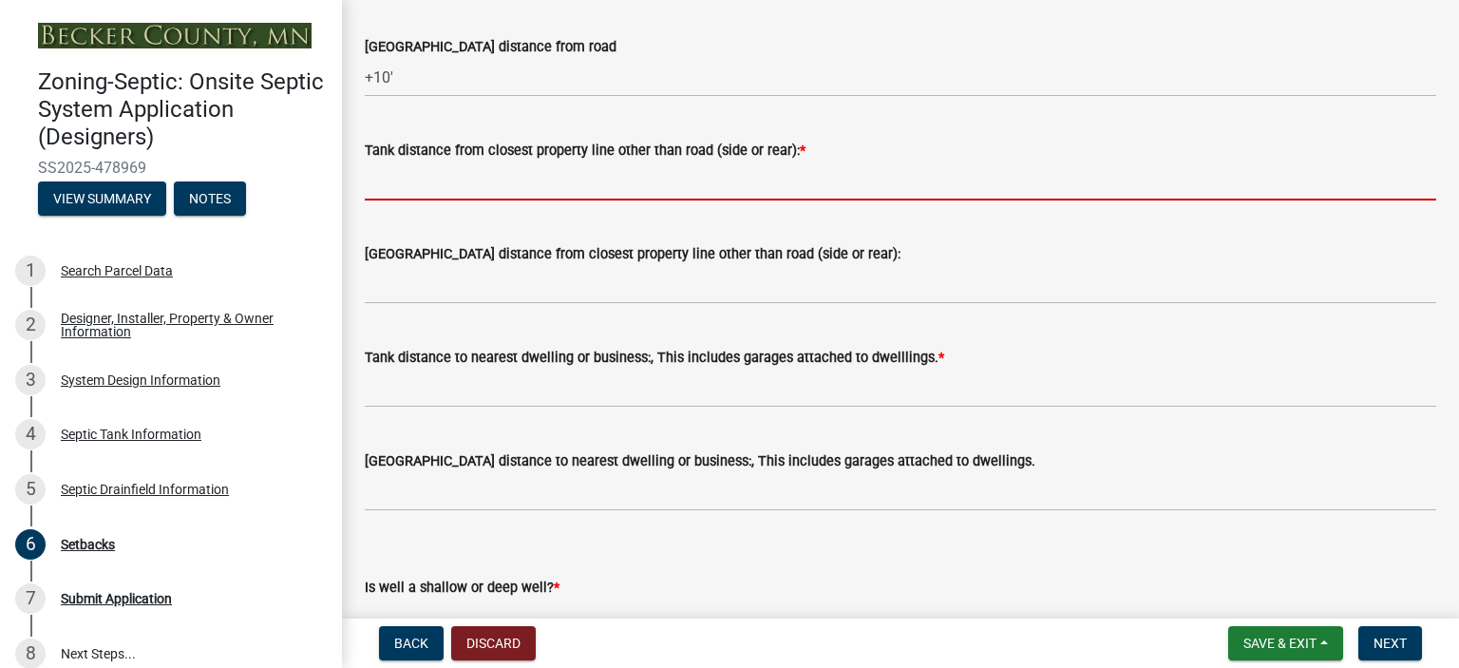
type input "+10'"
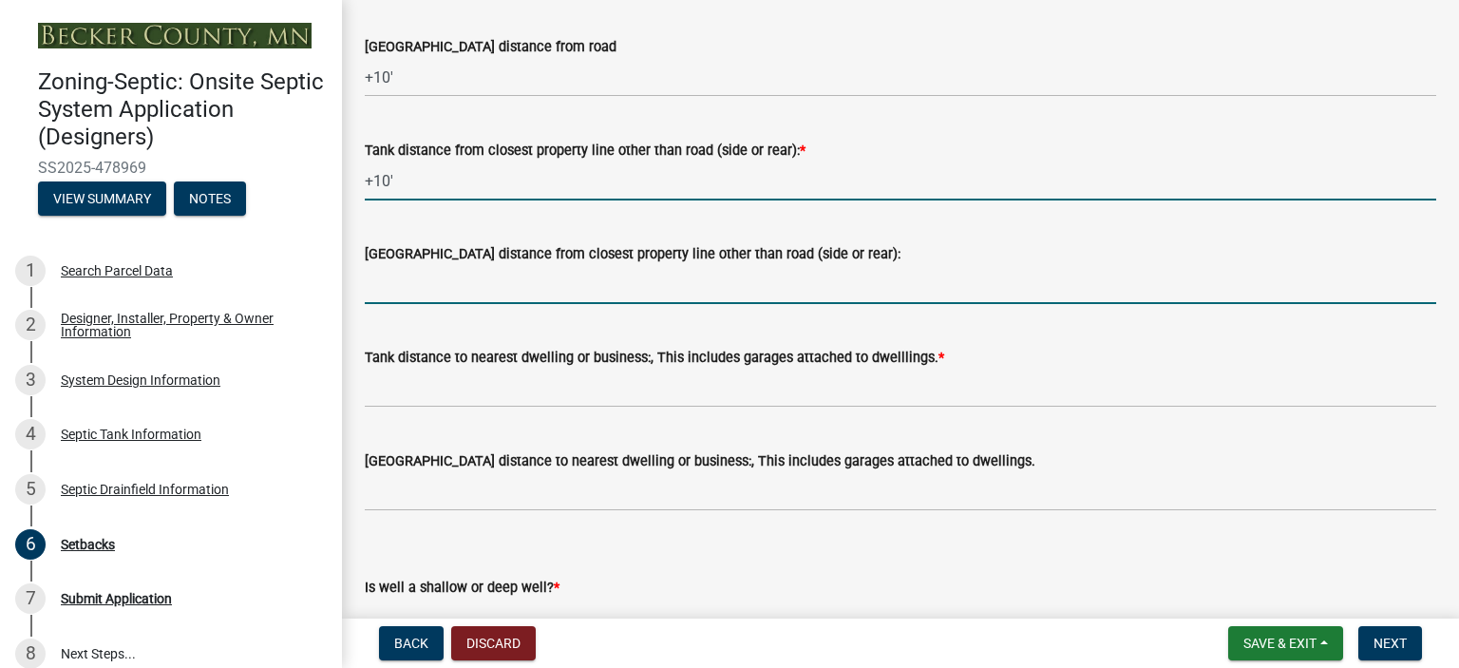
click at [422, 282] on input "[GEOGRAPHIC_DATA] distance from closest property line other than road (side or …" at bounding box center [900, 284] width 1071 height 39
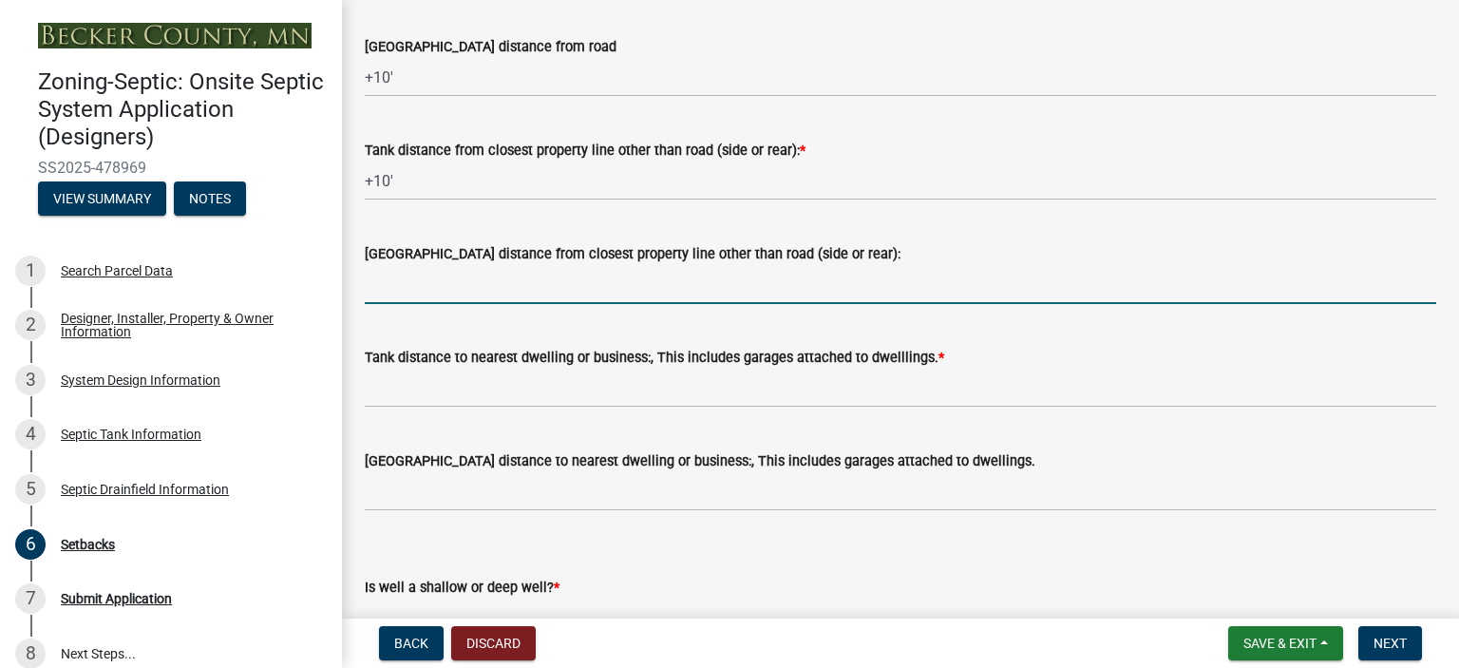
type input "+10'"
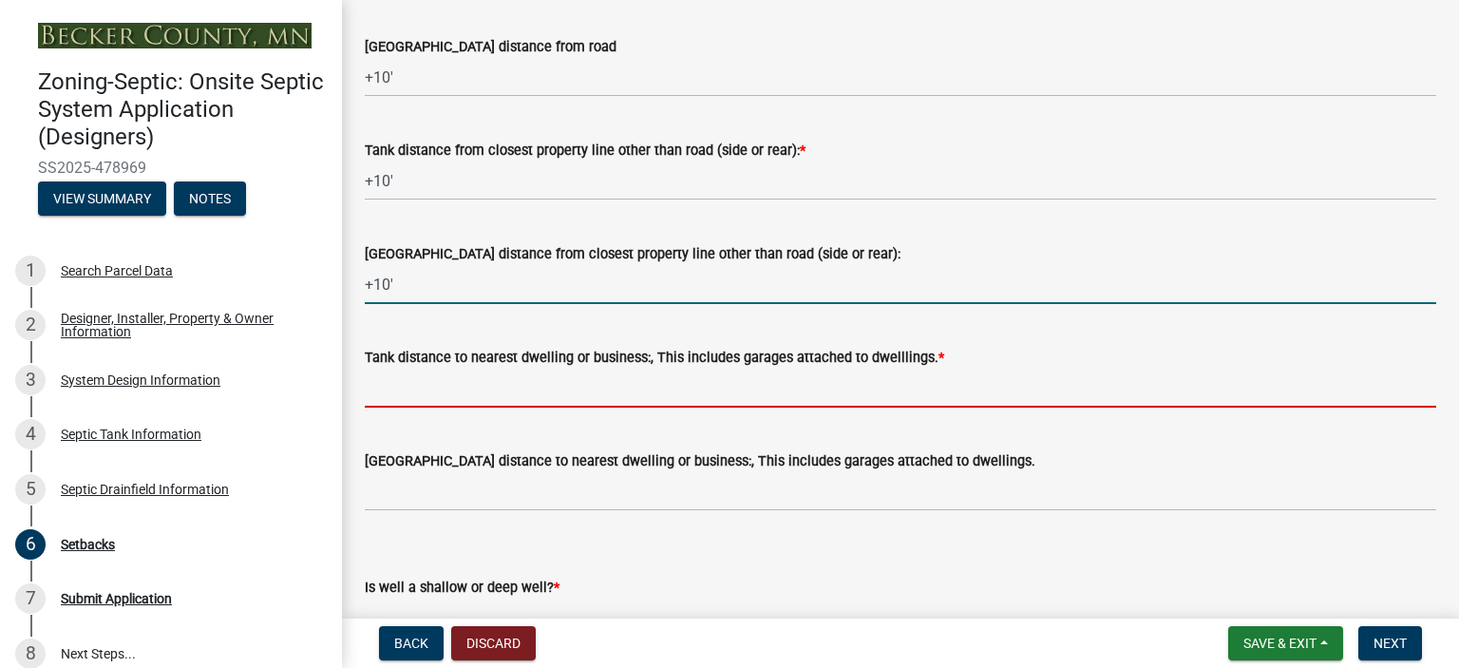
click at [428, 372] on input "Tank distance to nearest dwelling or business:, This includes garages attached …" at bounding box center [900, 387] width 1071 height 39
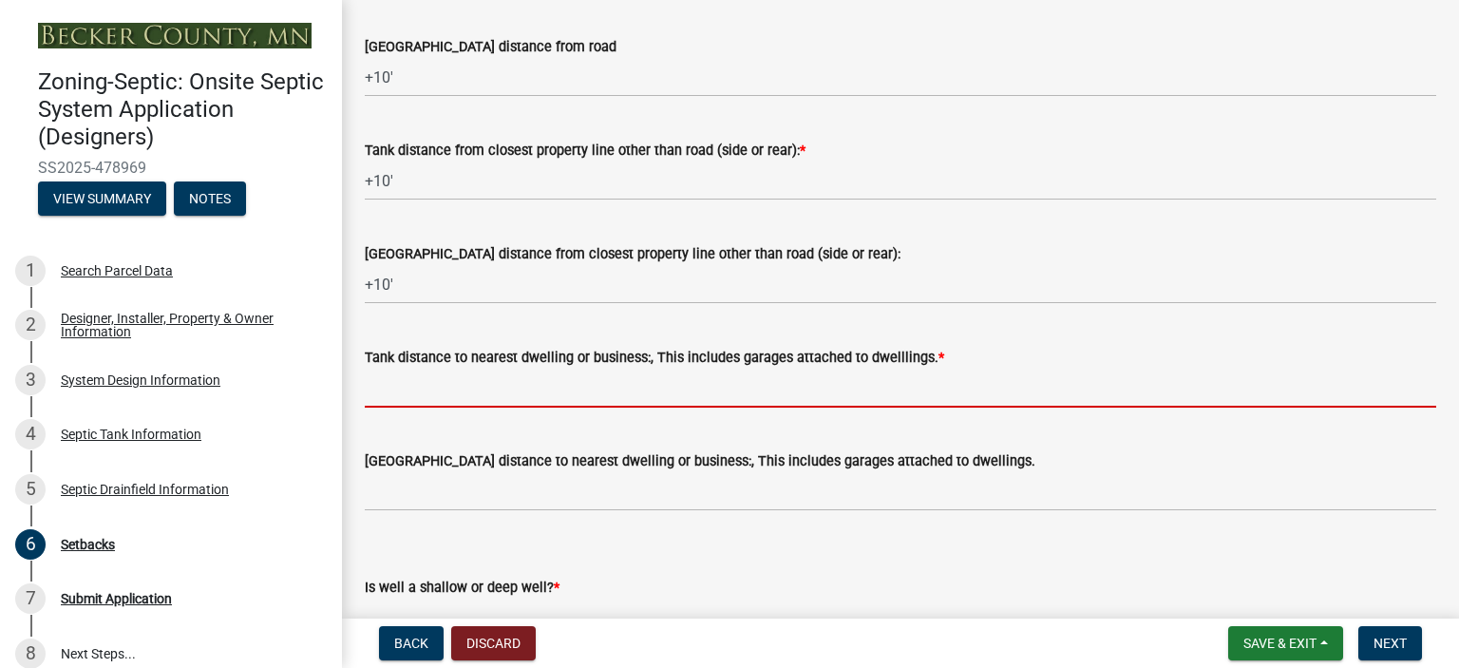
type input "+20'"
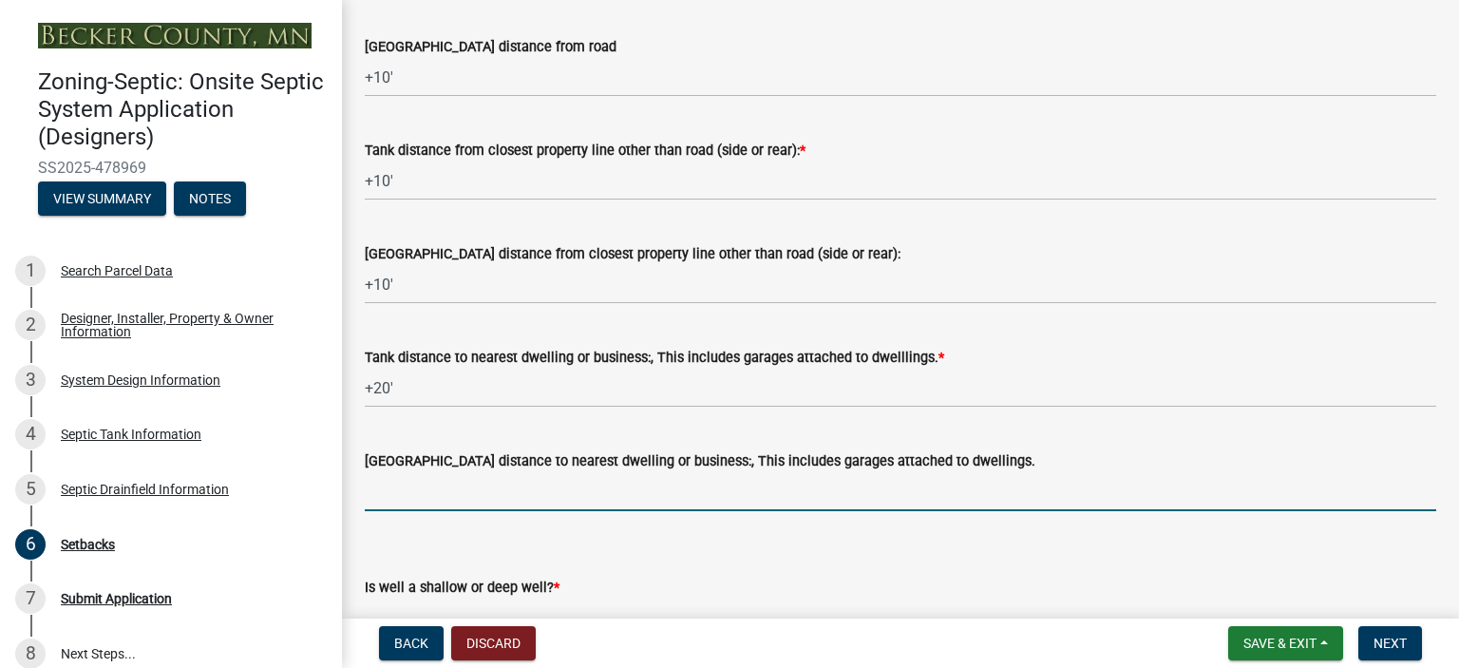
click at [399, 478] on input "[GEOGRAPHIC_DATA] distance to nearest dwelling or business:, This includes gara…" at bounding box center [900, 491] width 1071 height 39
type input "+20'"
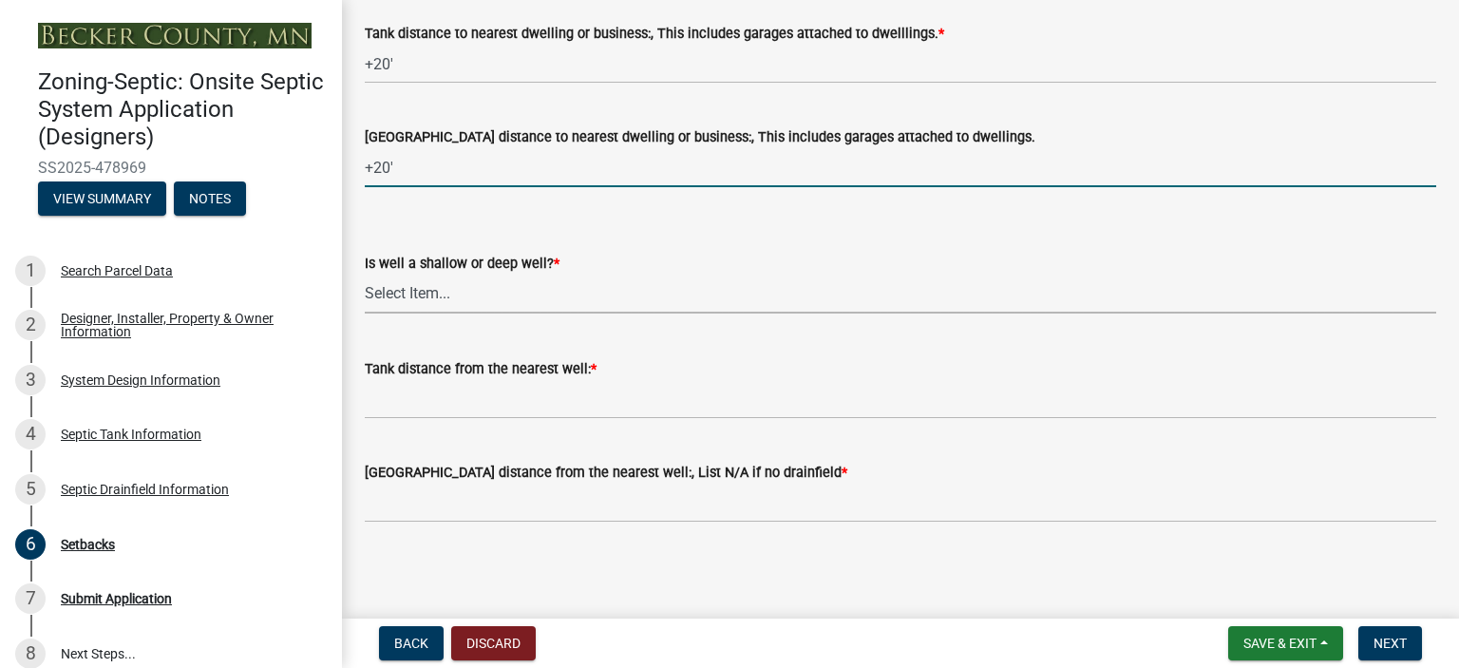
click at [415, 284] on select "Select Item... Deep Well Shallow Well No Well - Connected or to be connected to…" at bounding box center [900, 293] width 1071 height 39
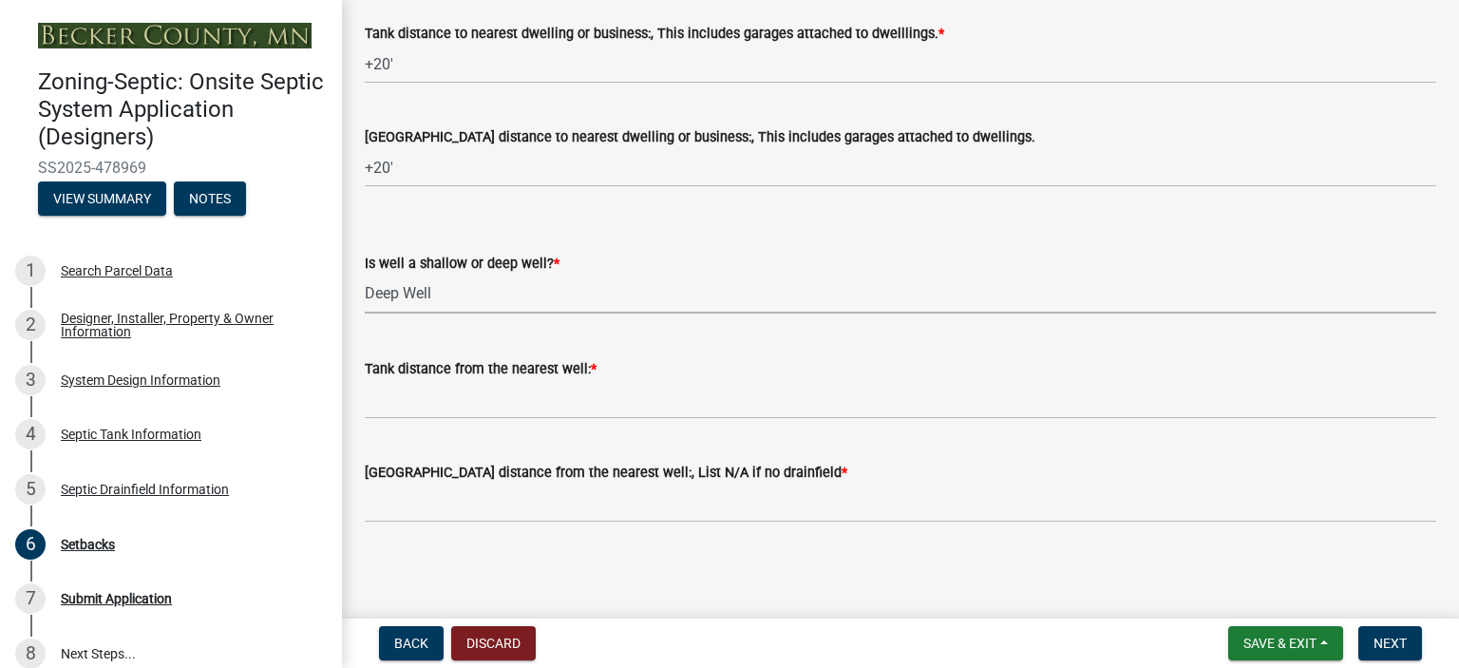
click at [365, 274] on select "Select Item... Deep Well Shallow Well No Well - Connected or to be connected to…" at bounding box center [900, 293] width 1071 height 39
select select "cf78f1da-f066-4305-88a2-864abad1fa52"
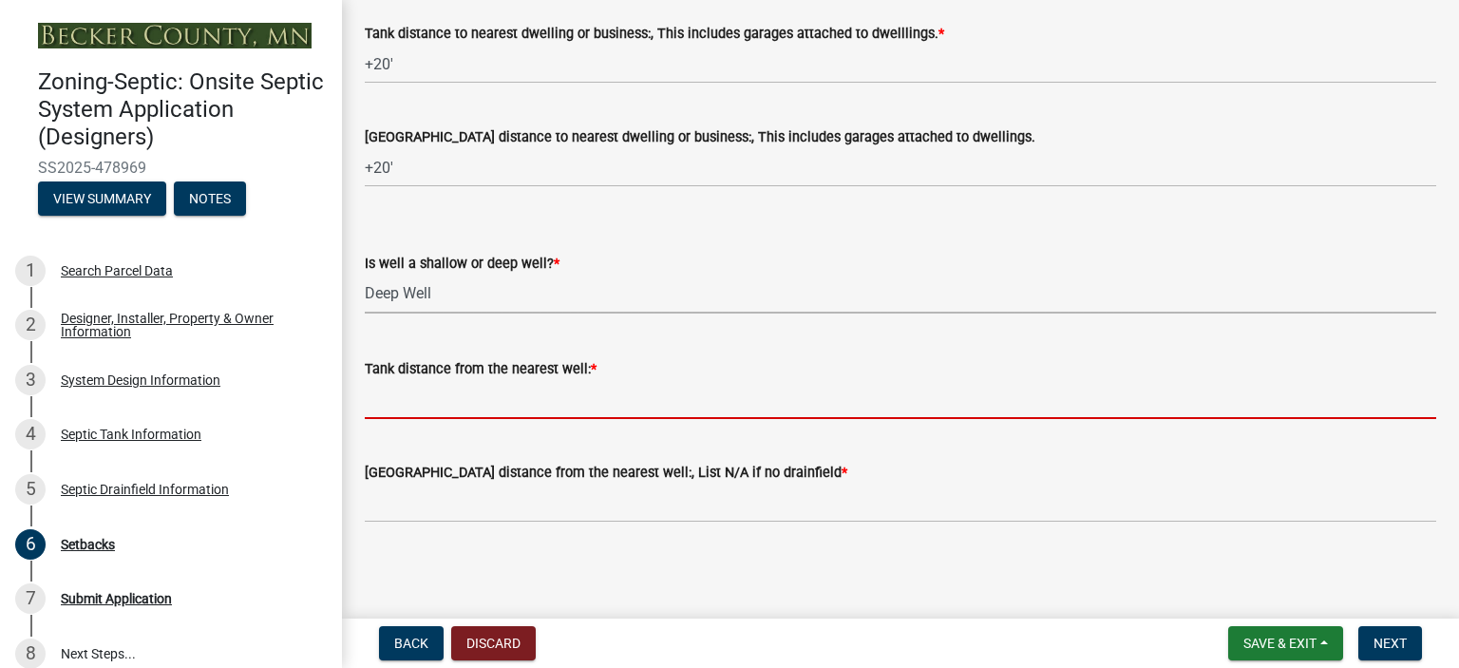
click at [410, 385] on input "Tank distance from the nearest well: *" at bounding box center [900, 399] width 1071 height 39
type input "+50'"
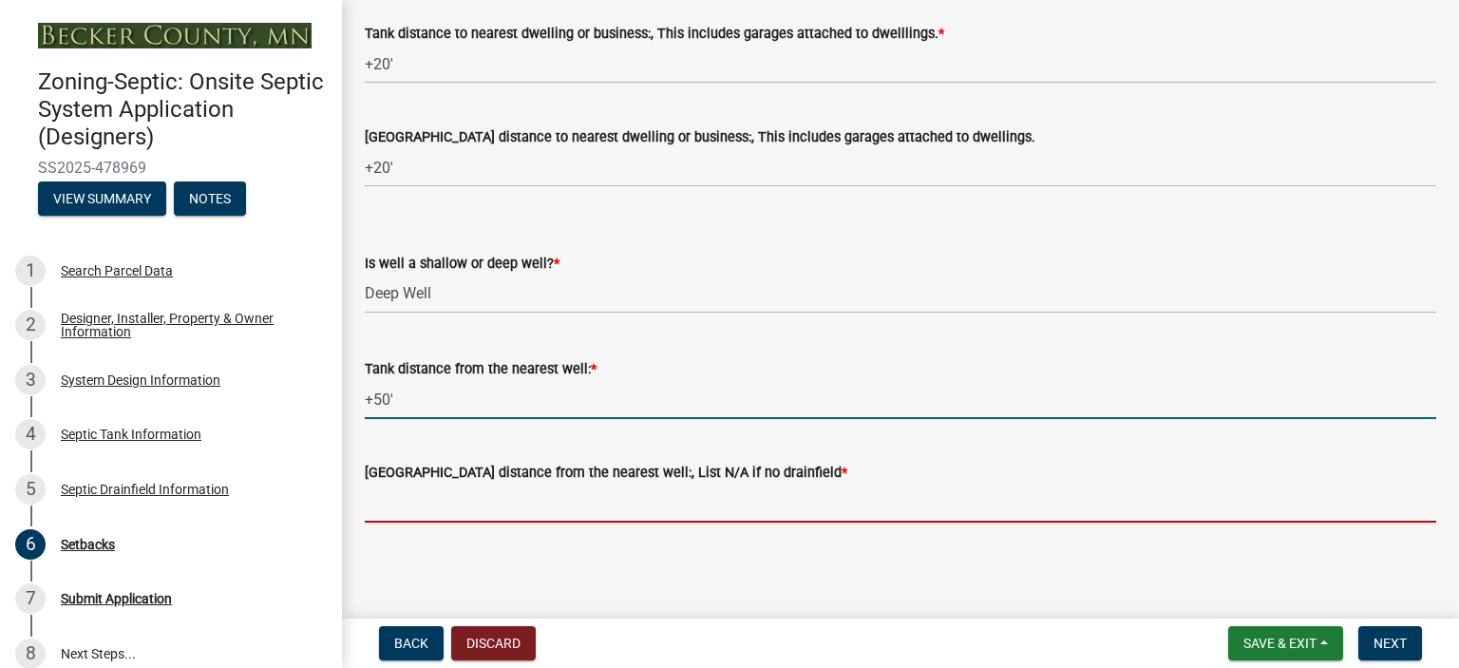
click at [410, 498] on input "[GEOGRAPHIC_DATA] distance from the nearest well:, List N/A if no drainfield *" at bounding box center [900, 502] width 1071 height 39
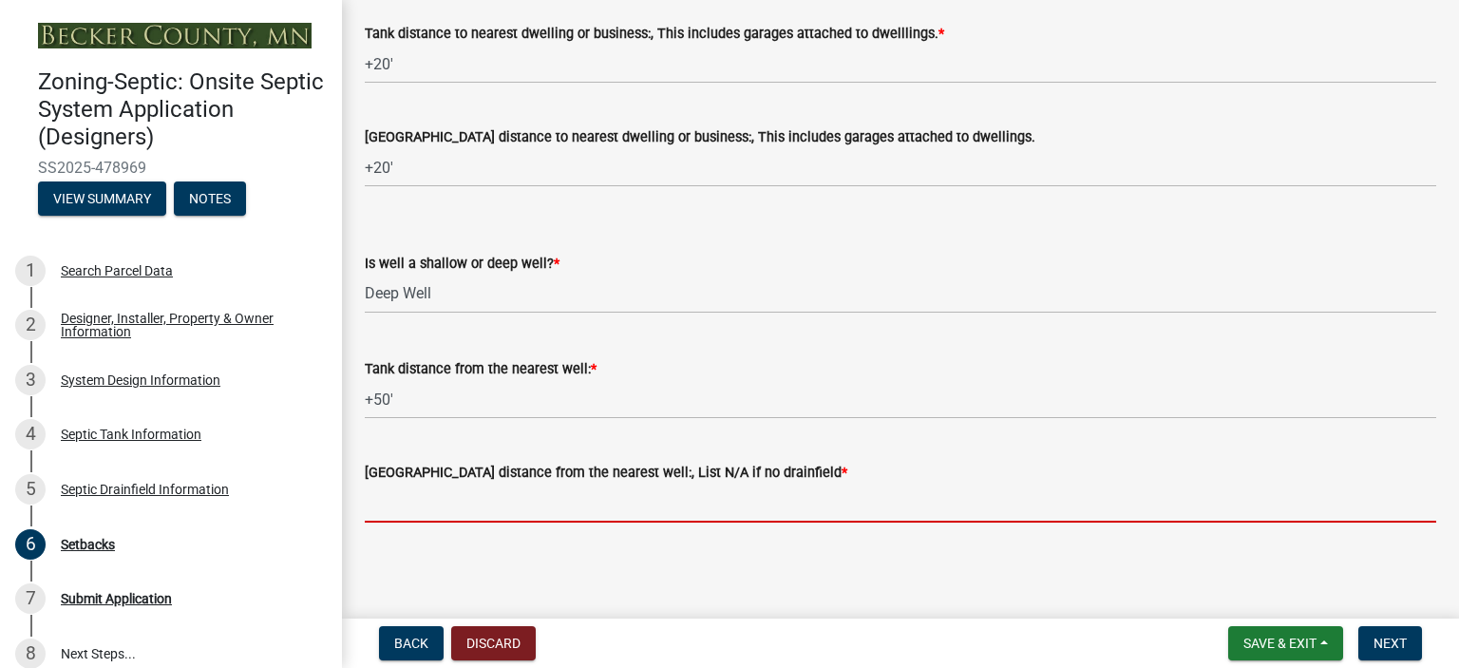
type input "+50'"
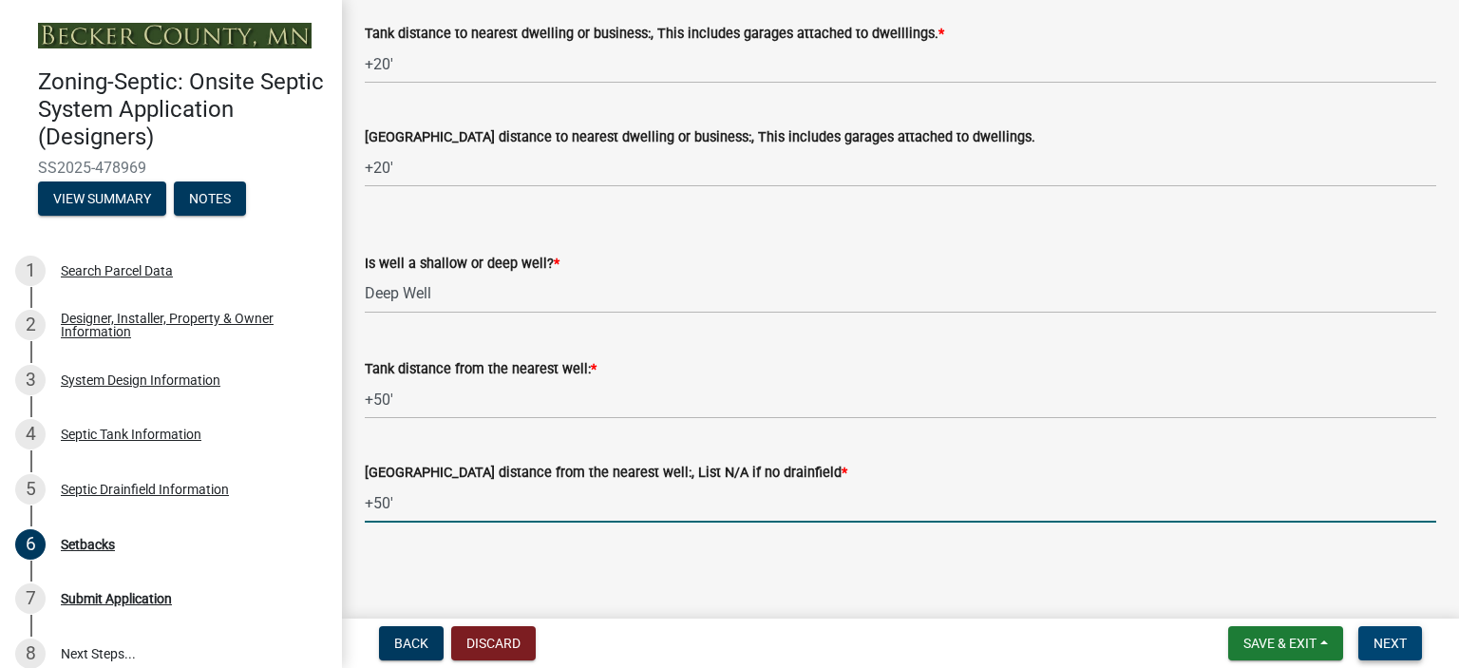
click at [1385, 635] on span "Next" at bounding box center [1389, 642] width 33 height 15
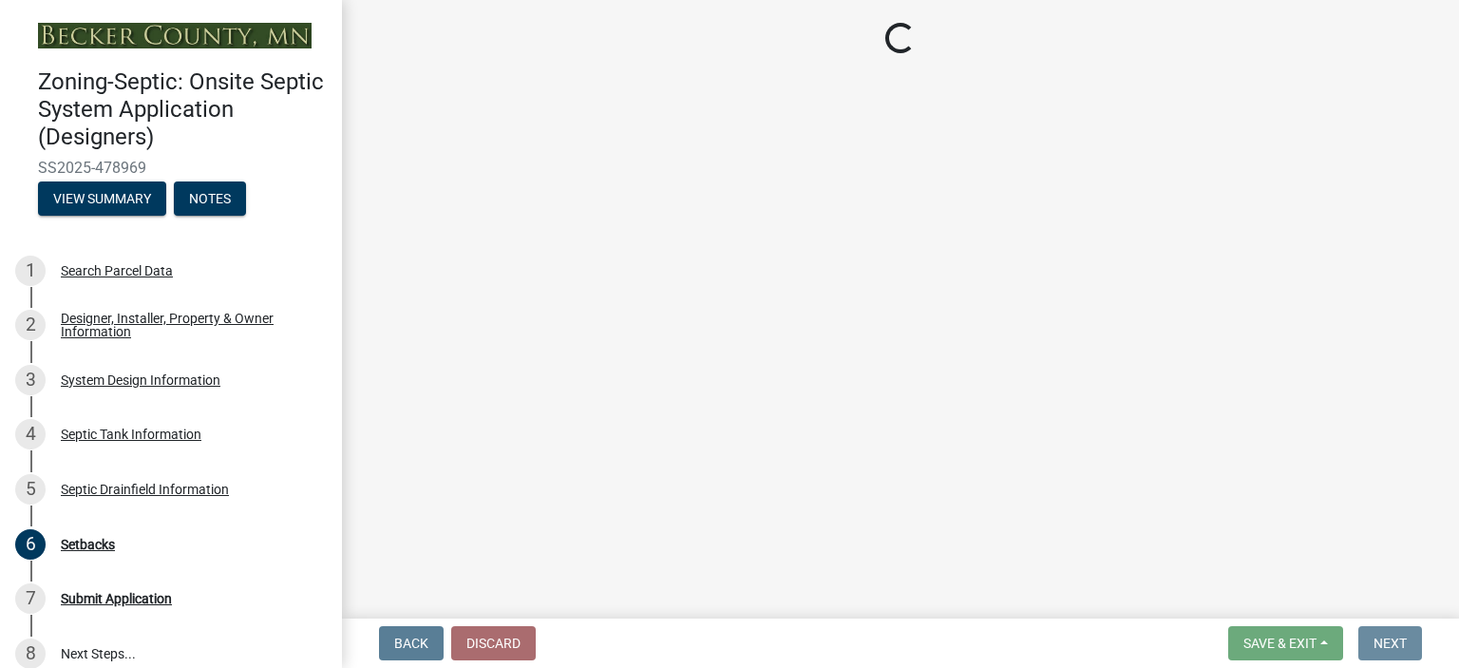
scroll to position [0, 0]
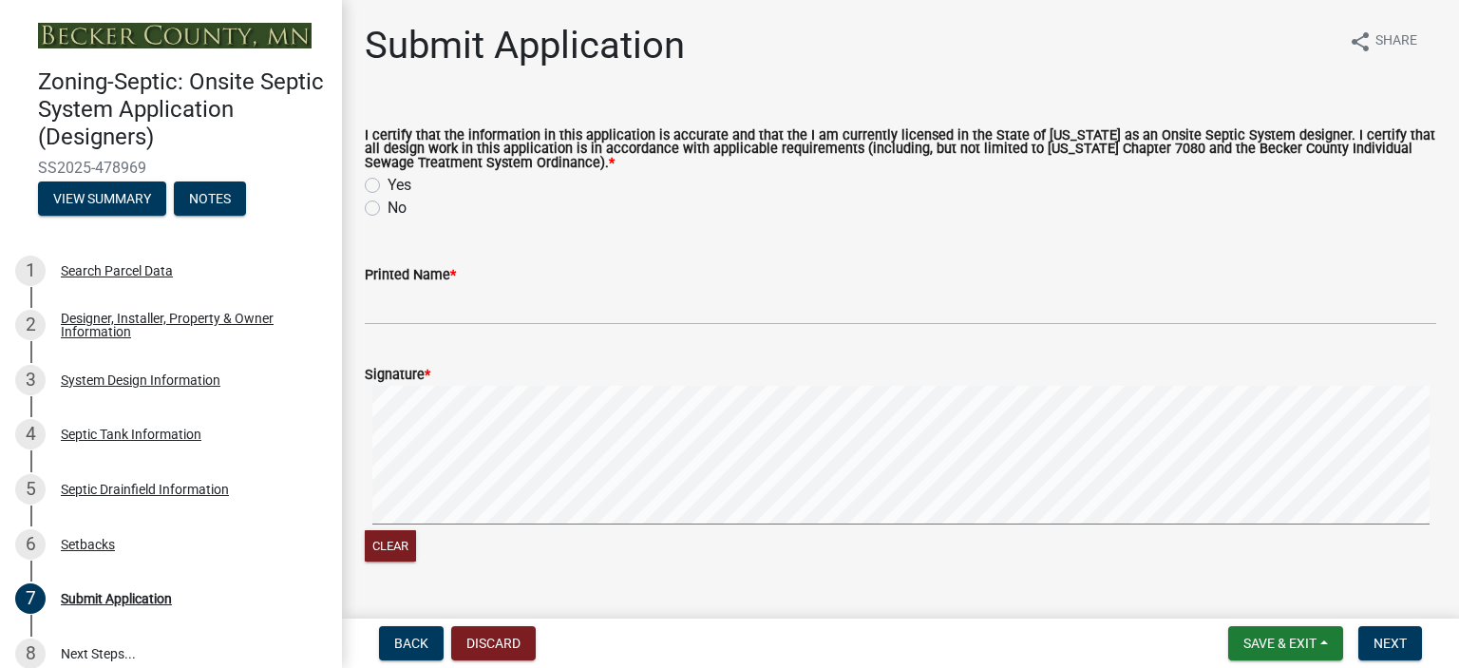
click at [387, 179] on label "Yes" at bounding box center [399, 185] width 24 height 23
click at [387, 179] on input "Yes" at bounding box center [393, 180] width 12 height 12
radio input "true"
click at [532, 280] on div "Printed Name *" at bounding box center [900, 274] width 1071 height 23
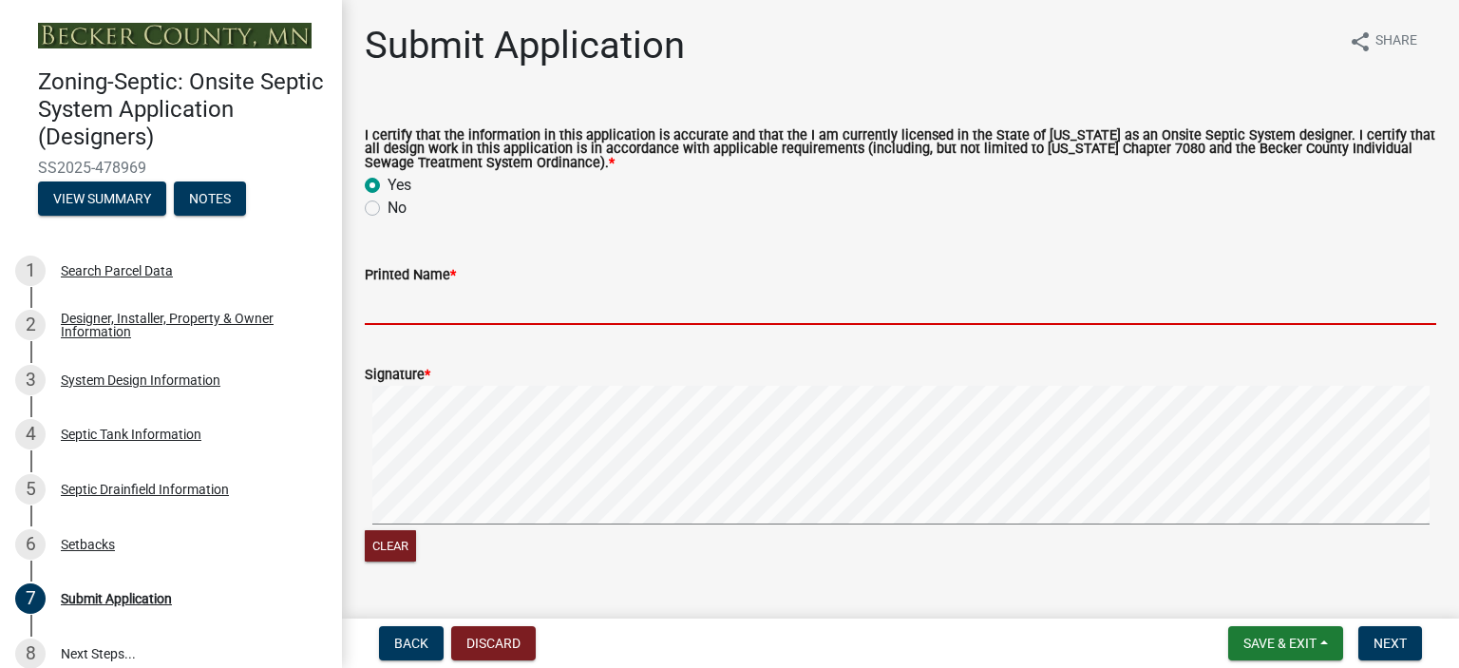
click at [520, 296] on input "Printed Name *" at bounding box center [900, 305] width 1071 height 39
type input "[PERSON_NAME]"
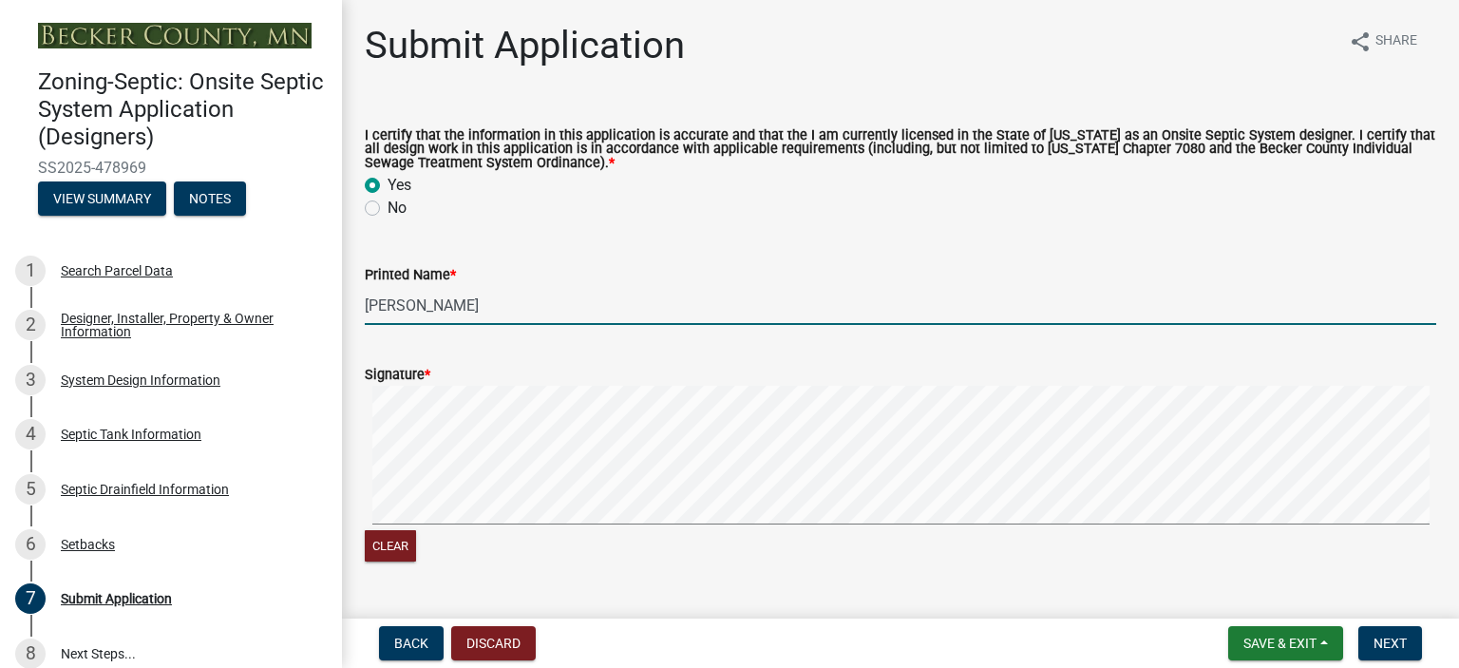
scroll to position [323, 0]
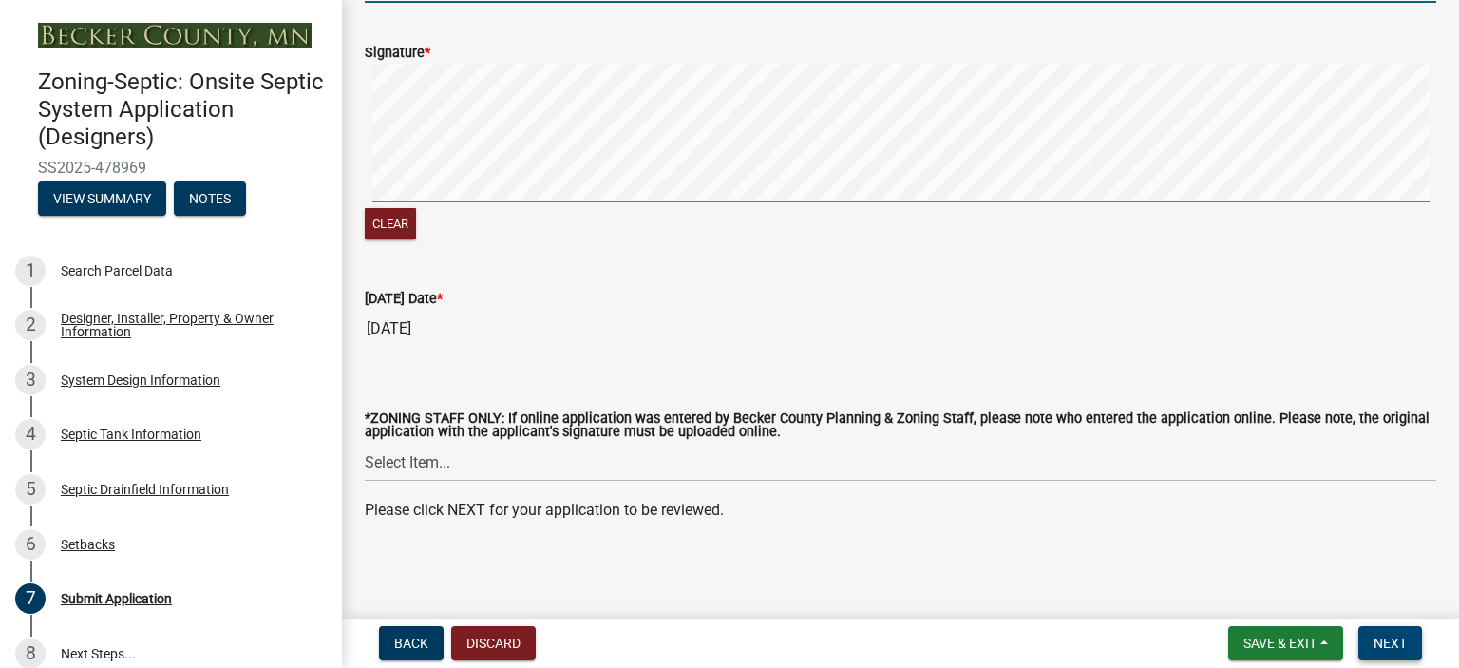
click at [1402, 637] on span "Next" at bounding box center [1389, 642] width 33 height 15
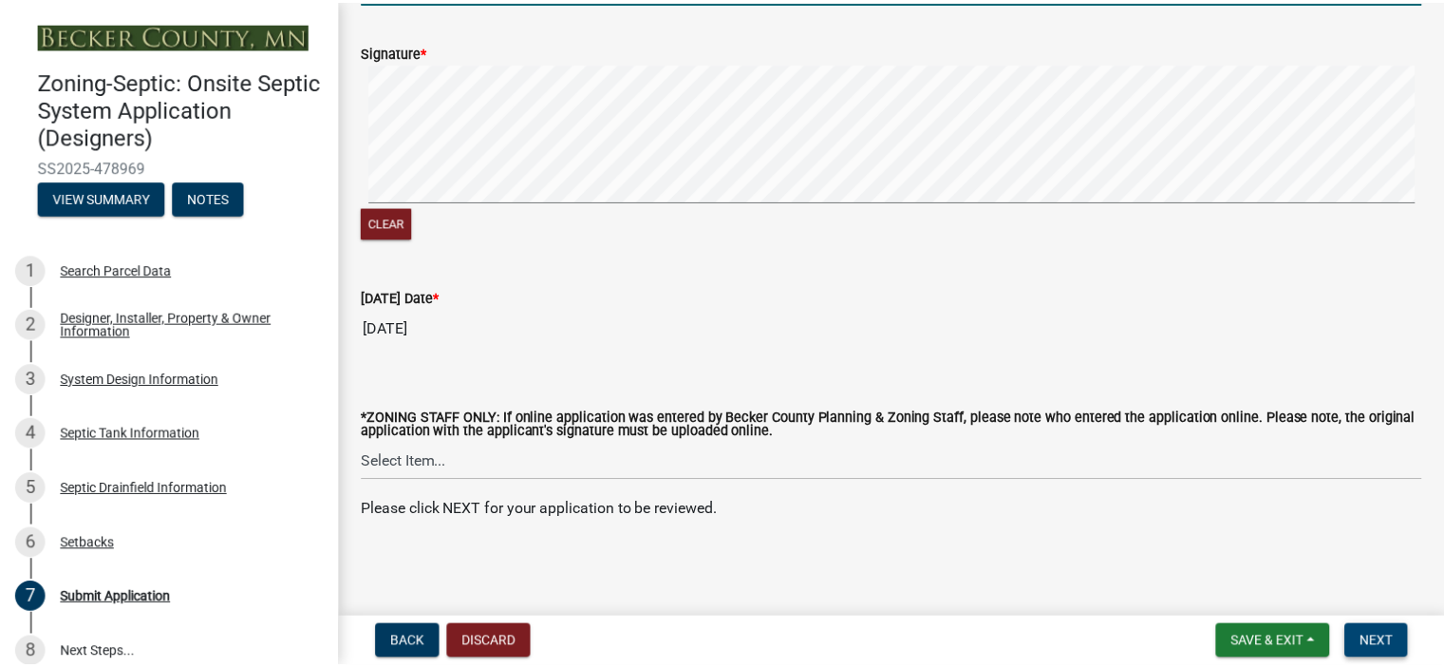
scroll to position [0, 0]
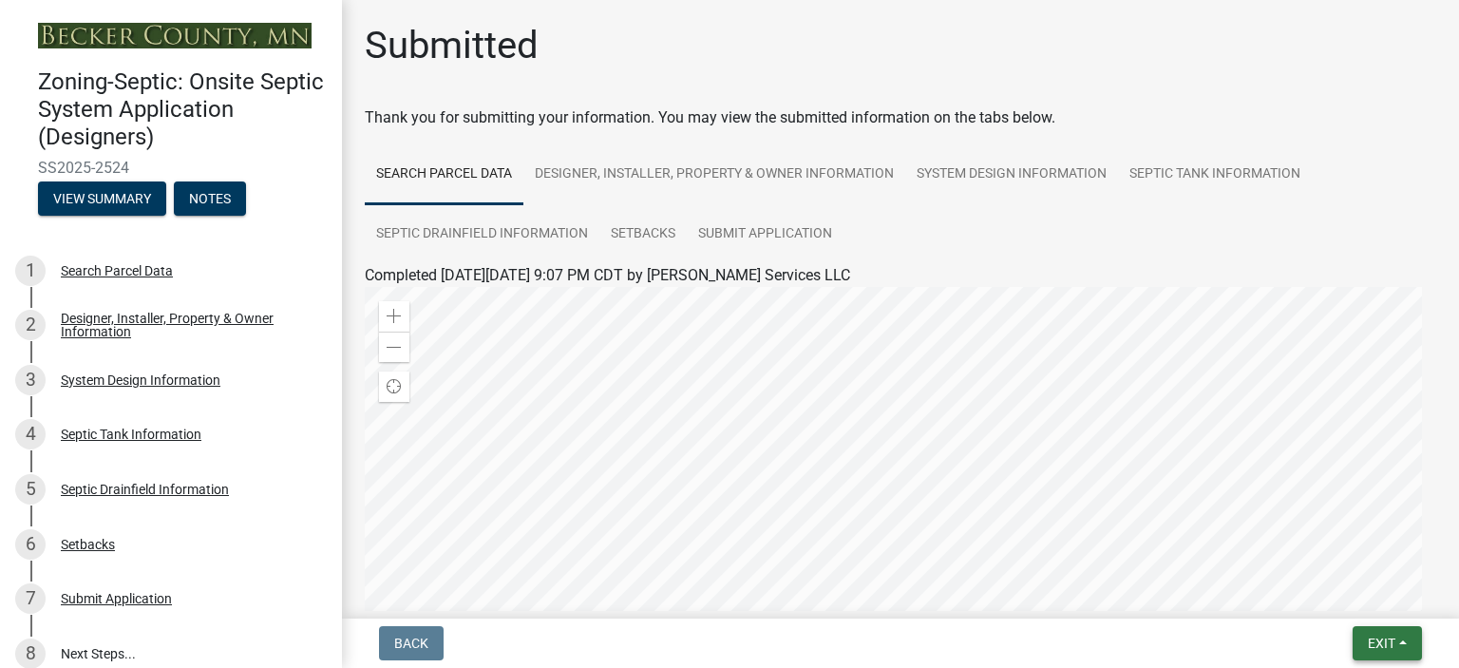
click at [1402, 637] on button "Exit" at bounding box center [1386, 643] width 69 height 34
click at [1335, 592] on button "Save & Exit" at bounding box center [1347, 594] width 152 height 46
